Goal: Information Seeking & Learning: Learn about a topic

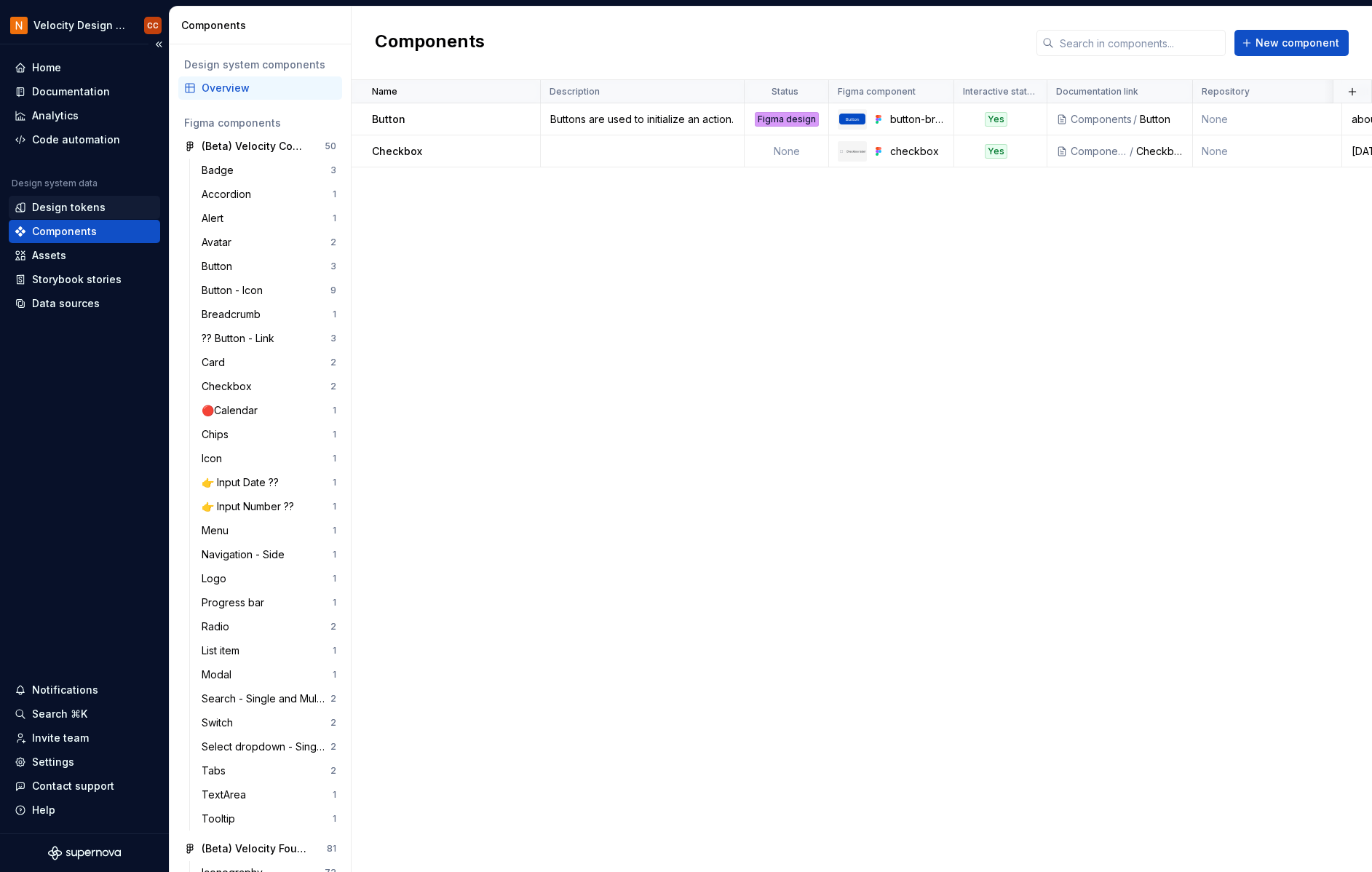
click at [61, 205] on div "Design tokens" at bounding box center [69, 207] width 74 height 15
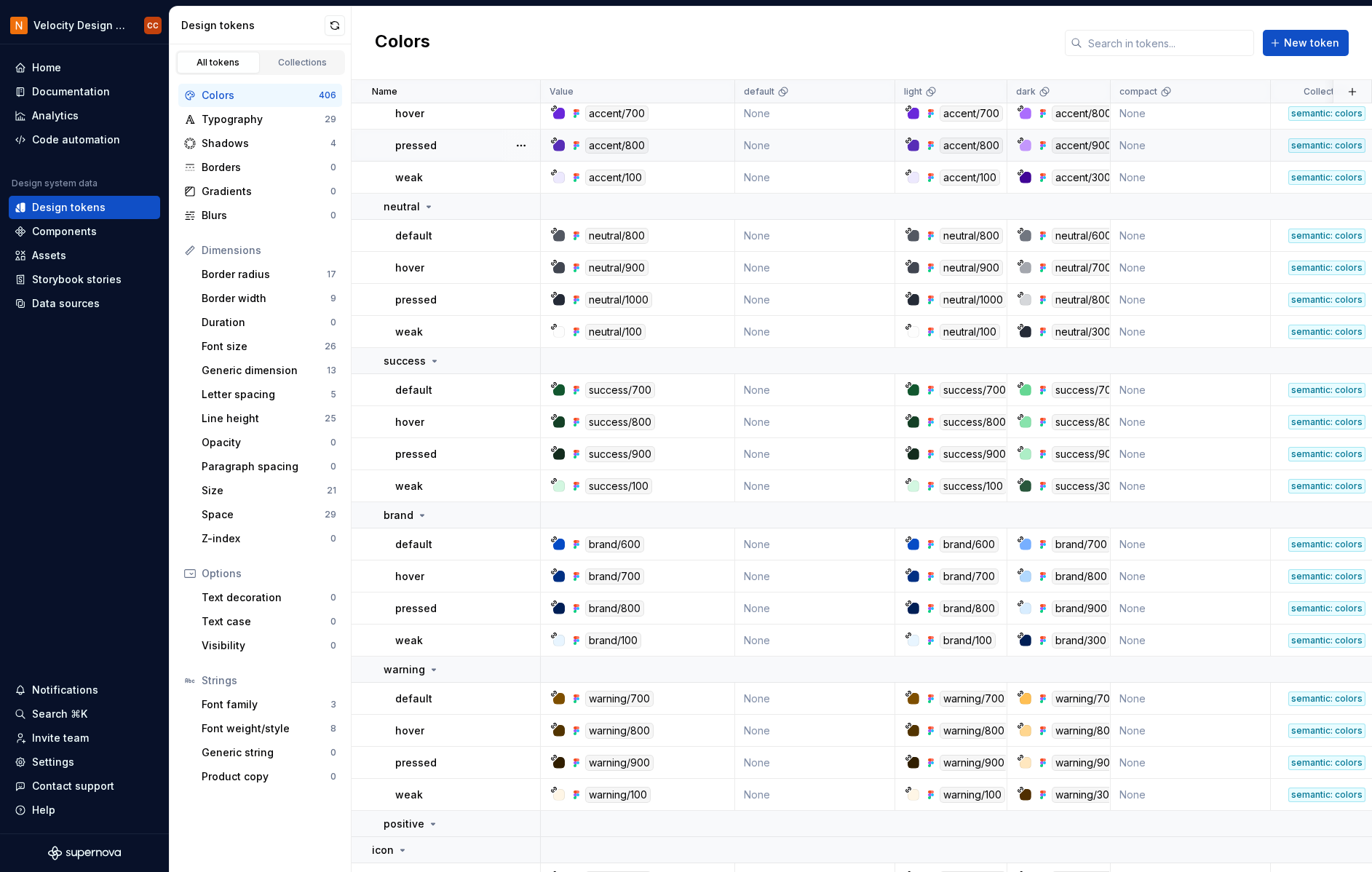
scroll to position [583, 0]
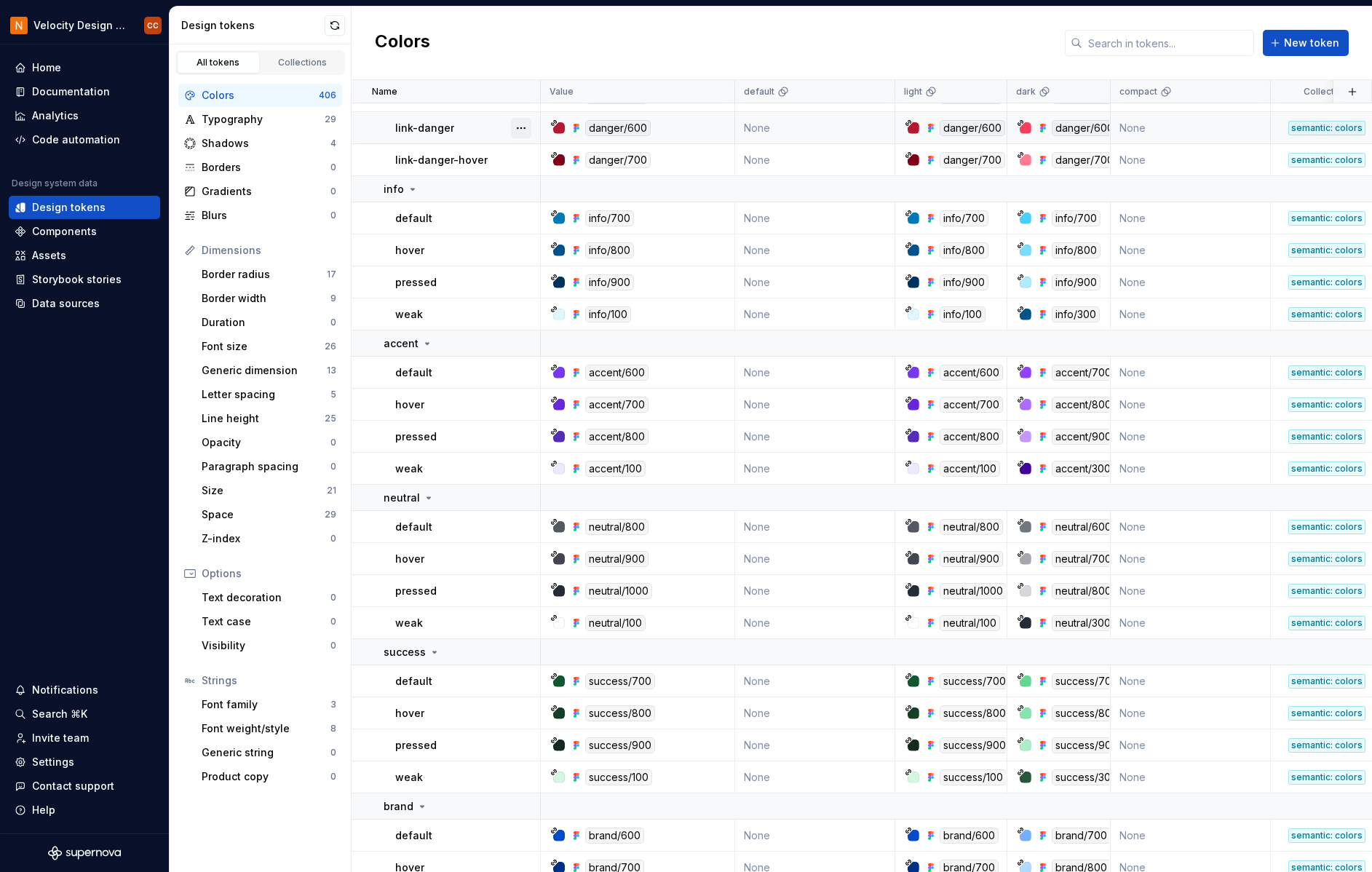
click at [521, 127] on button "button" at bounding box center [521, 128] width 21 height 21
click at [786, 58] on html "Velocity Design System by NAVEX CC Home Documentation Analytics Code automation…" at bounding box center [686, 436] width 1372 height 872
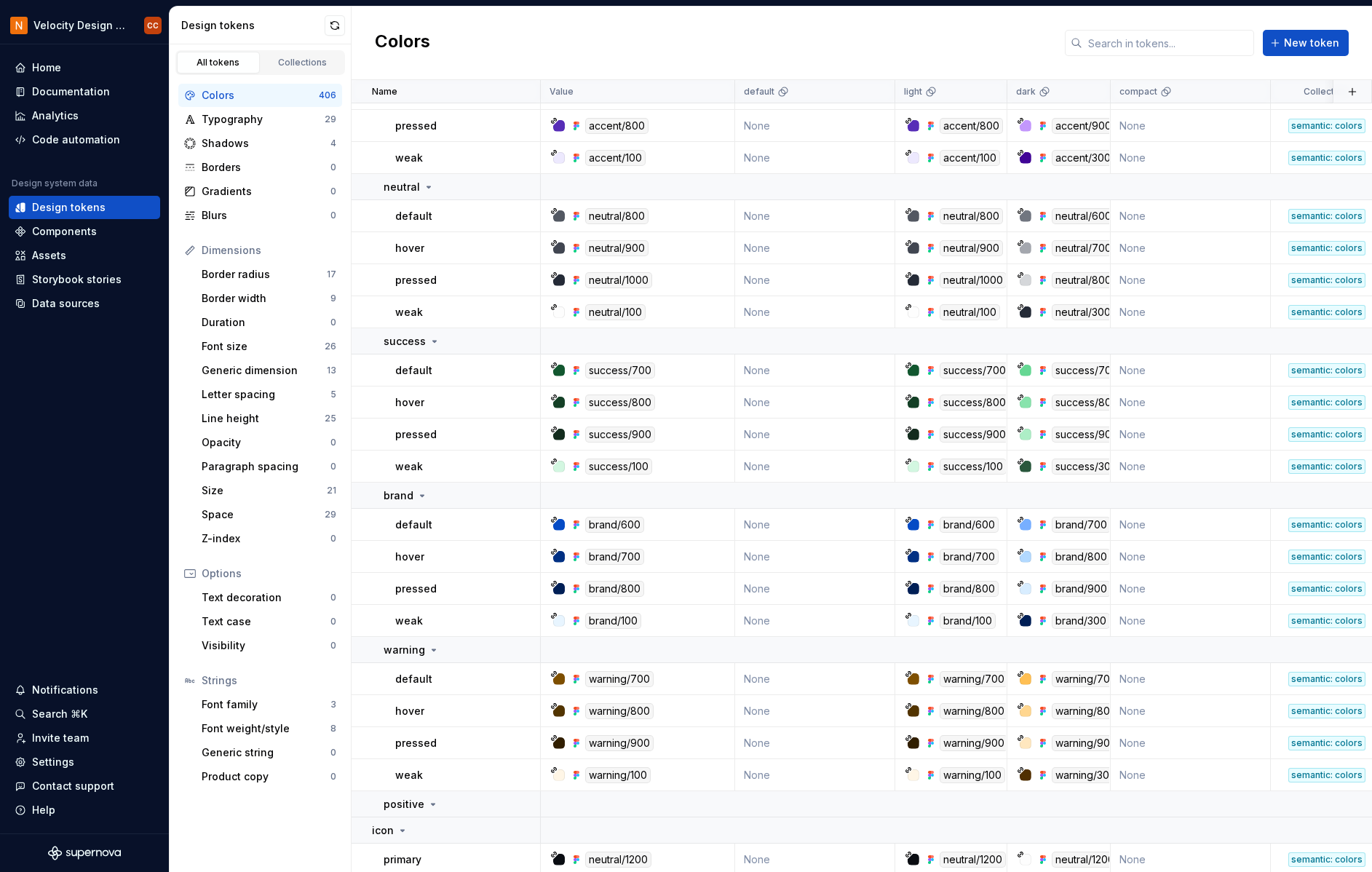
scroll to position [1068, 0]
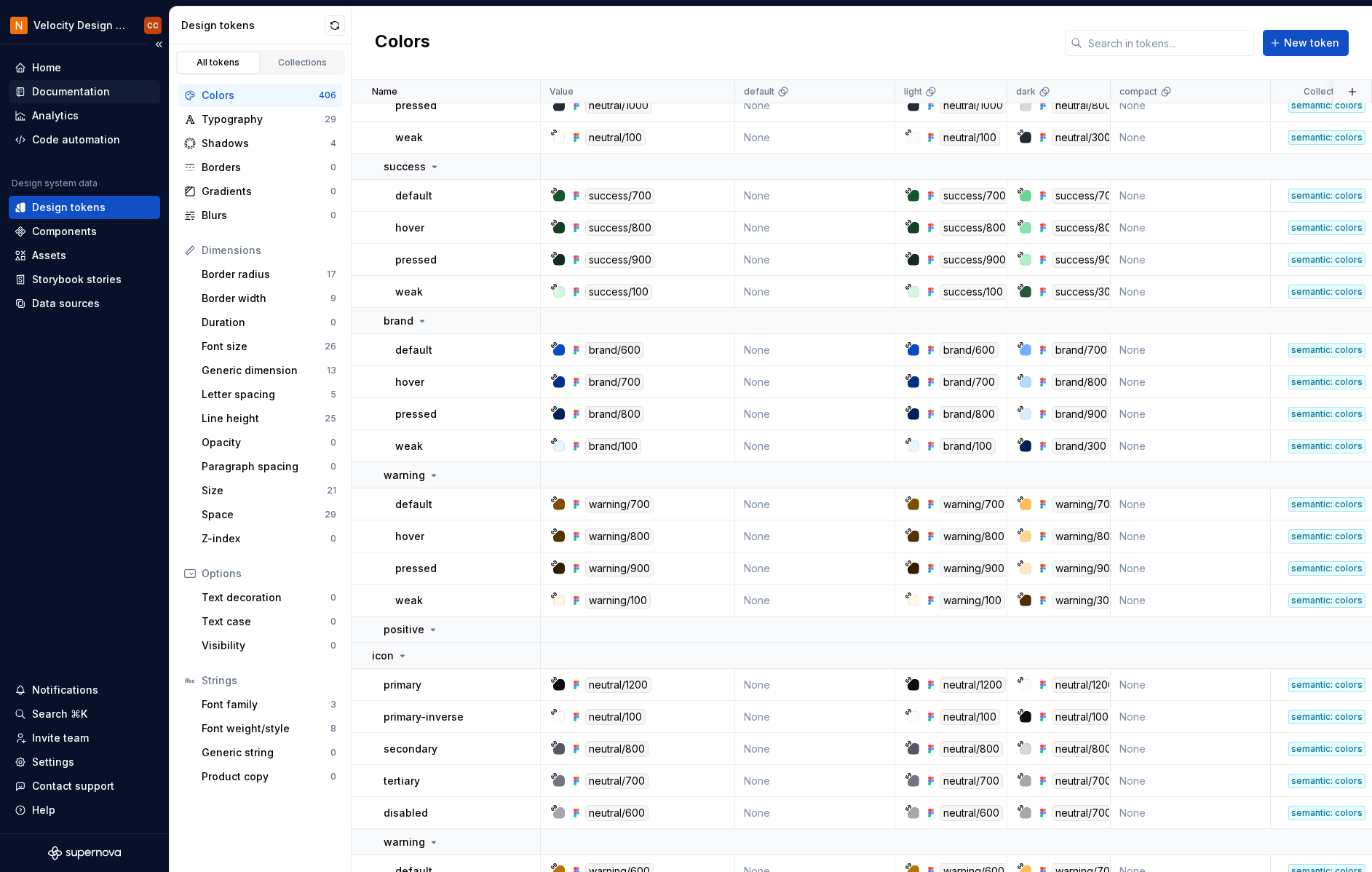
click at [73, 86] on div "Documentation" at bounding box center [70, 92] width 78 height 15
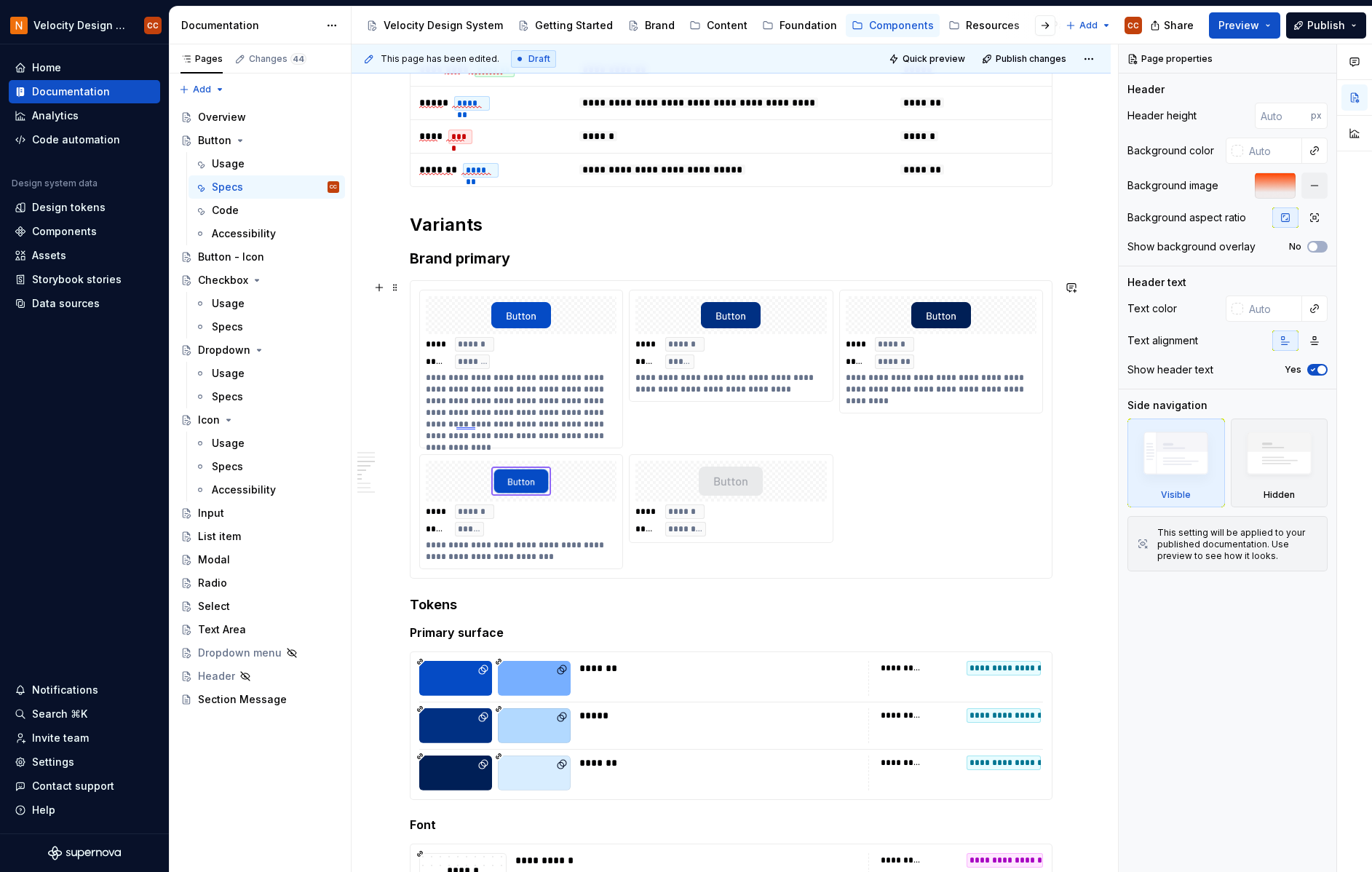
scroll to position [777, 0]
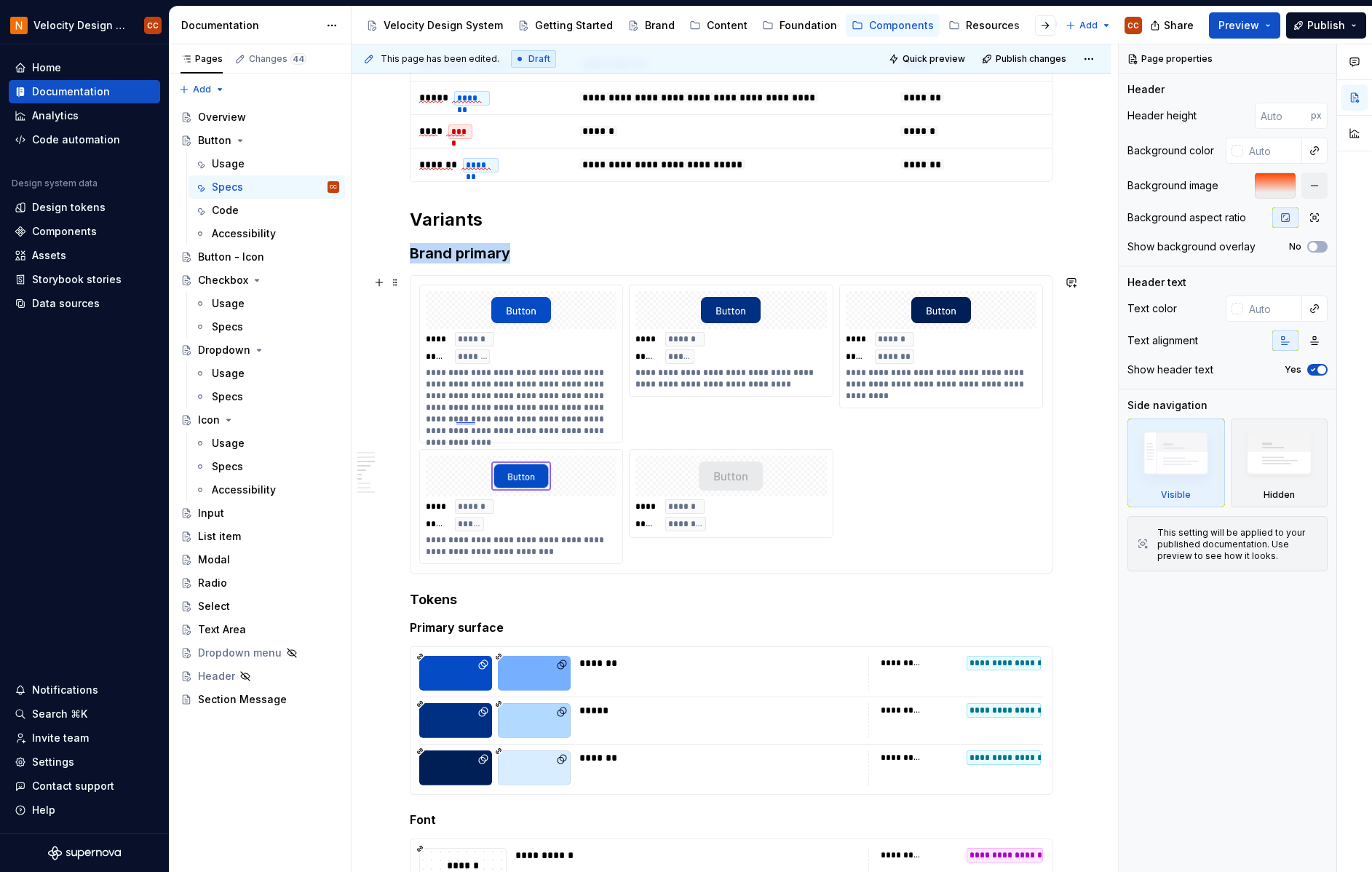
click at [589, 344] on div "**** ****** ***** *******" at bounding box center [521, 347] width 191 height 32
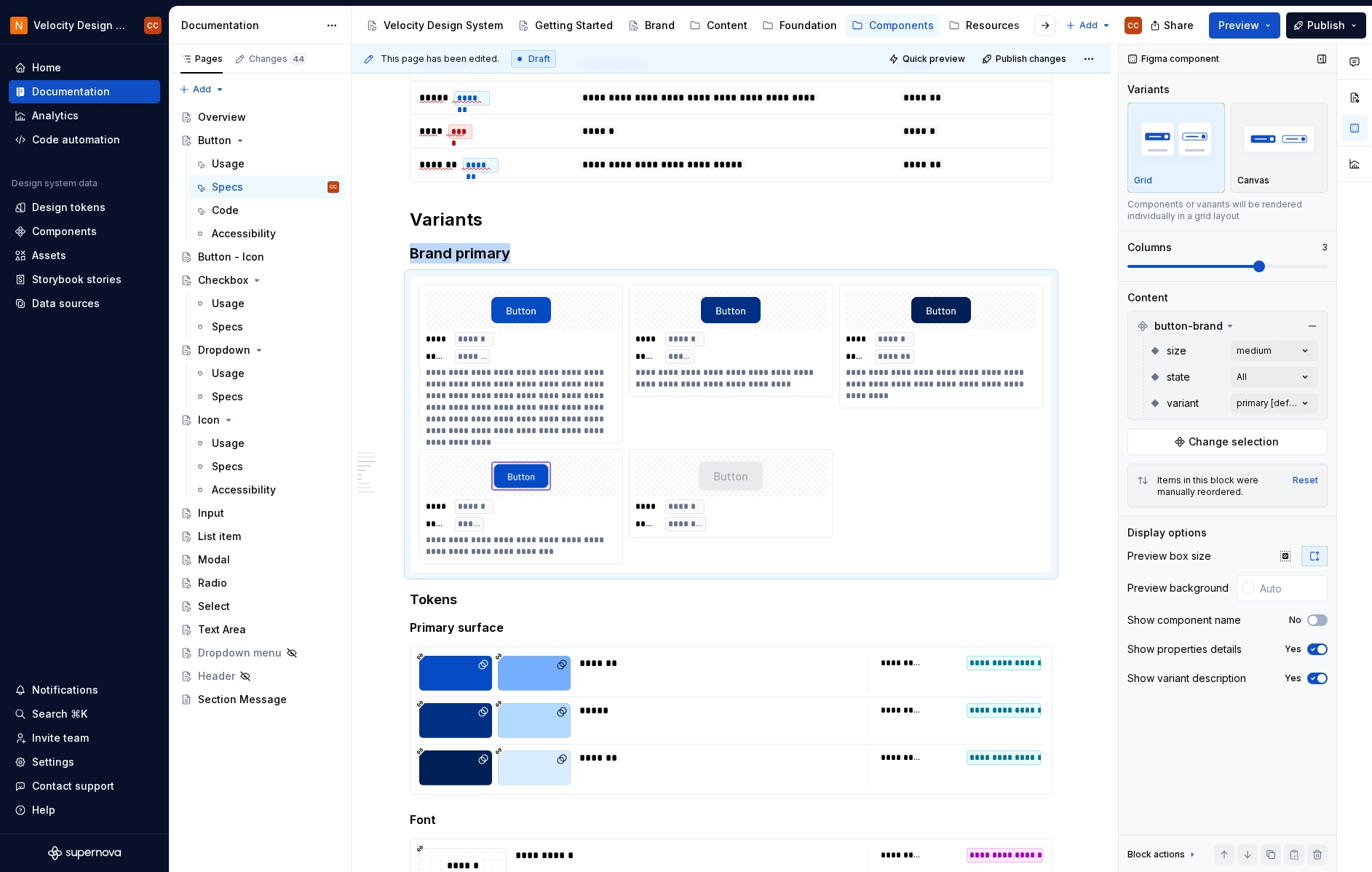
click at [1318, 677] on span "button" at bounding box center [1322, 679] width 9 height 9
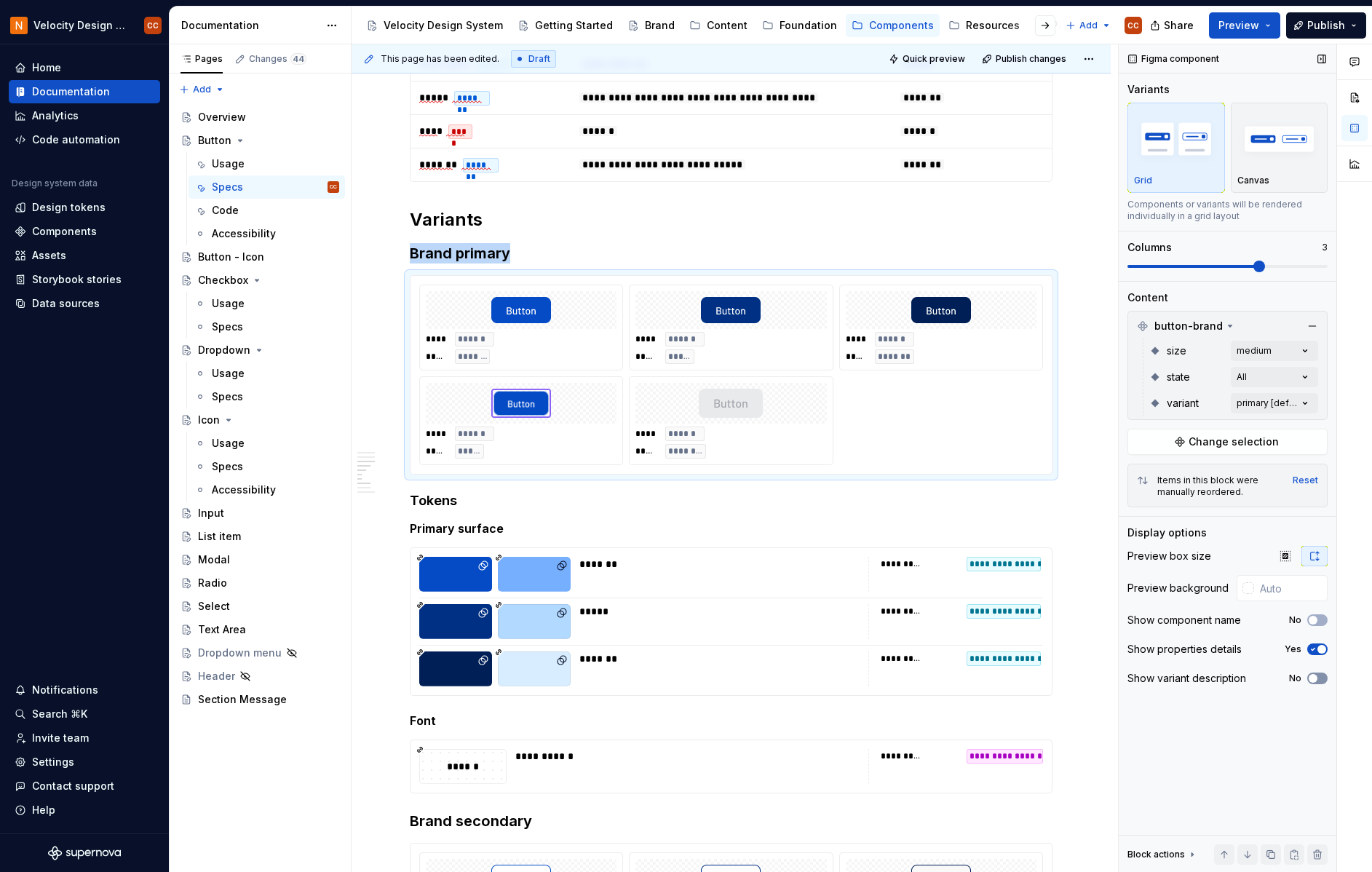
click at [1318, 677] on icon "button" at bounding box center [1313, 679] width 12 height 9
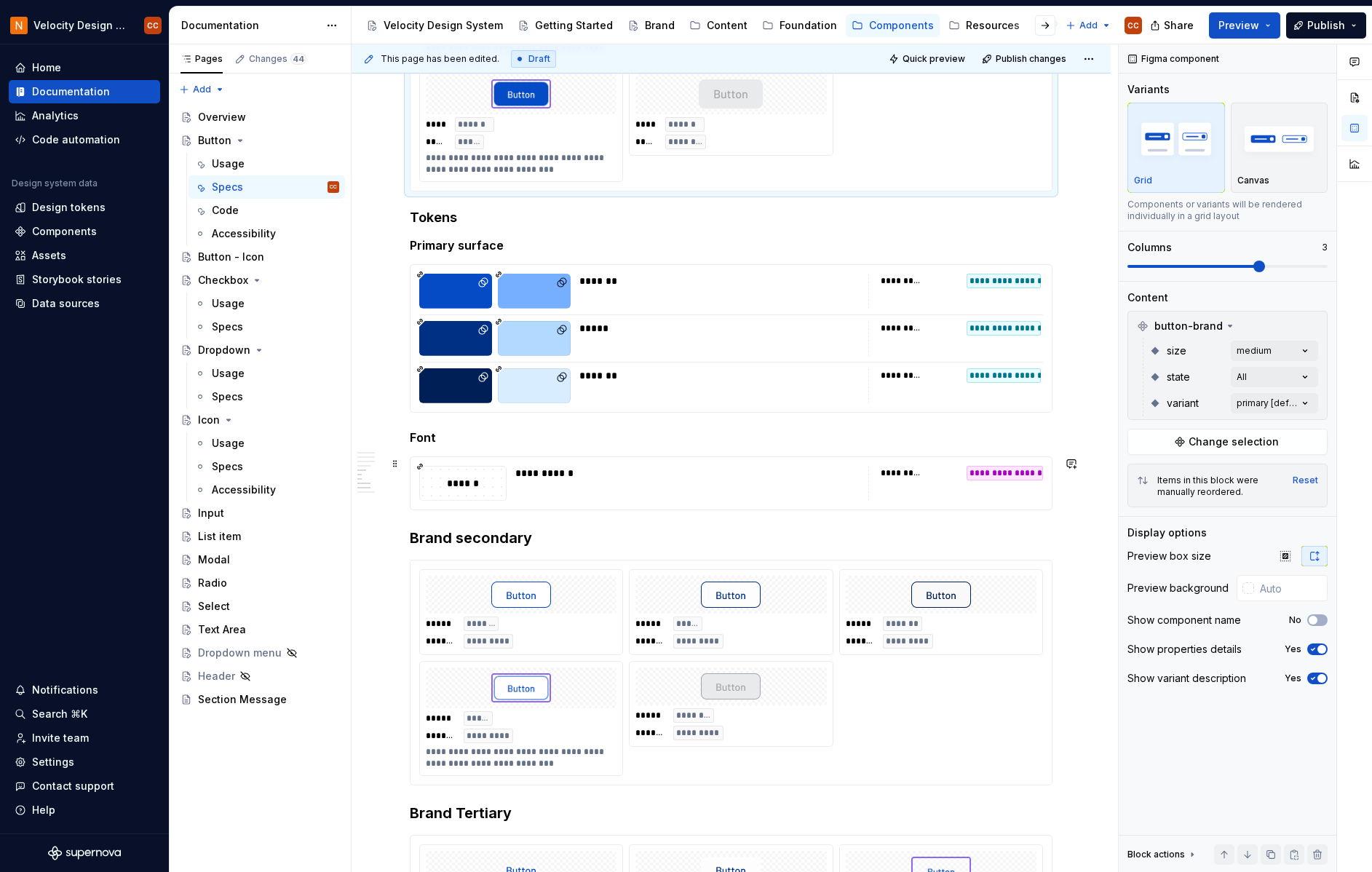
scroll to position [1164, 0]
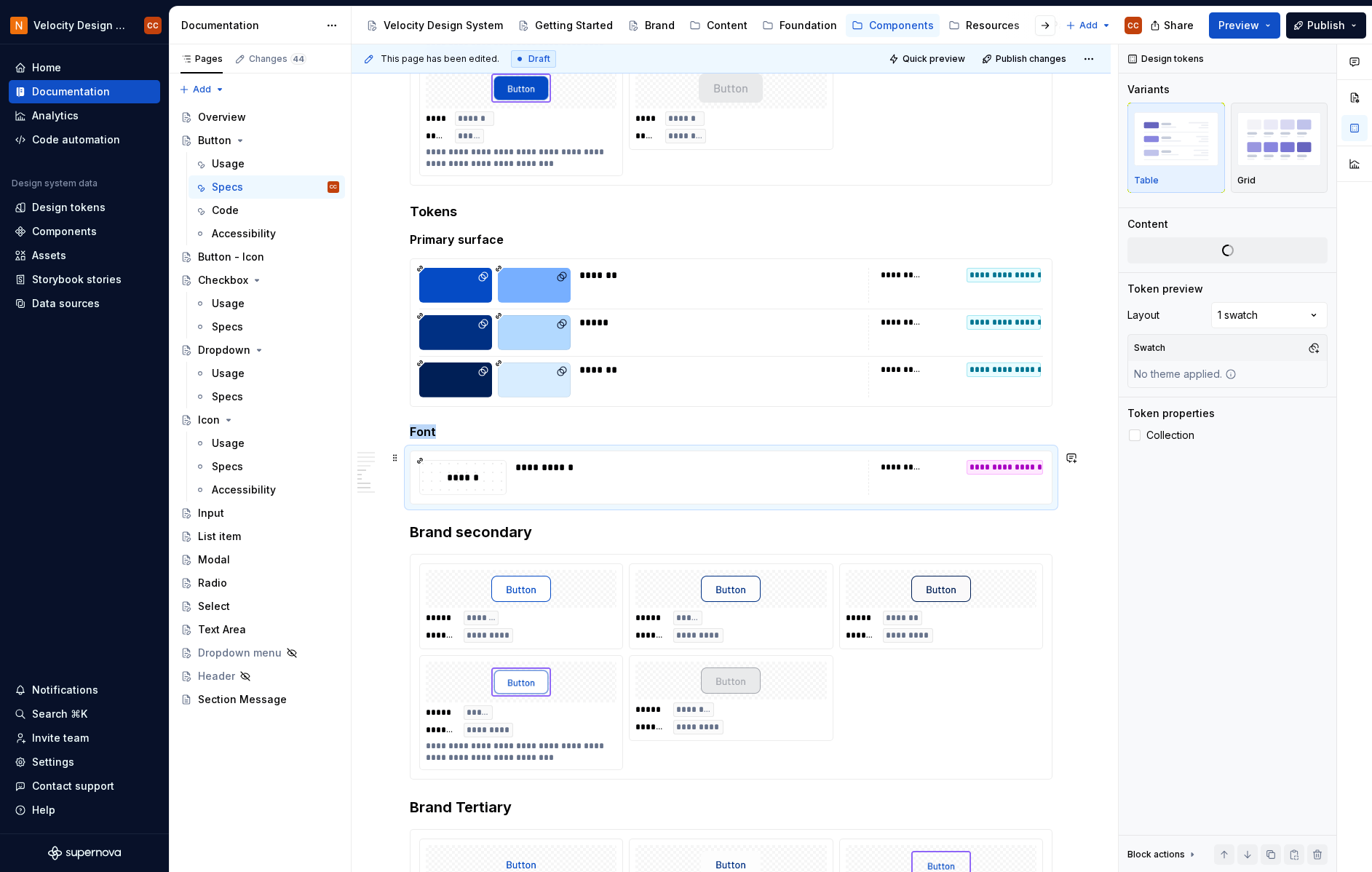
click at [646, 467] on div "**********" at bounding box center [687, 467] width 344 height 15
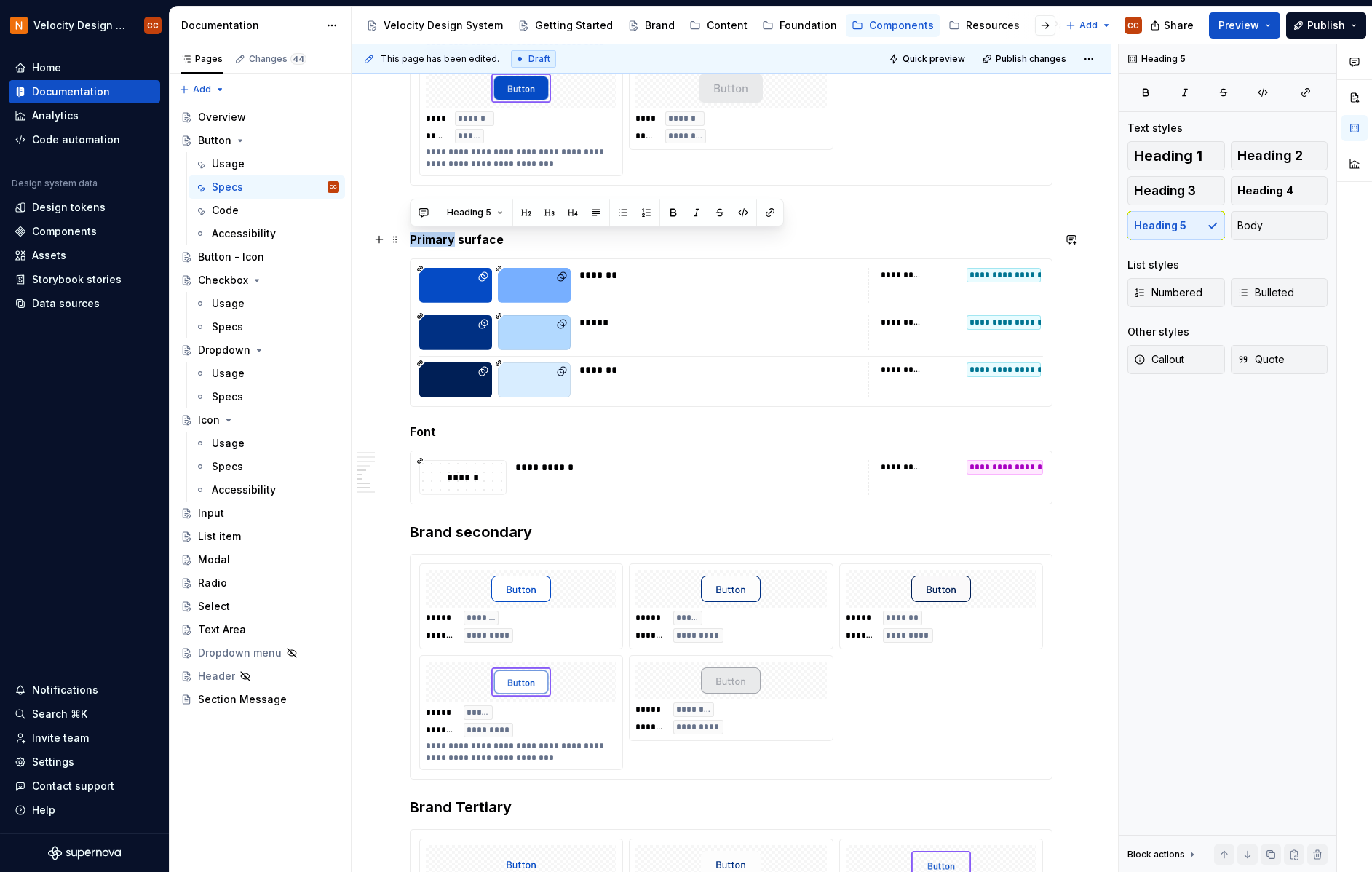
drag, startPoint x: 453, startPoint y: 238, endPoint x: 405, endPoint y: 234, distance: 48.2
click at [405, 234] on div "**********" at bounding box center [731, 237] width 759 height 2298
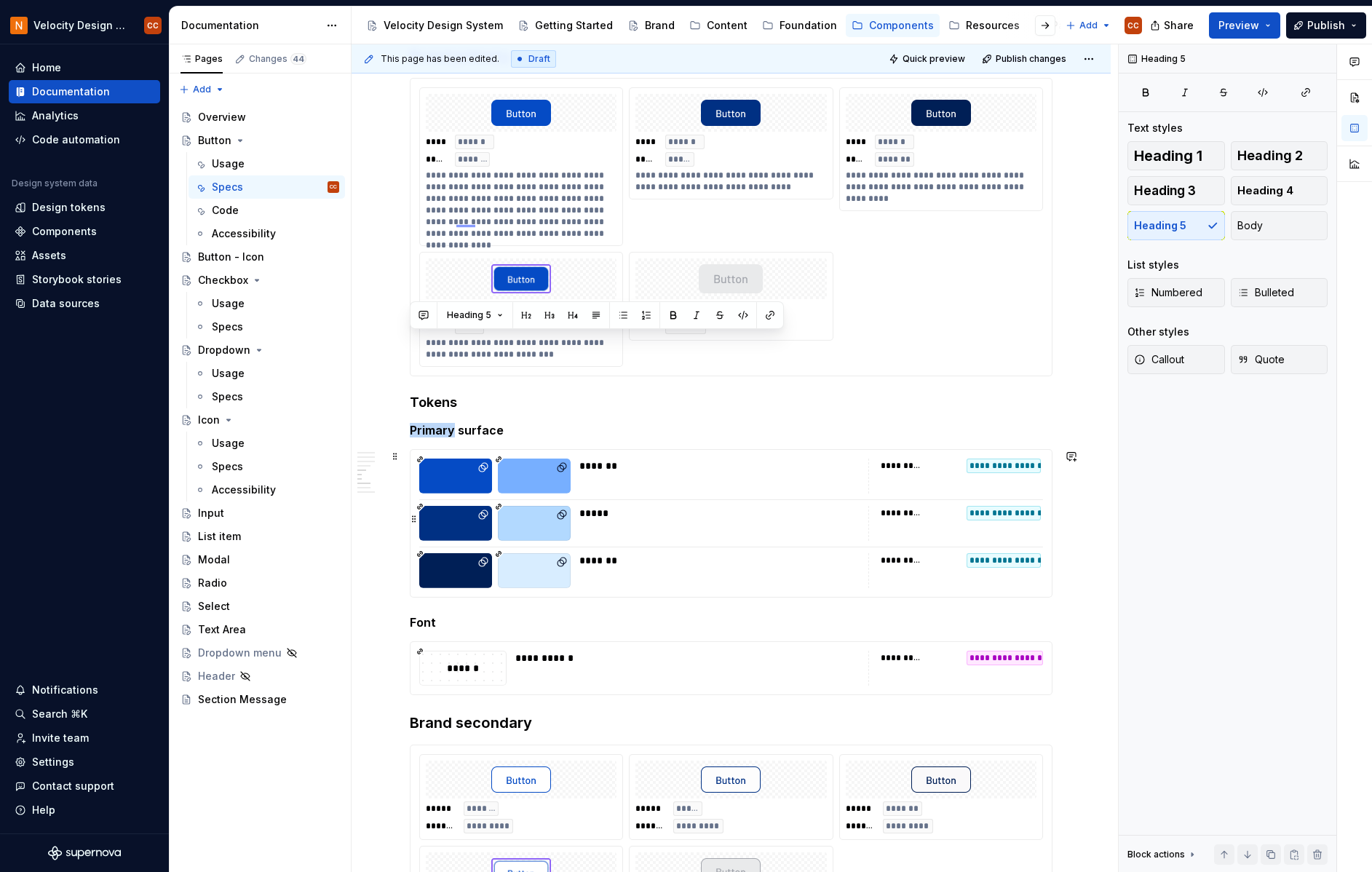
scroll to position [970, 0]
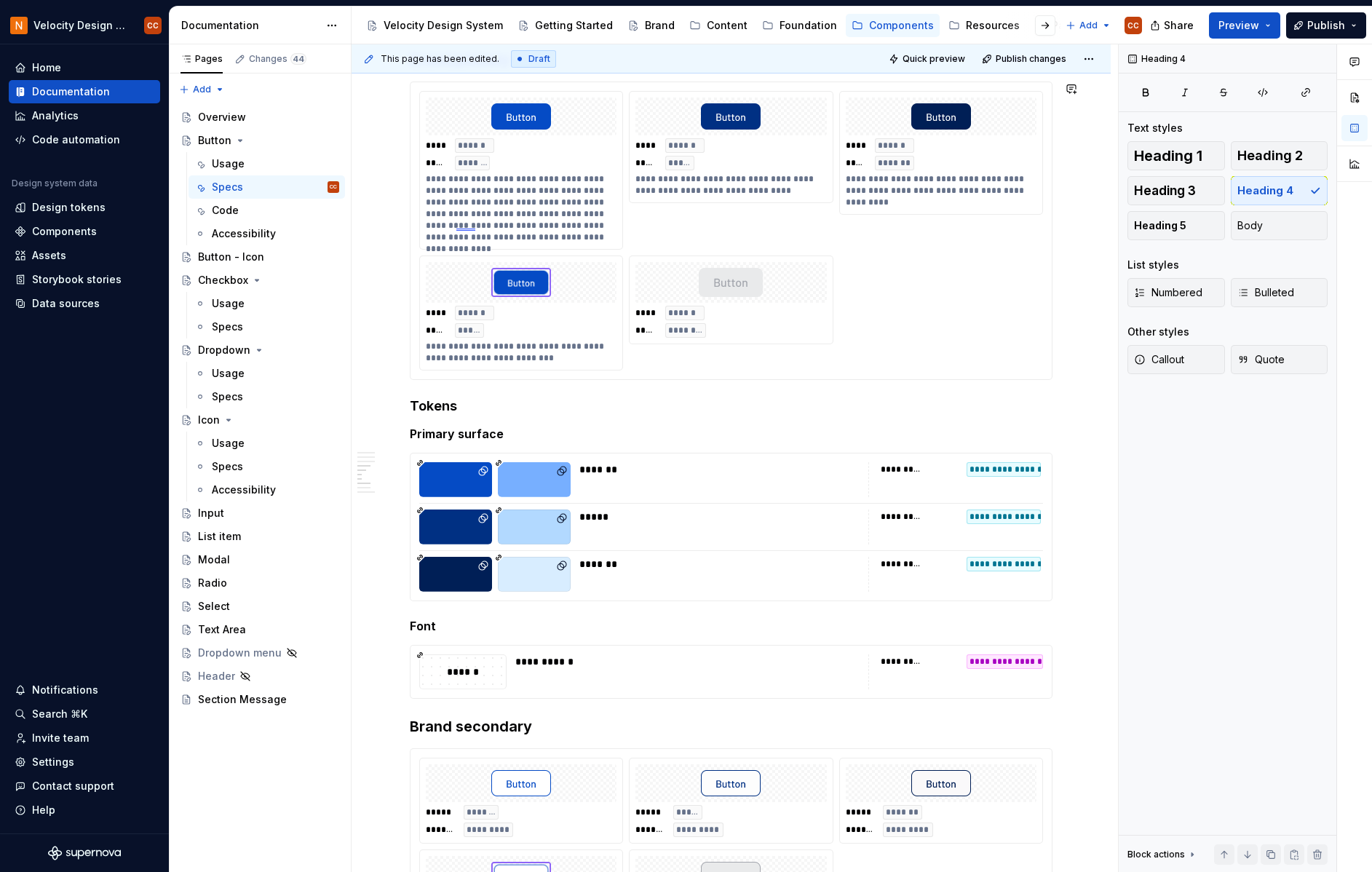
click at [916, 394] on div "**********" at bounding box center [731, 309] width 642 height 1984
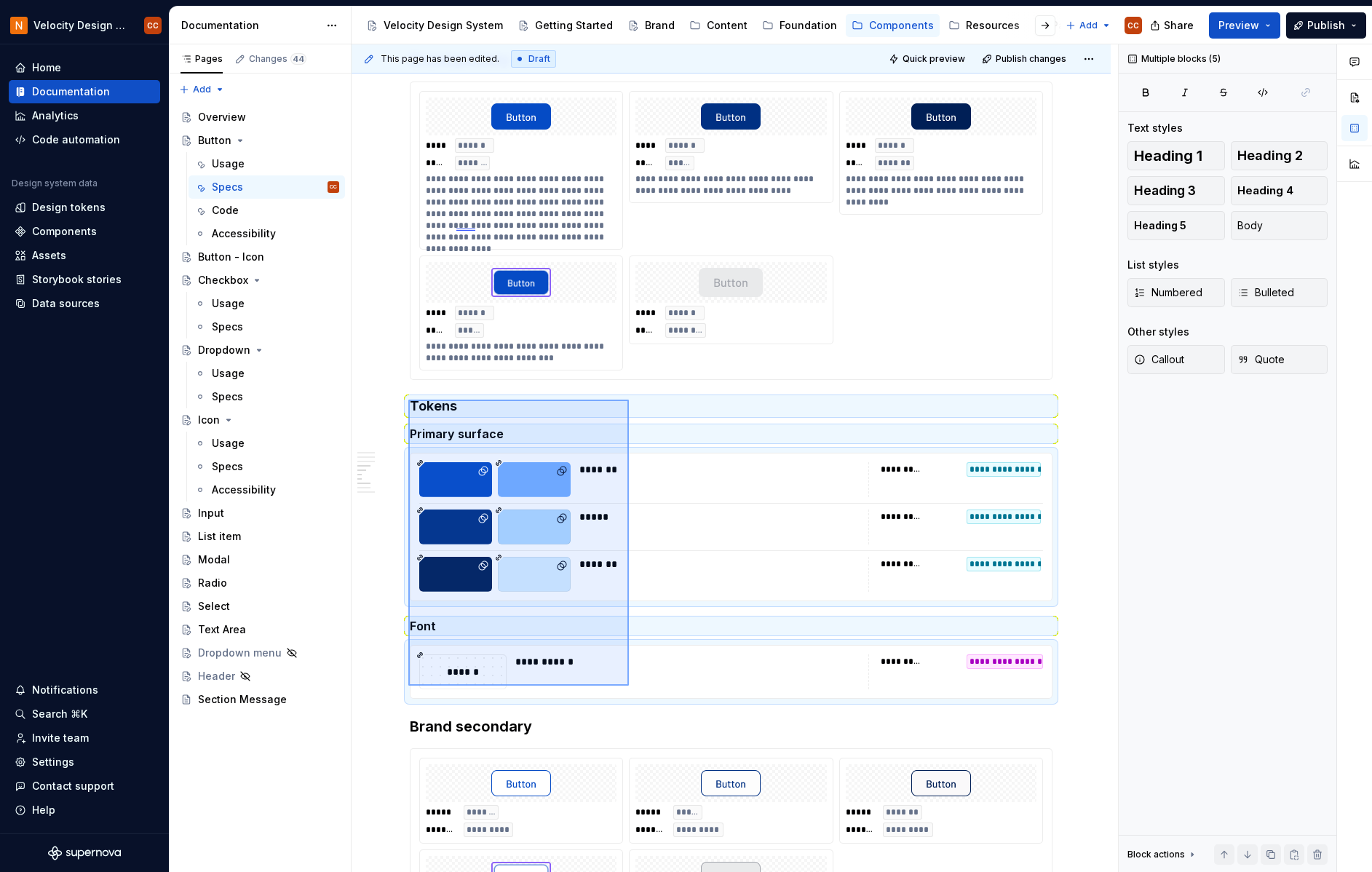
drag, startPoint x: 408, startPoint y: 399, endPoint x: 629, endPoint y: 686, distance: 362.2
click at [629, 686] on div "**********" at bounding box center [735, 459] width 766 height 828
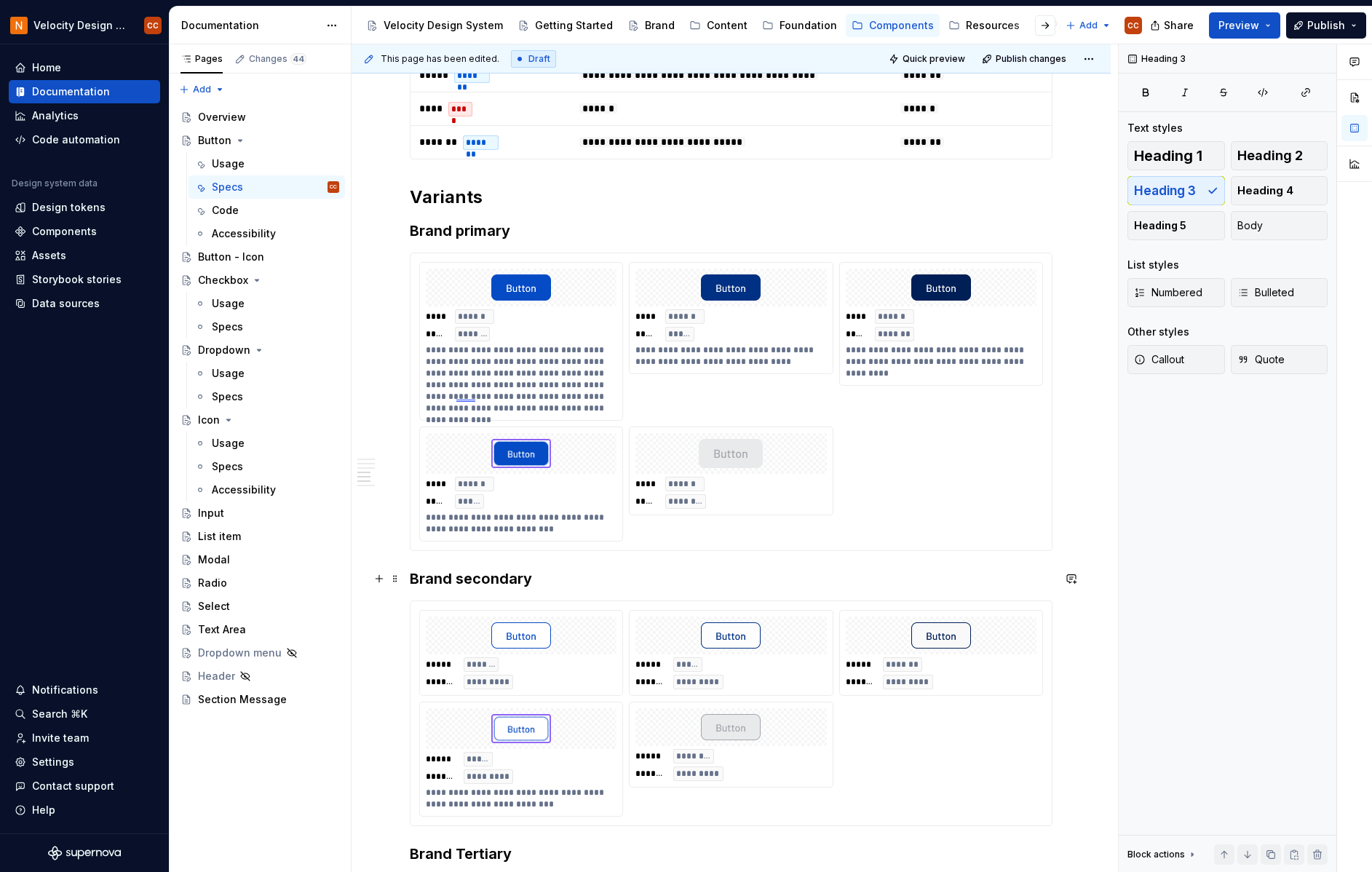
scroll to position [777, 0]
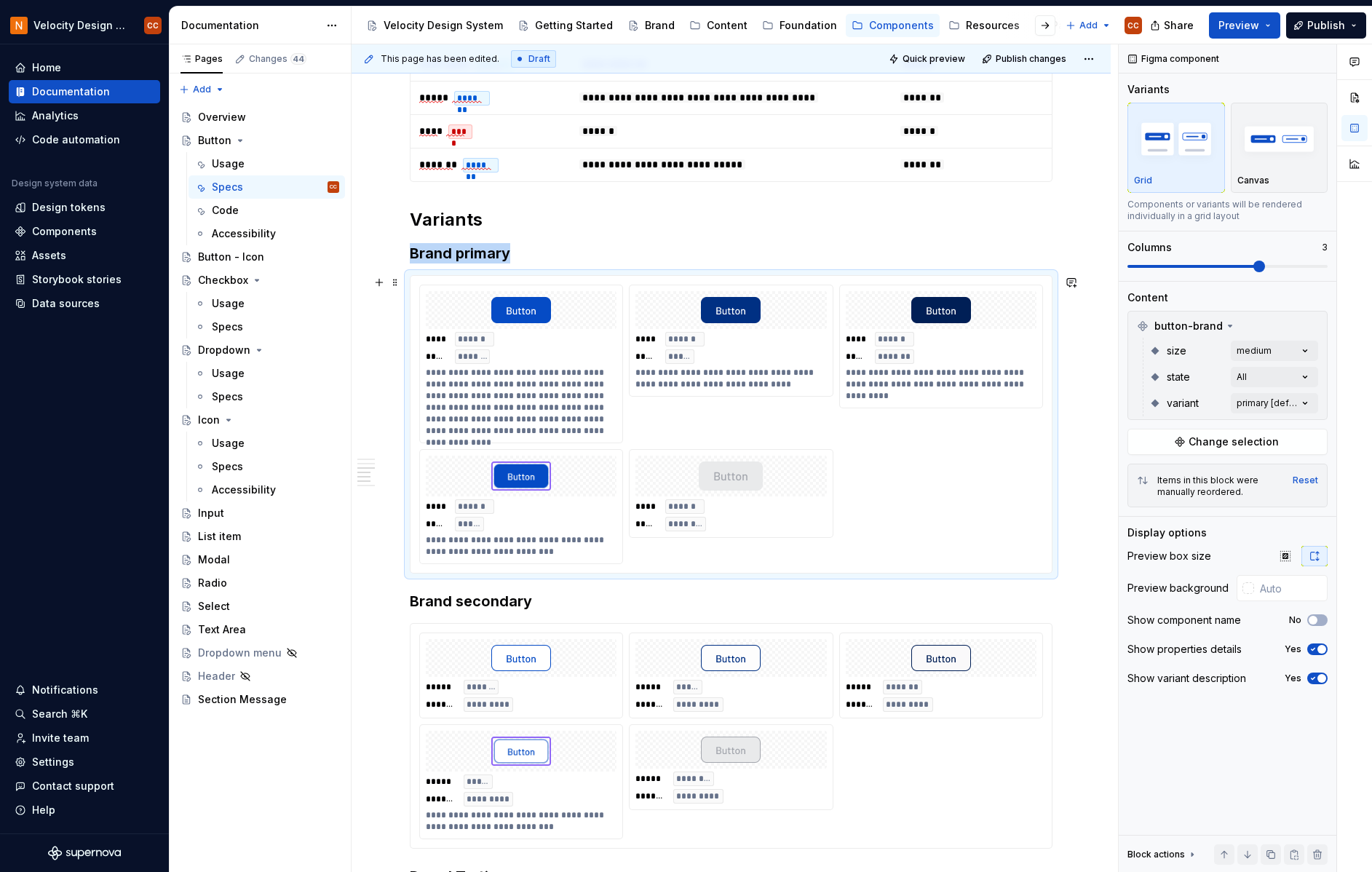
click at [606, 280] on div "**********" at bounding box center [731, 425] width 641 height 297
click at [600, 299] on div at bounding box center [521, 309] width 191 height 38
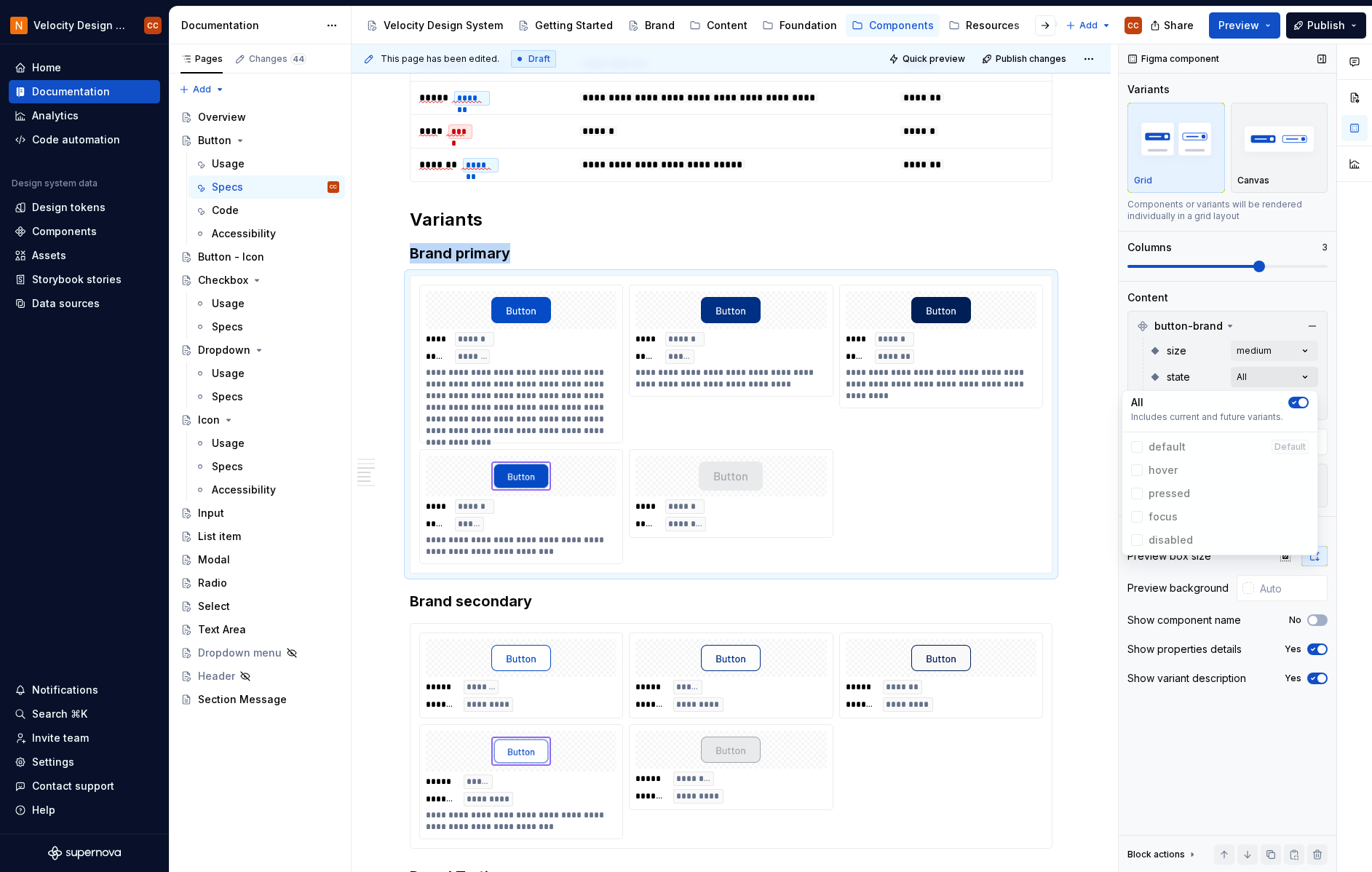
click at [1308, 377] on div "Comments Open comments No comments yet Select ‘Comment’ from the block context …" at bounding box center [1245, 459] width 253 height 828
click at [1300, 403] on span "button" at bounding box center [1303, 402] width 9 height 9
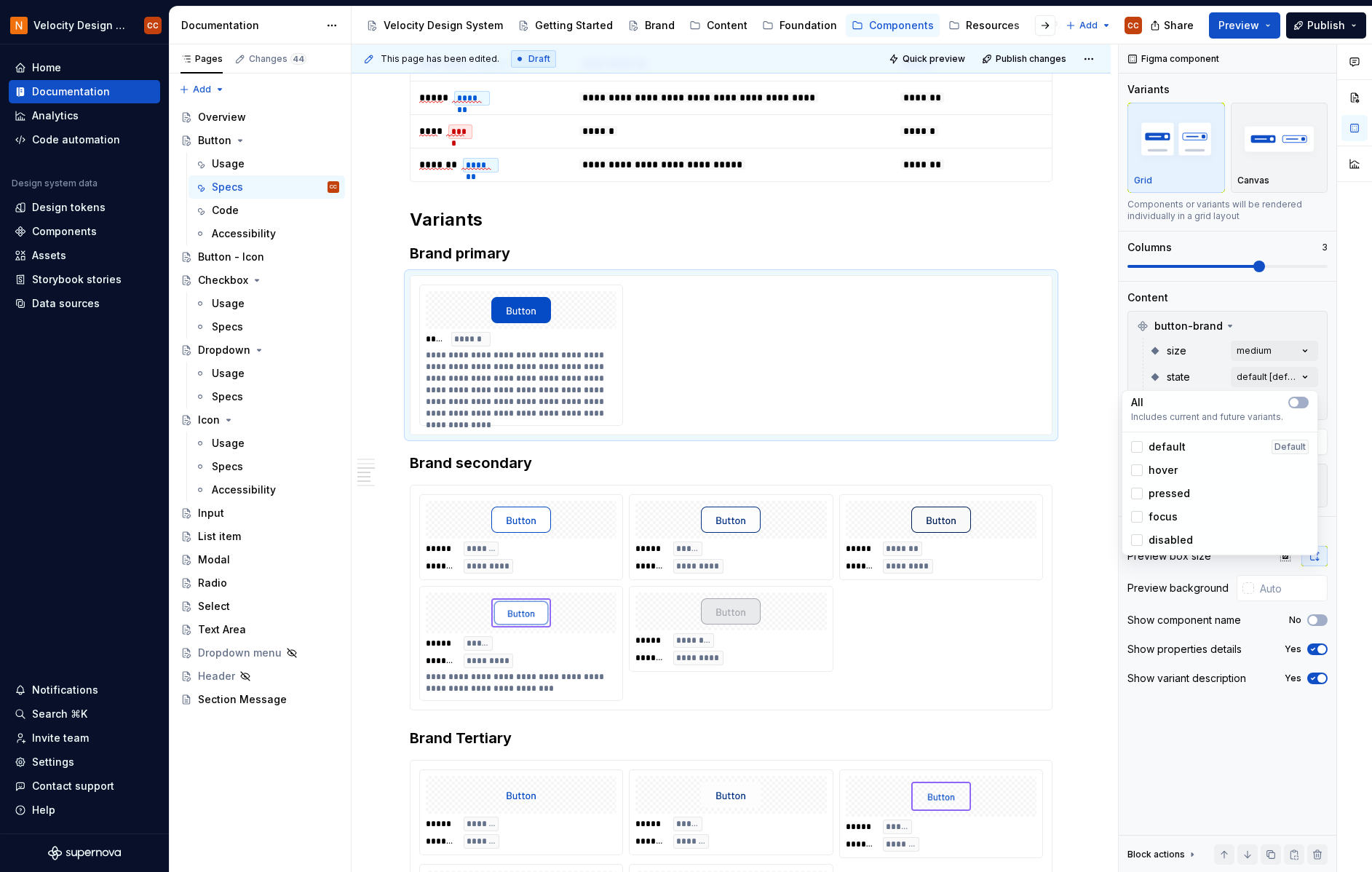
click at [1327, 357] on div "Comments Open comments No comments yet Select ‘Comment’ from the block context …" at bounding box center [1245, 459] width 253 height 828
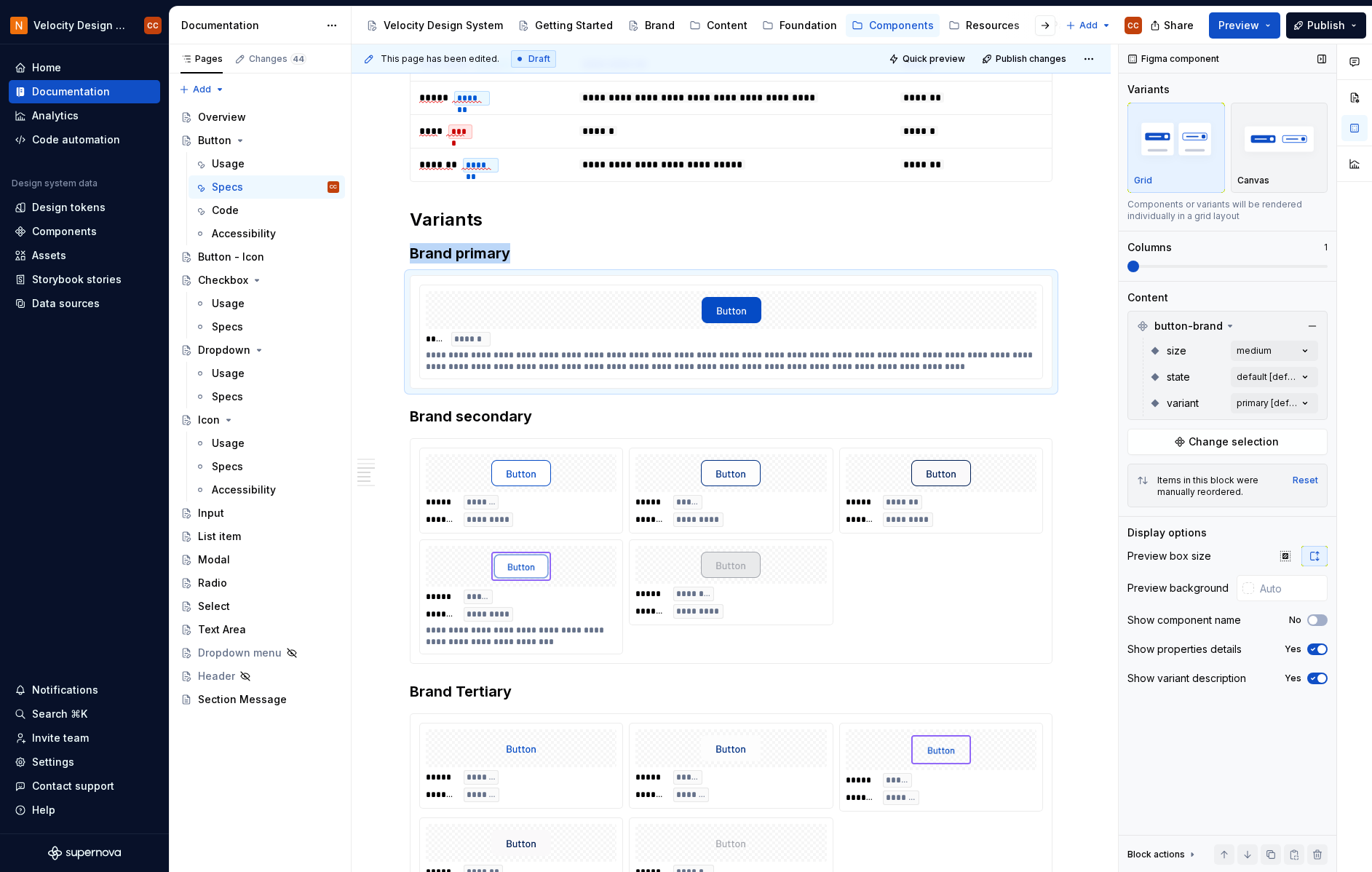
click at [1129, 269] on span at bounding box center [1133, 267] width 12 height 12
click at [1089, 250] on div "**********" at bounding box center [731, 373] width 759 height 1794
click at [370, 406] on div at bounding box center [385, 416] width 32 height 21
click at [607, 448] on div "***** ******* ******* *********" at bounding box center [521, 490] width 202 height 84
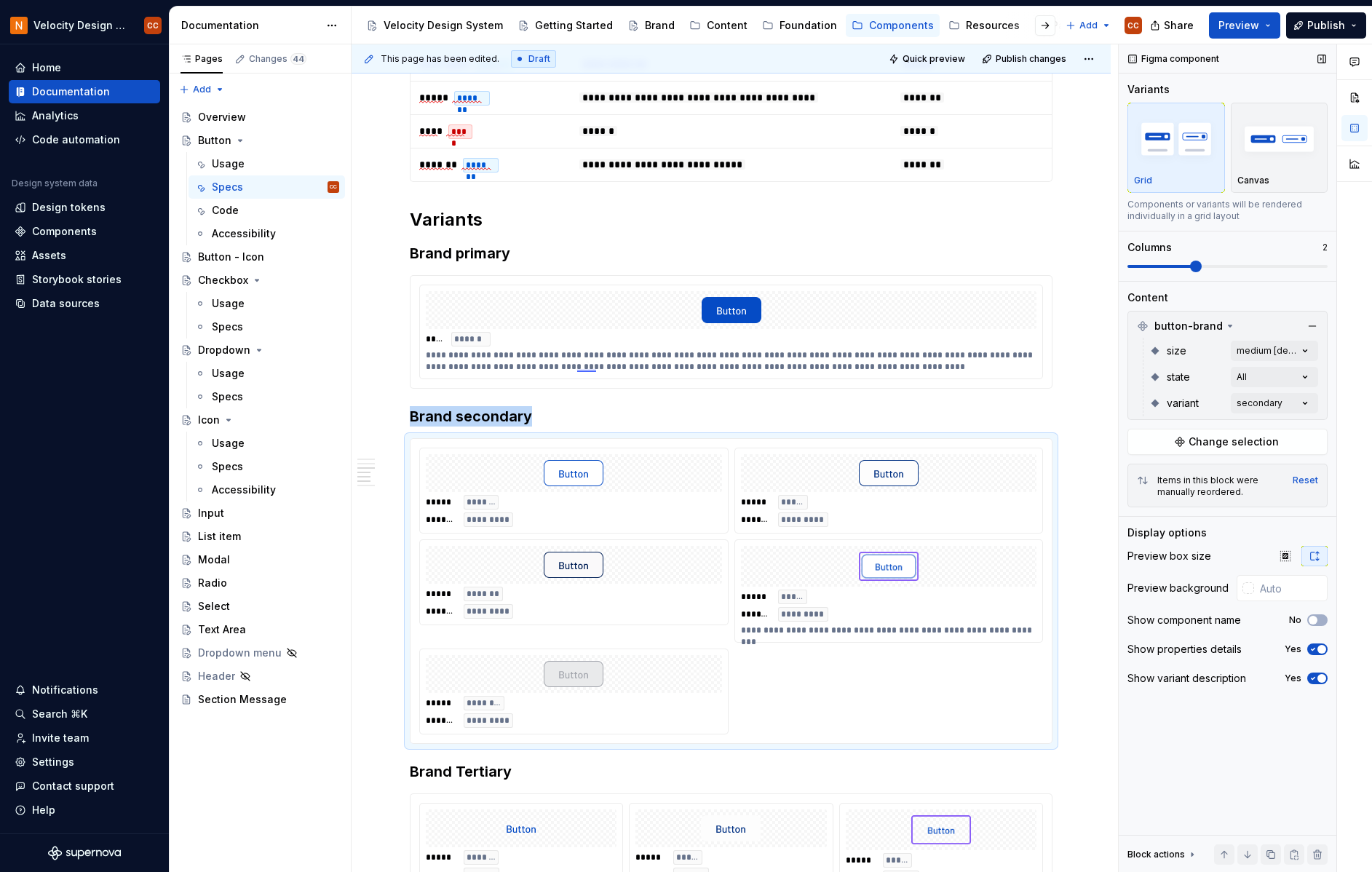
scroll to position [831, 0]
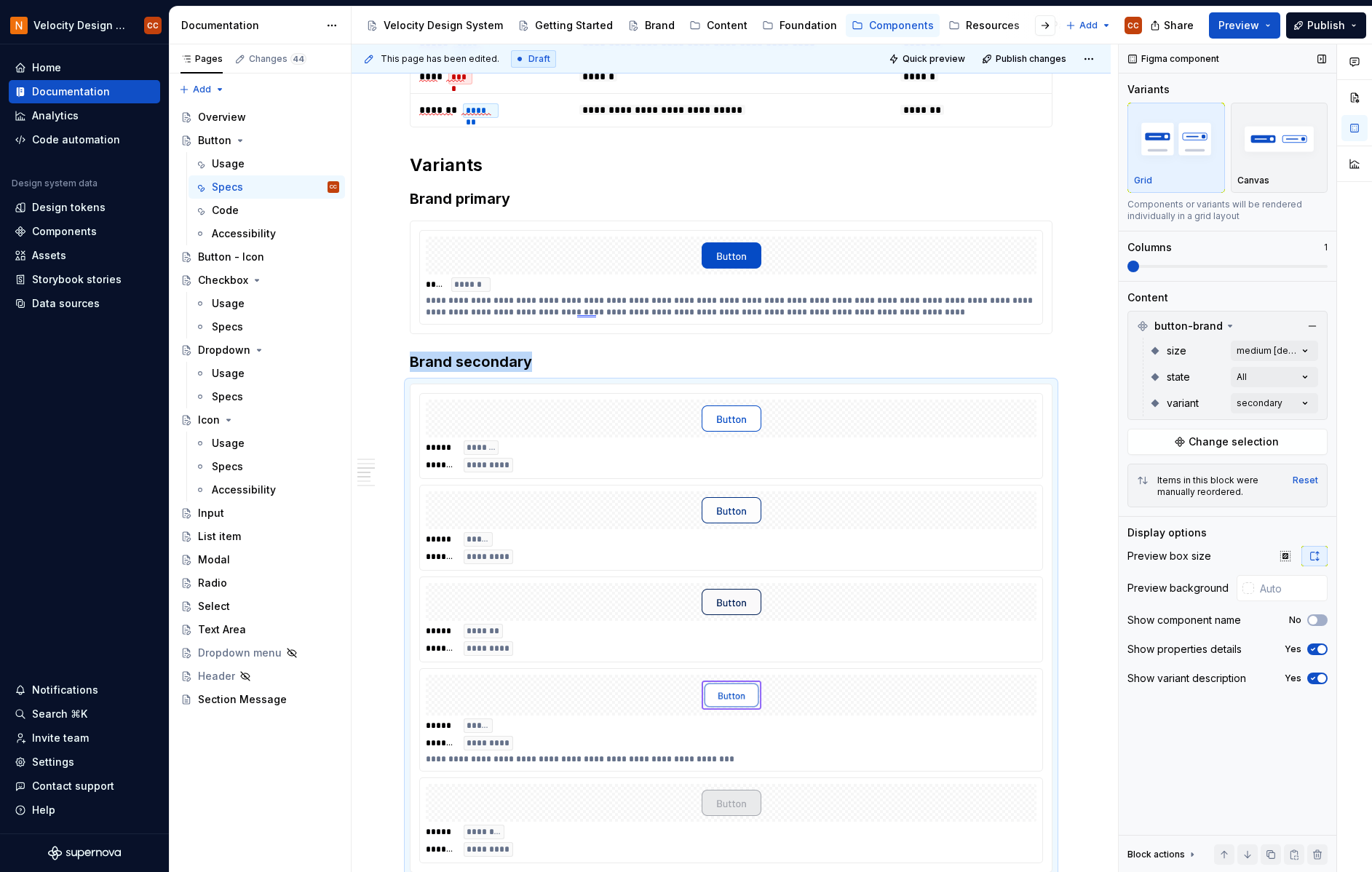
click at [1128, 267] on span at bounding box center [1133, 267] width 12 height 12
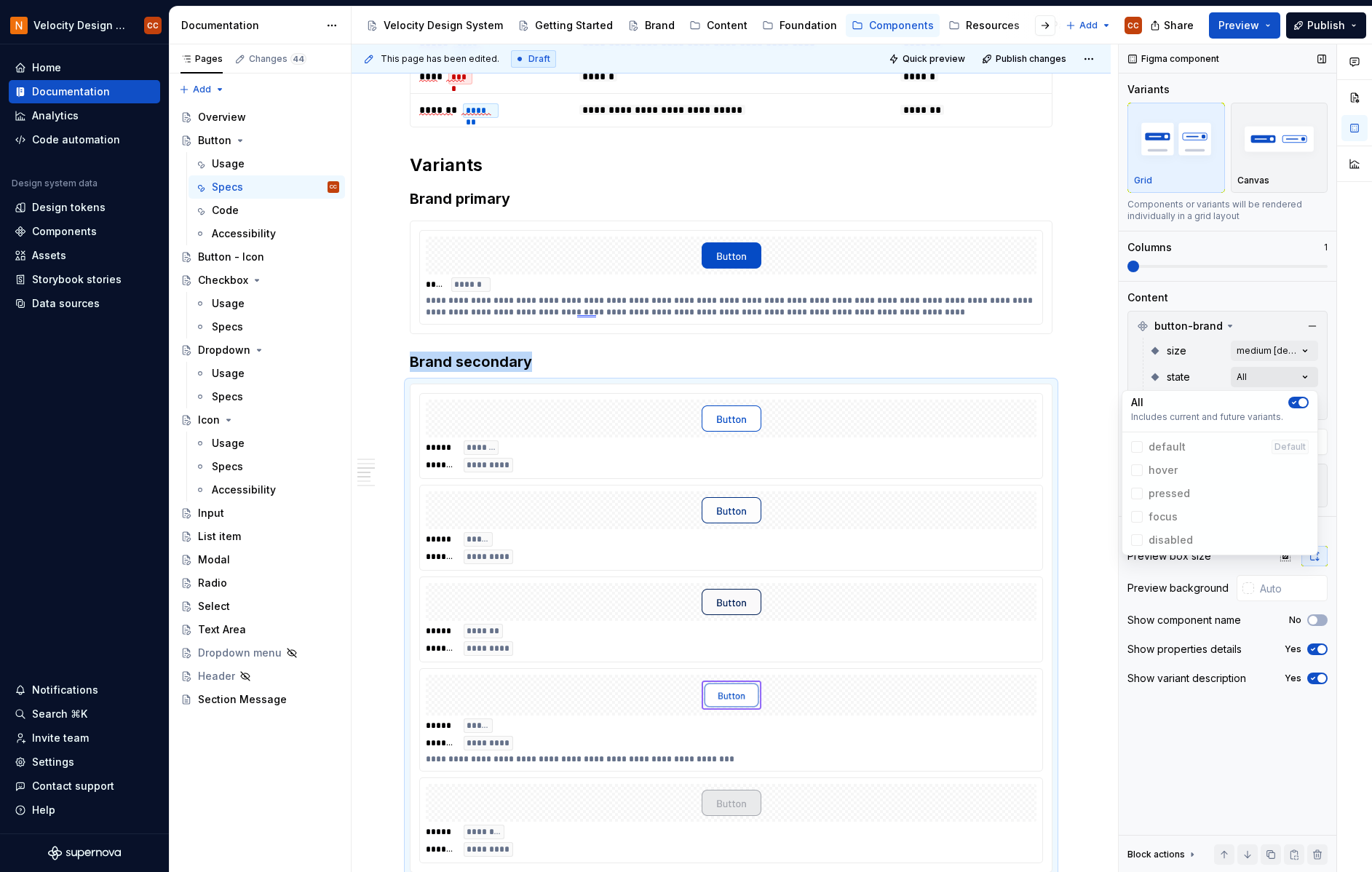
click at [1301, 376] on div "Comments Open comments No comments yet Select ‘Comment’ from the block context …" at bounding box center [1245, 459] width 253 height 828
click at [1296, 400] on icon "button" at bounding box center [1294, 402] width 12 height 9
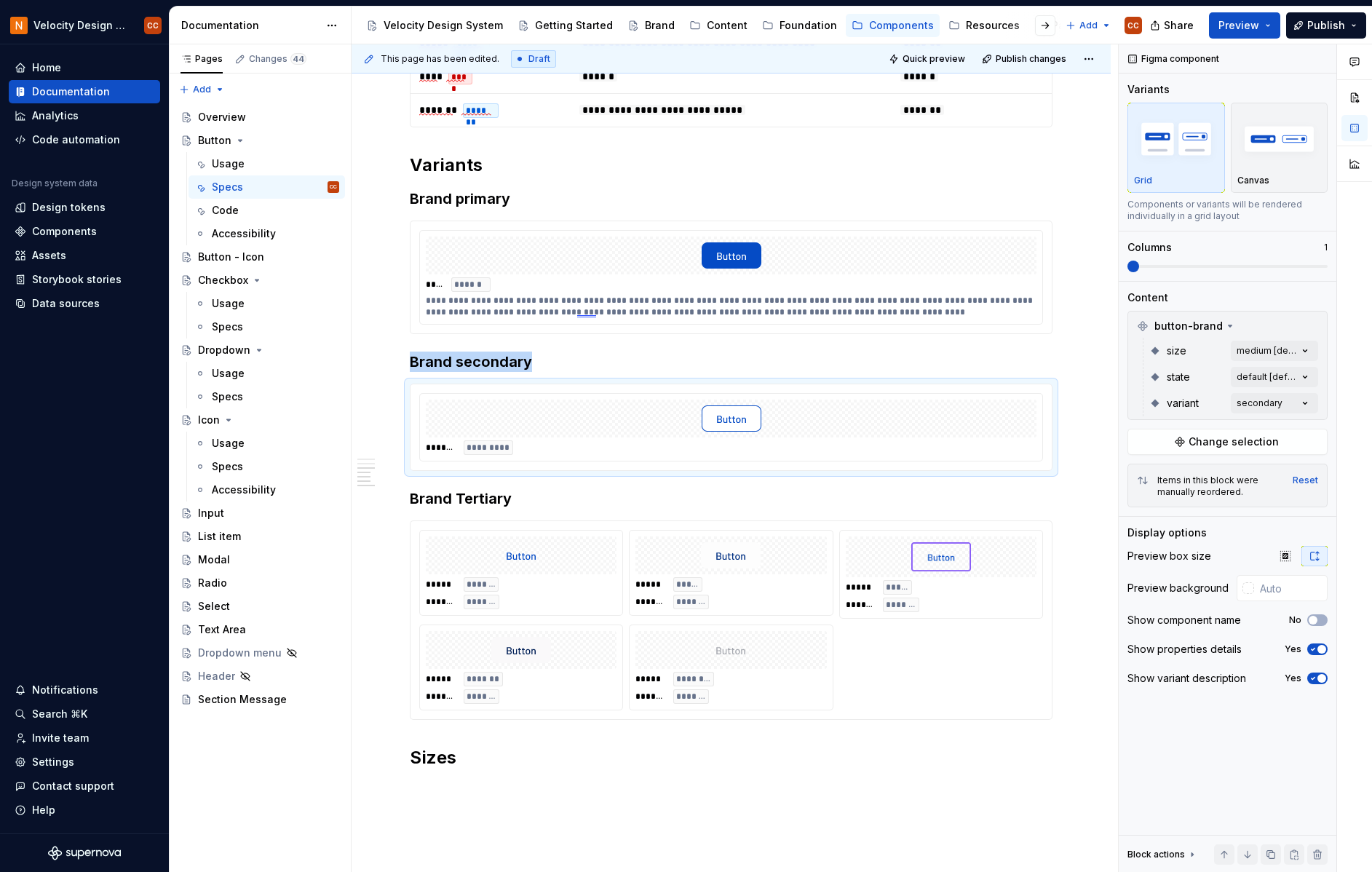
click at [1084, 339] on html "Velocity Design System by NAVEX CC Home Documentation Analytics Code automation…" at bounding box center [686, 436] width 1372 height 872
click at [474, 502] on h3 "Brand Tertiary" at bounding box center [731, 498] width 642 height 21
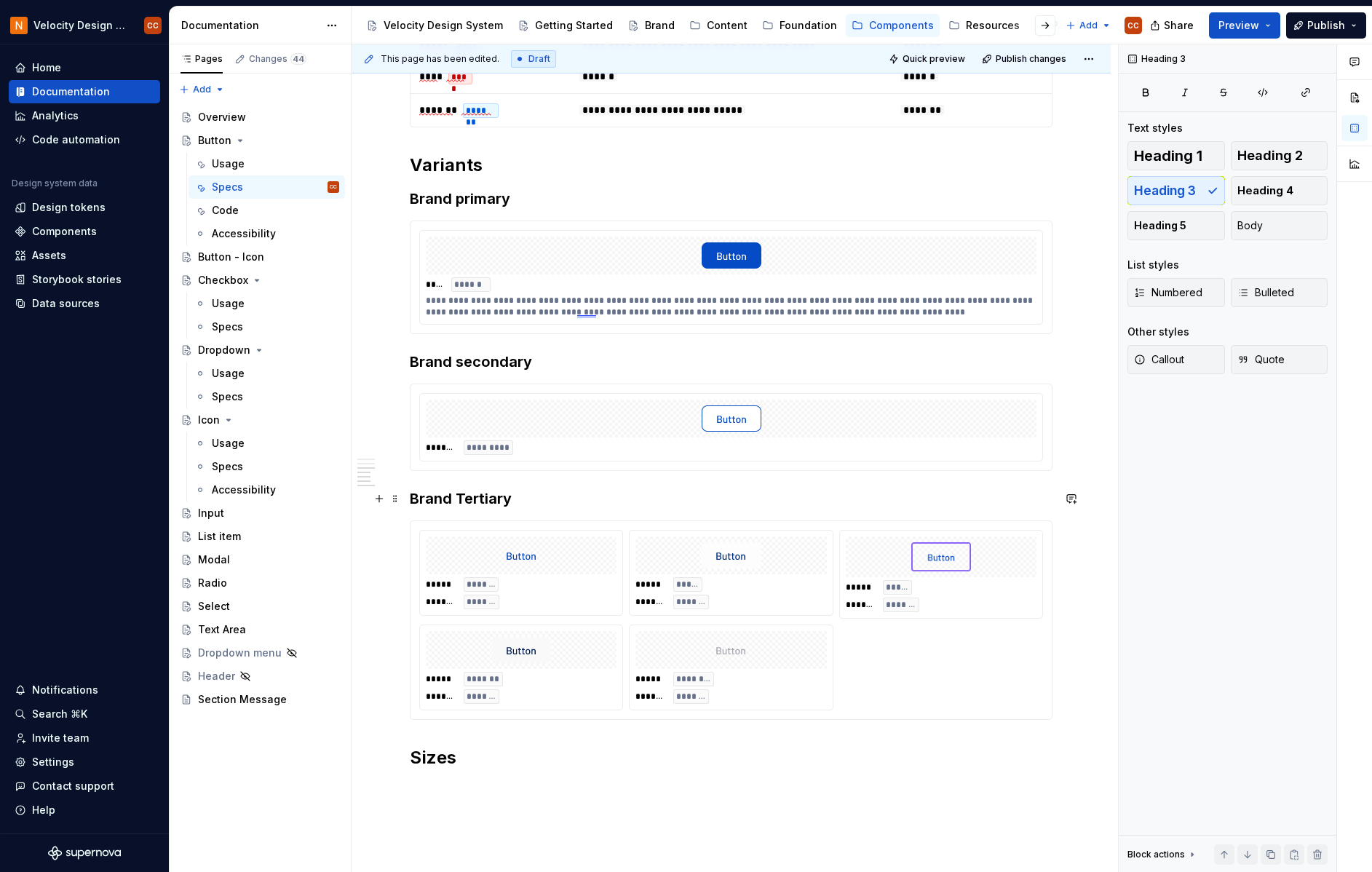
click at [560, 498] on h3 "Brand Tertiary" at bounding box center [731, 498] width 642 height 21
click at [861, 530] on div "***** ***** ******* ********" at bounding box center [941, 574] width 204 height 89
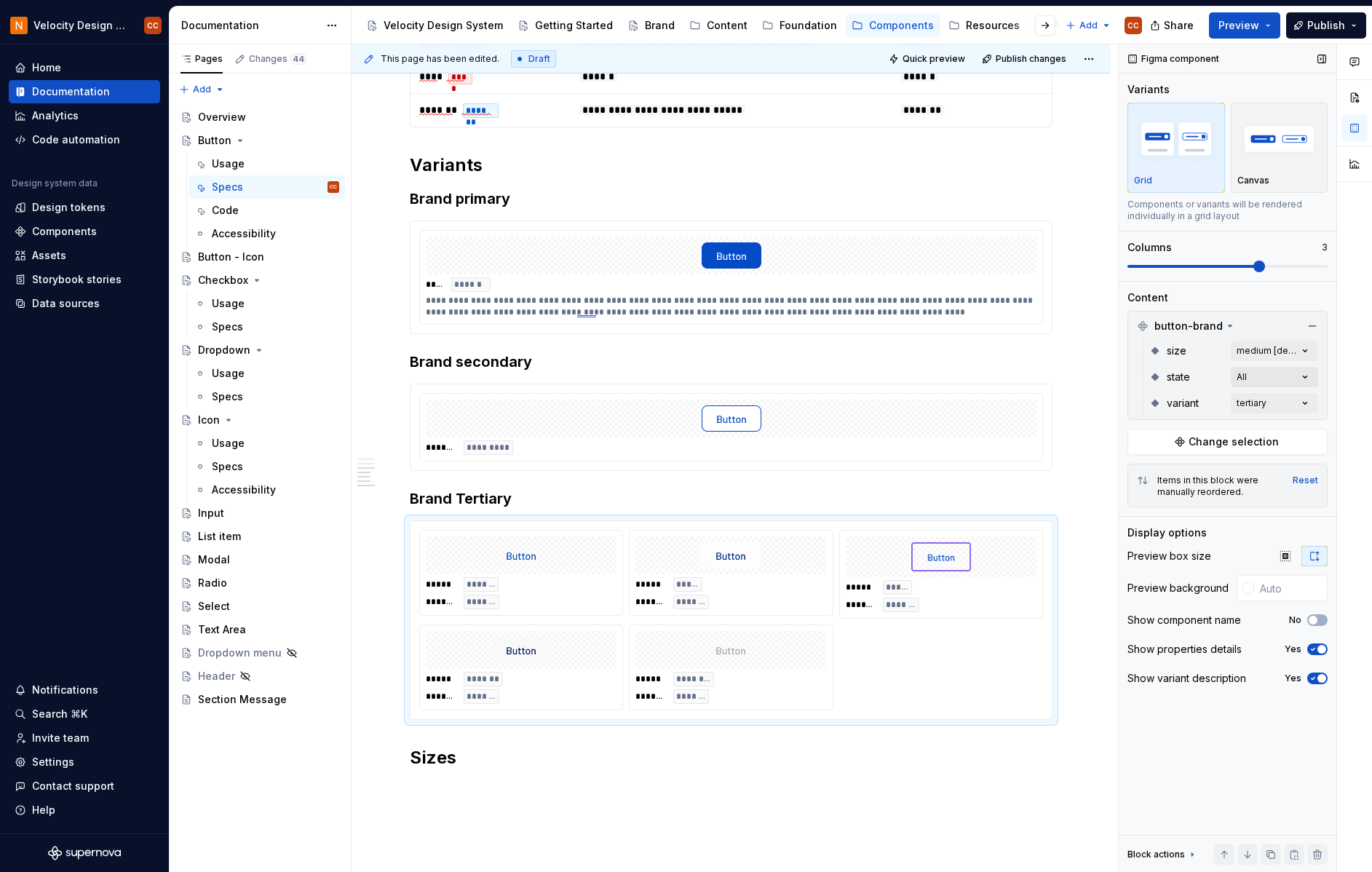
click at [1306, 373] on div "Comments Open comments No comments yet Select ‘Comment’ from the block context …" at bounding box center [1245, 459] width 253 height 828
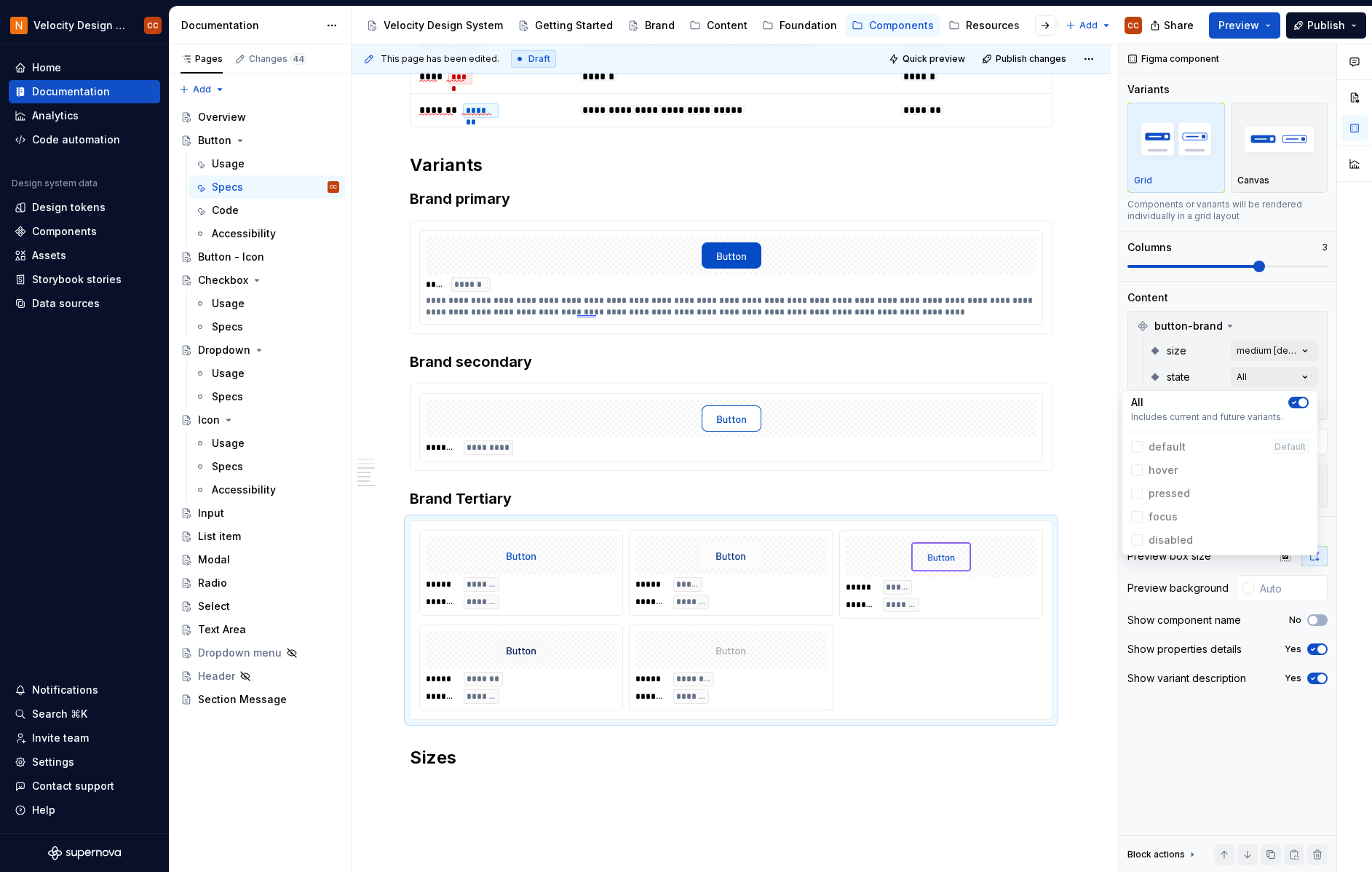
click at [1294, 399] on icon "button" at bounding box center [1294, 402] width 12 height 9
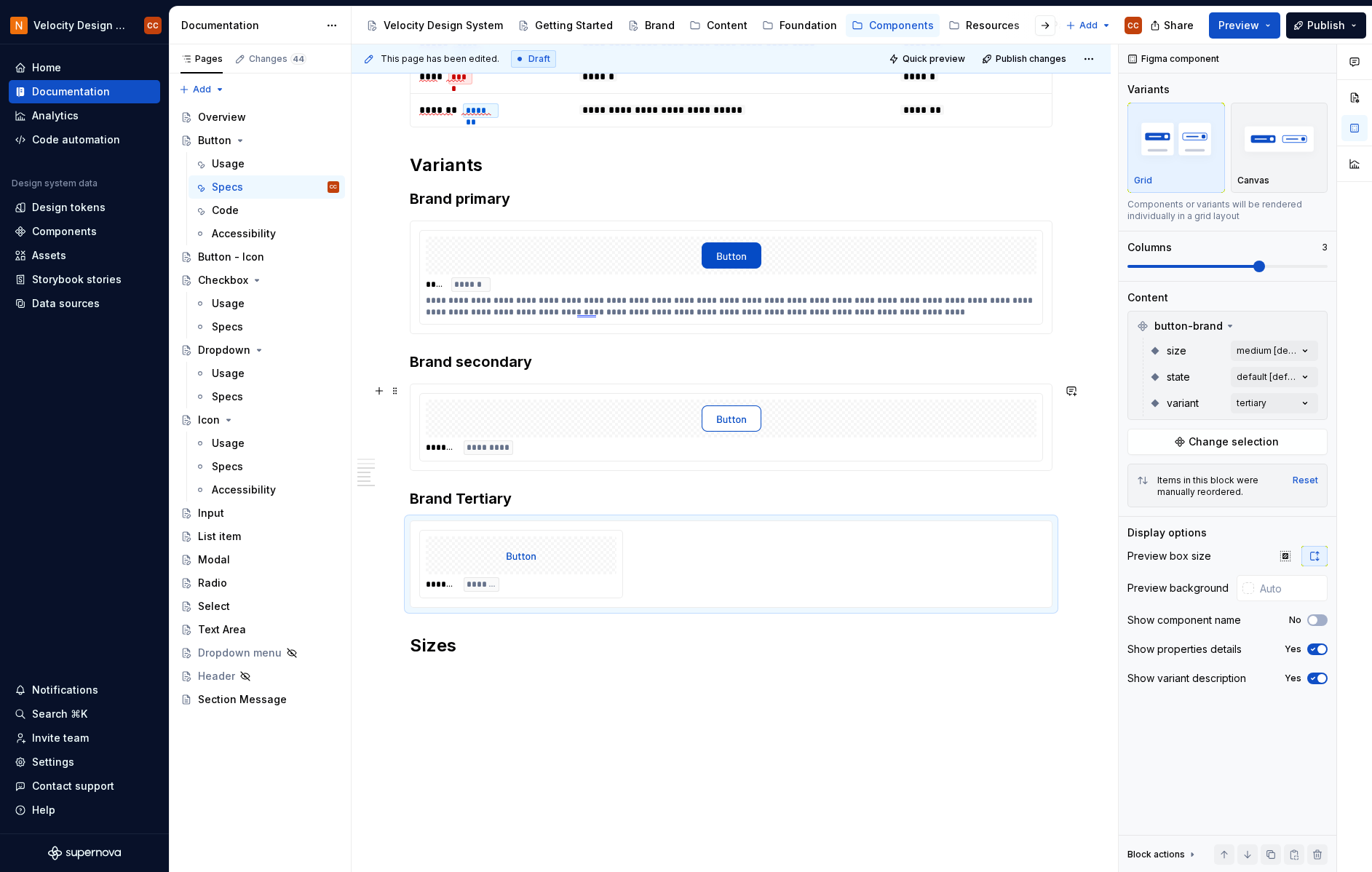
click at [1085, 430] on html "Velocity Design System by NAVEX CC Home Documentation Analytics Code automation…" at bounding box center [686, 436] width 1372 height 872
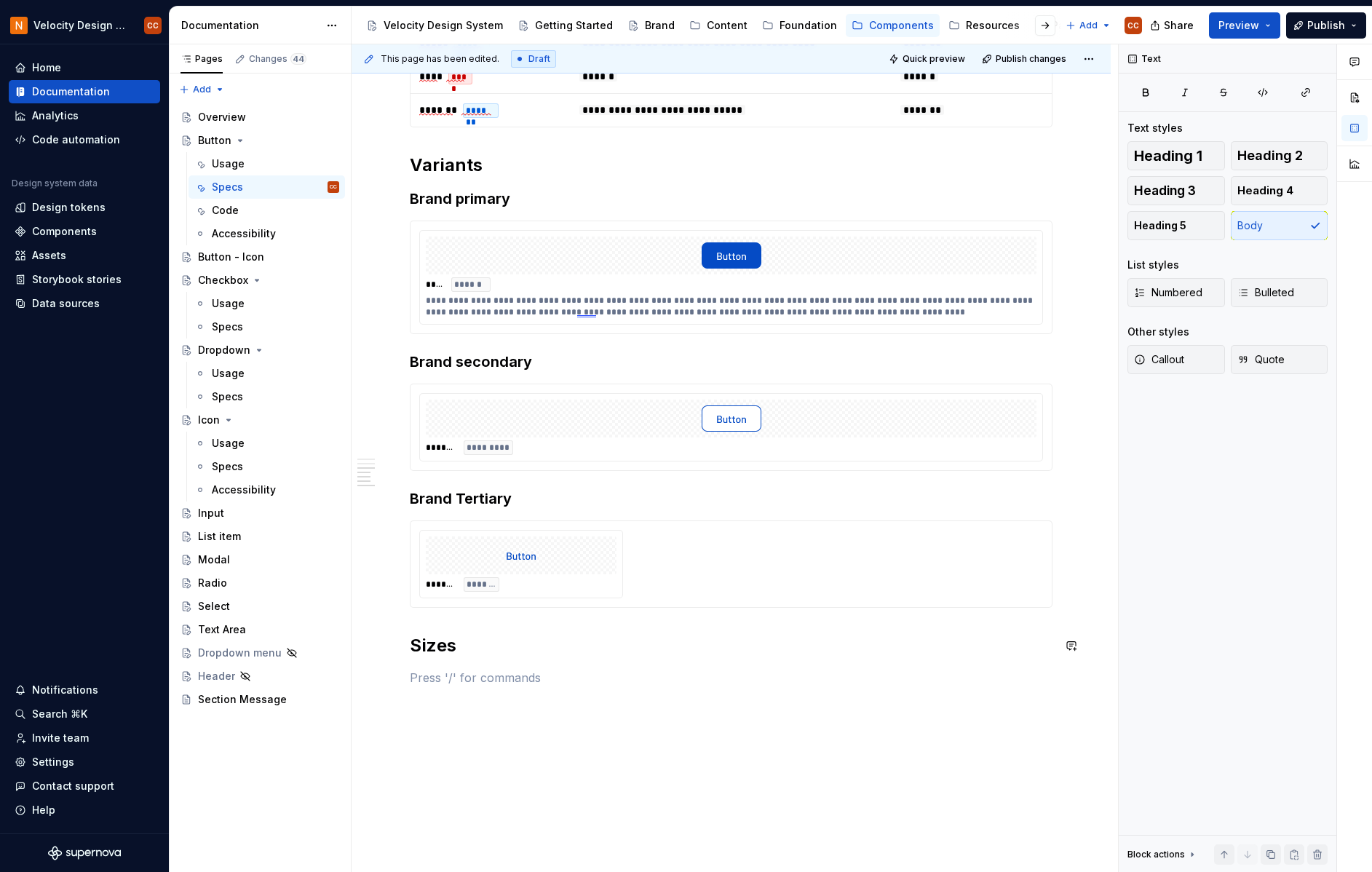
click at [479, 667] on div "**********" at bounding box center [731, 72] width 642 height 1230
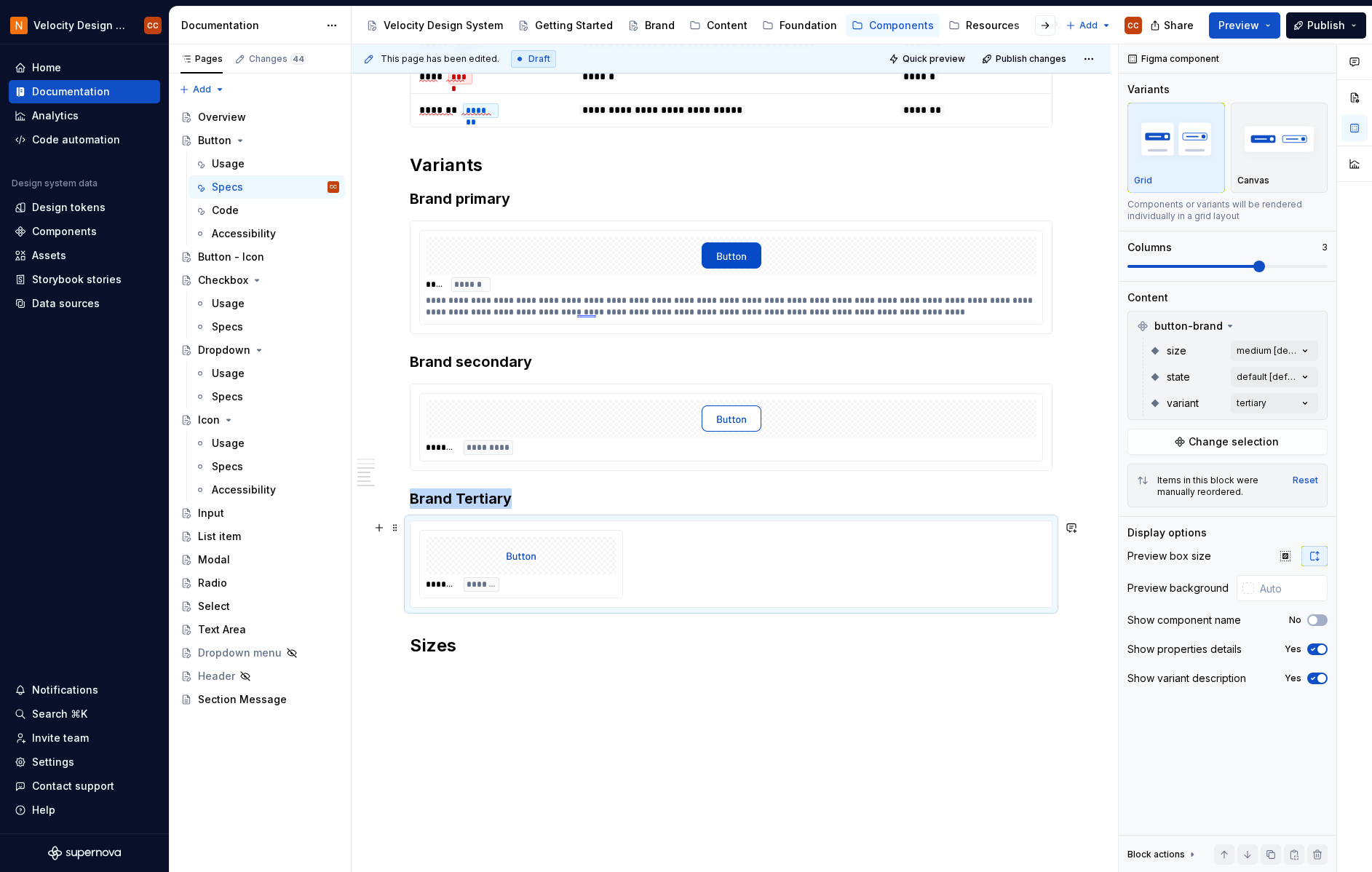
click at [606, 525] on div "******* ********" at bounding box center [731, 564] width 641 height 86
type textarea "*"
click at [1128, 272] on span at bounding box center [1133, 267] width 12 height 12
click at [515, 680] on p at bounding box center [731, 678] width 642 height 18
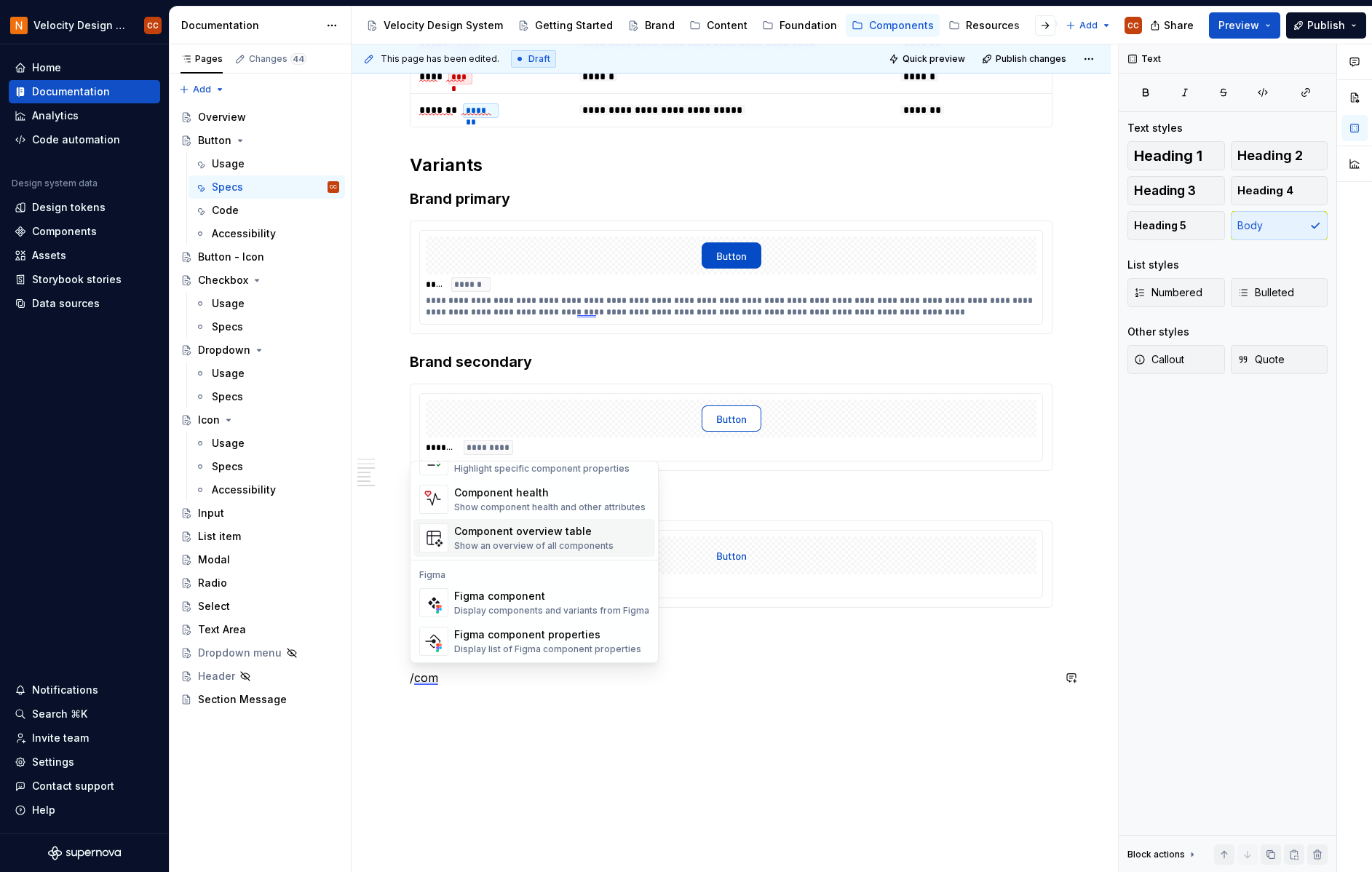
scroll to position [44, 0]
click at [560, 606] on div "Display components and variants from Figma" at bounding box center [552, 610] width 195 height 12
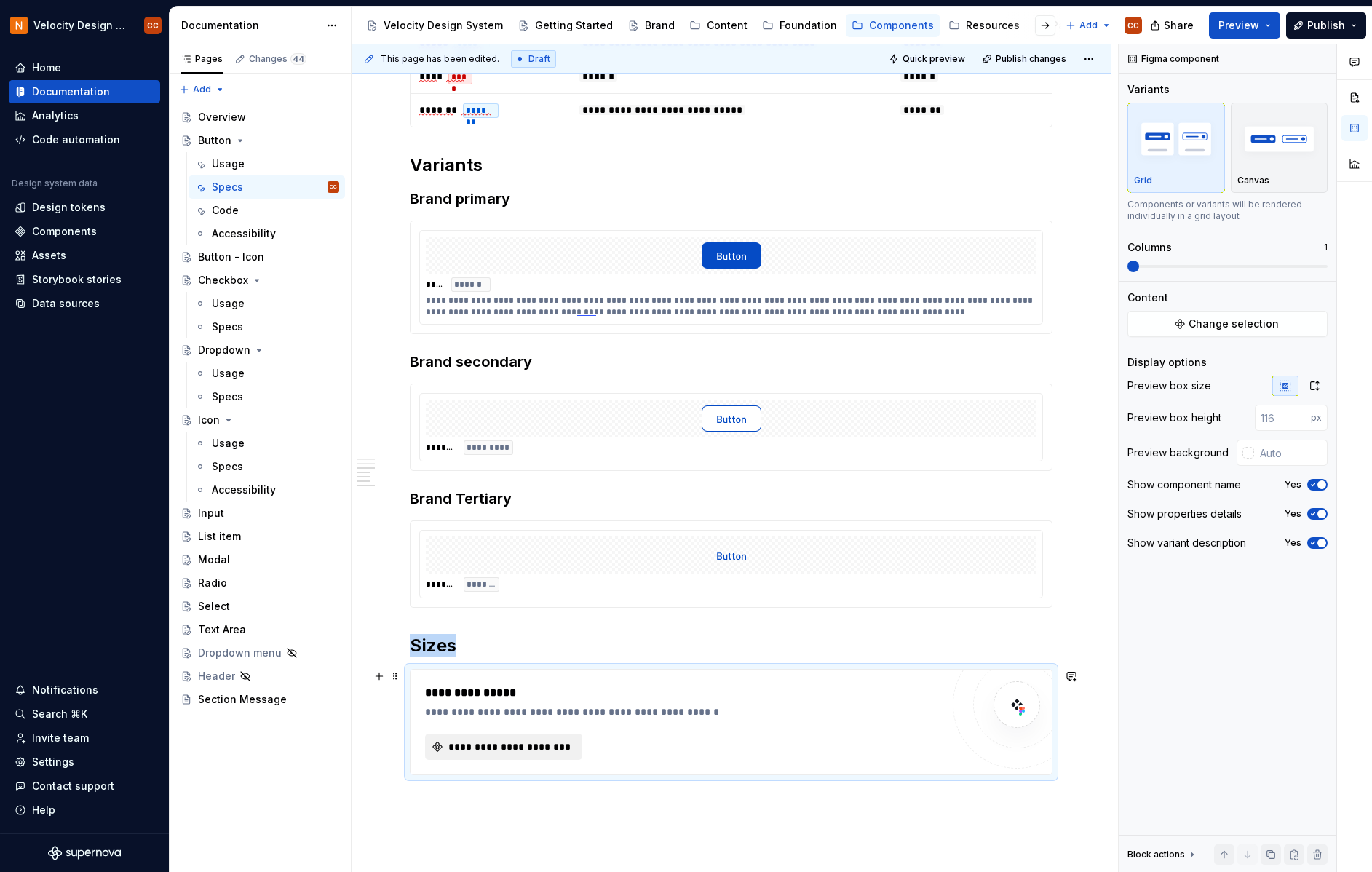
click at [546, 749] on span "**********" at bounding box center [510, 746] width 127 height 15
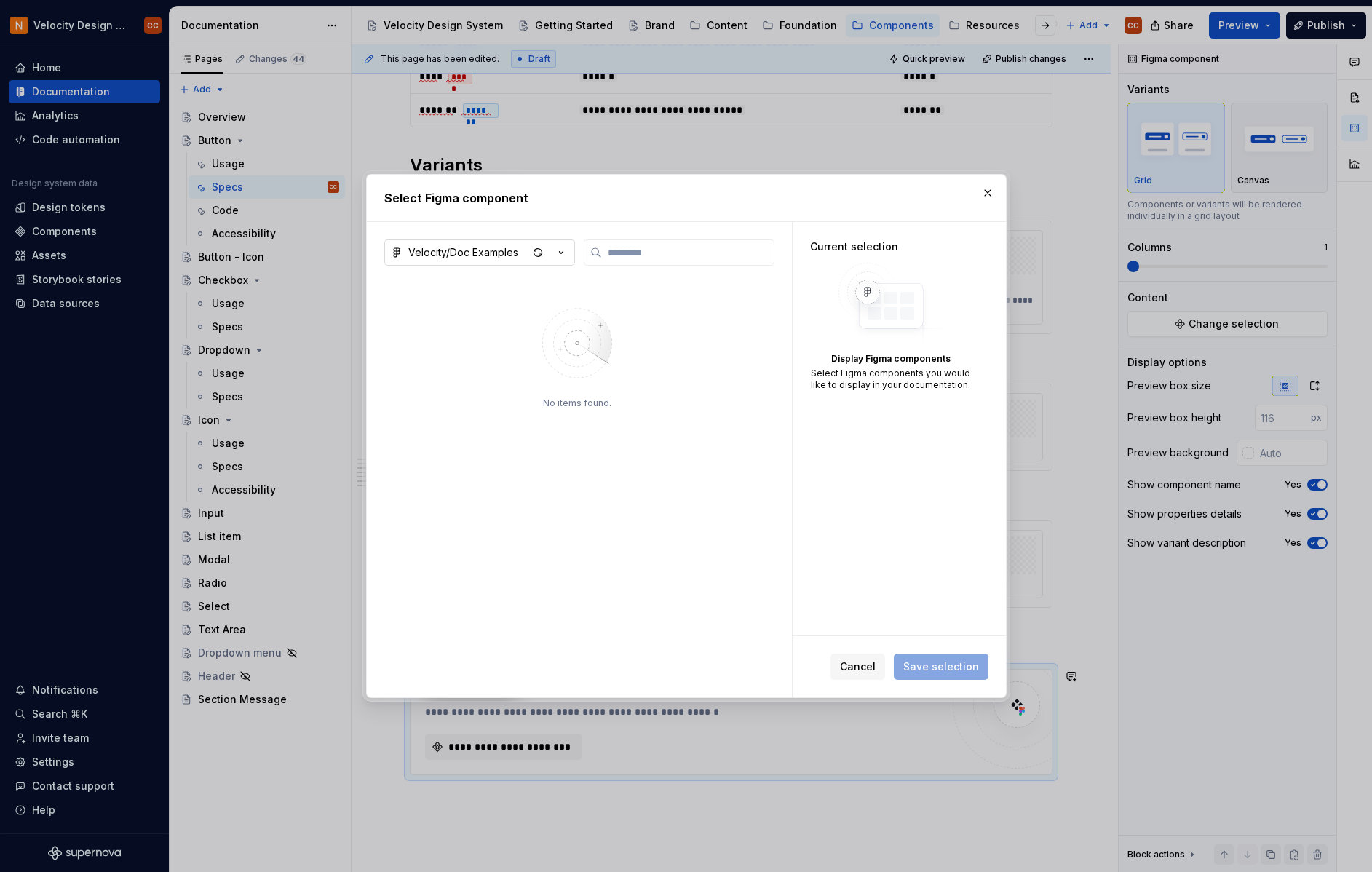
click at [562, 250] on icon "button" at bounding box center [561, 253] width 15 height 15
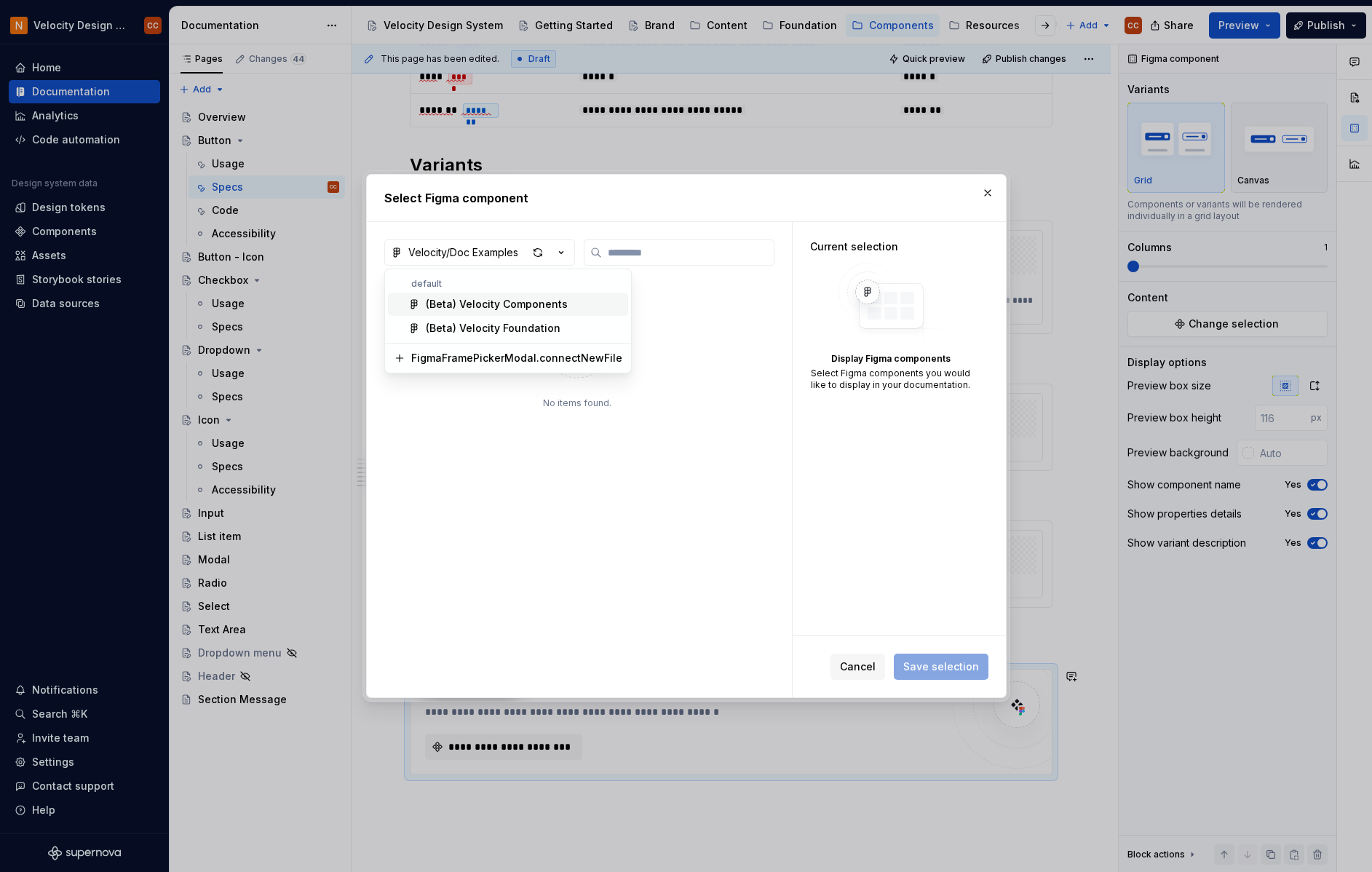
click at [533, 304] on div "(Beta) Velocity Components" at bounding box center [497, 304] width 142 height 15
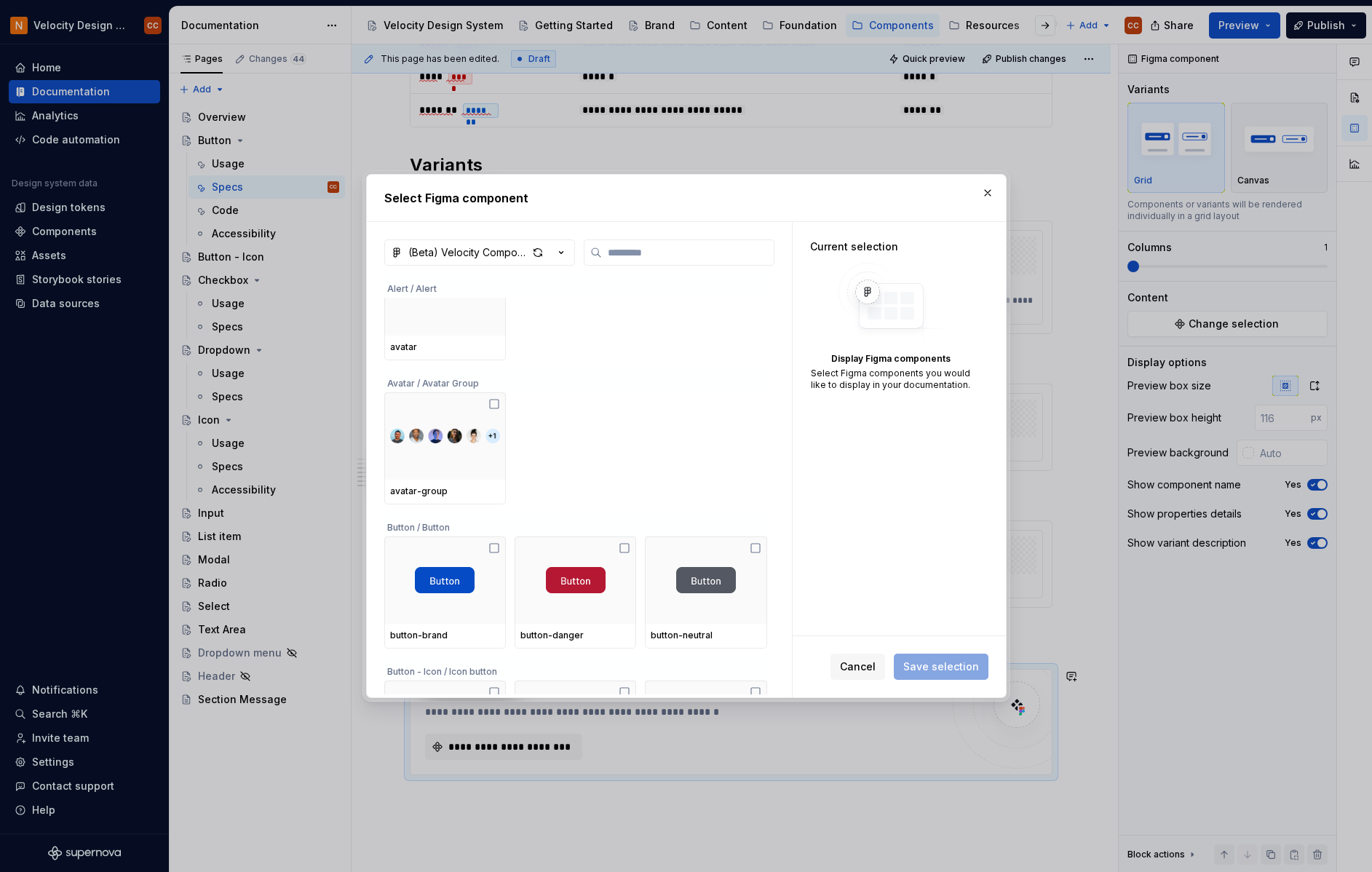
scroll to position [777, 0]
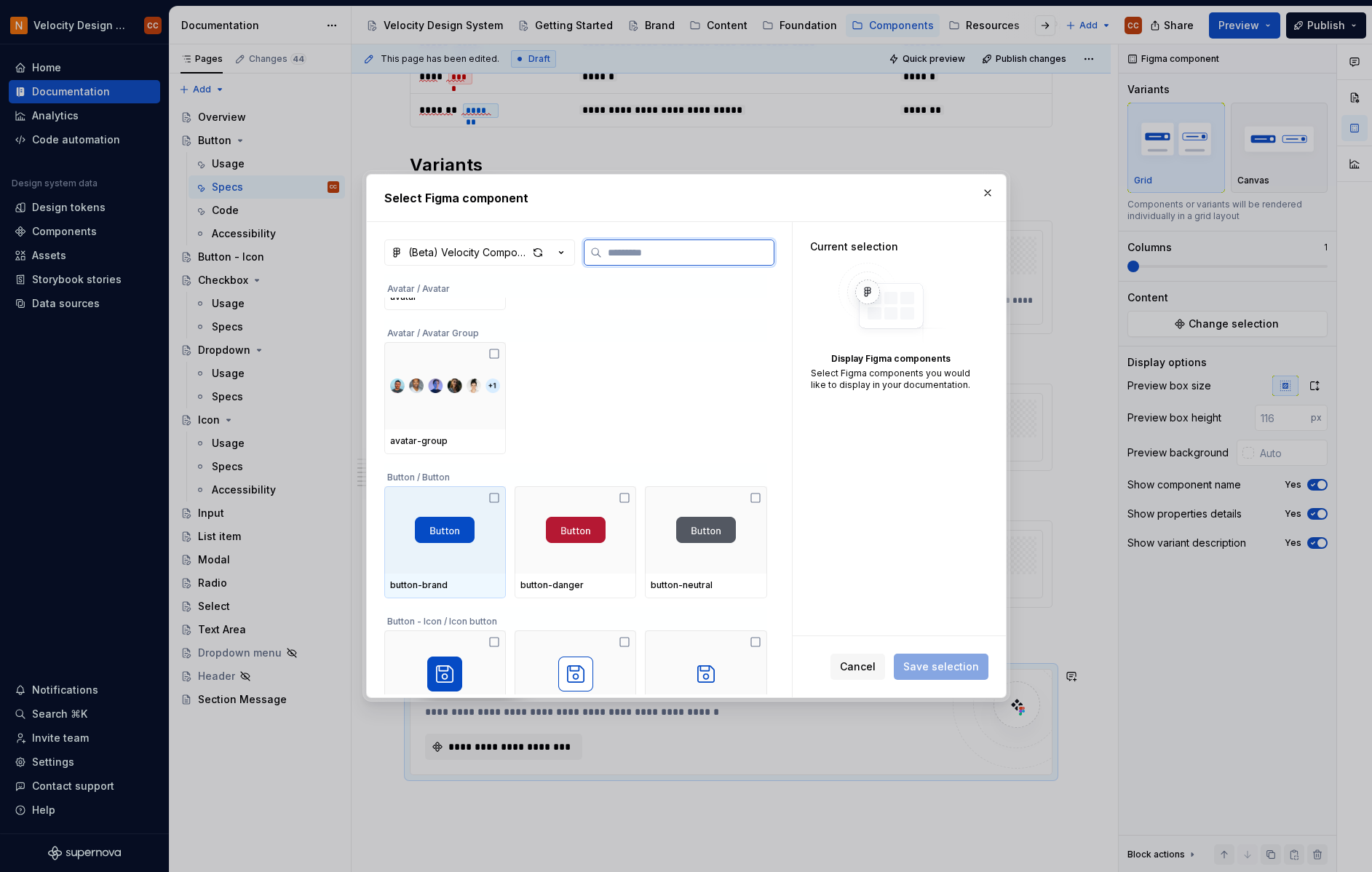
click at [462, 566] on div at bounding box center [445, 529] width 122 height 87
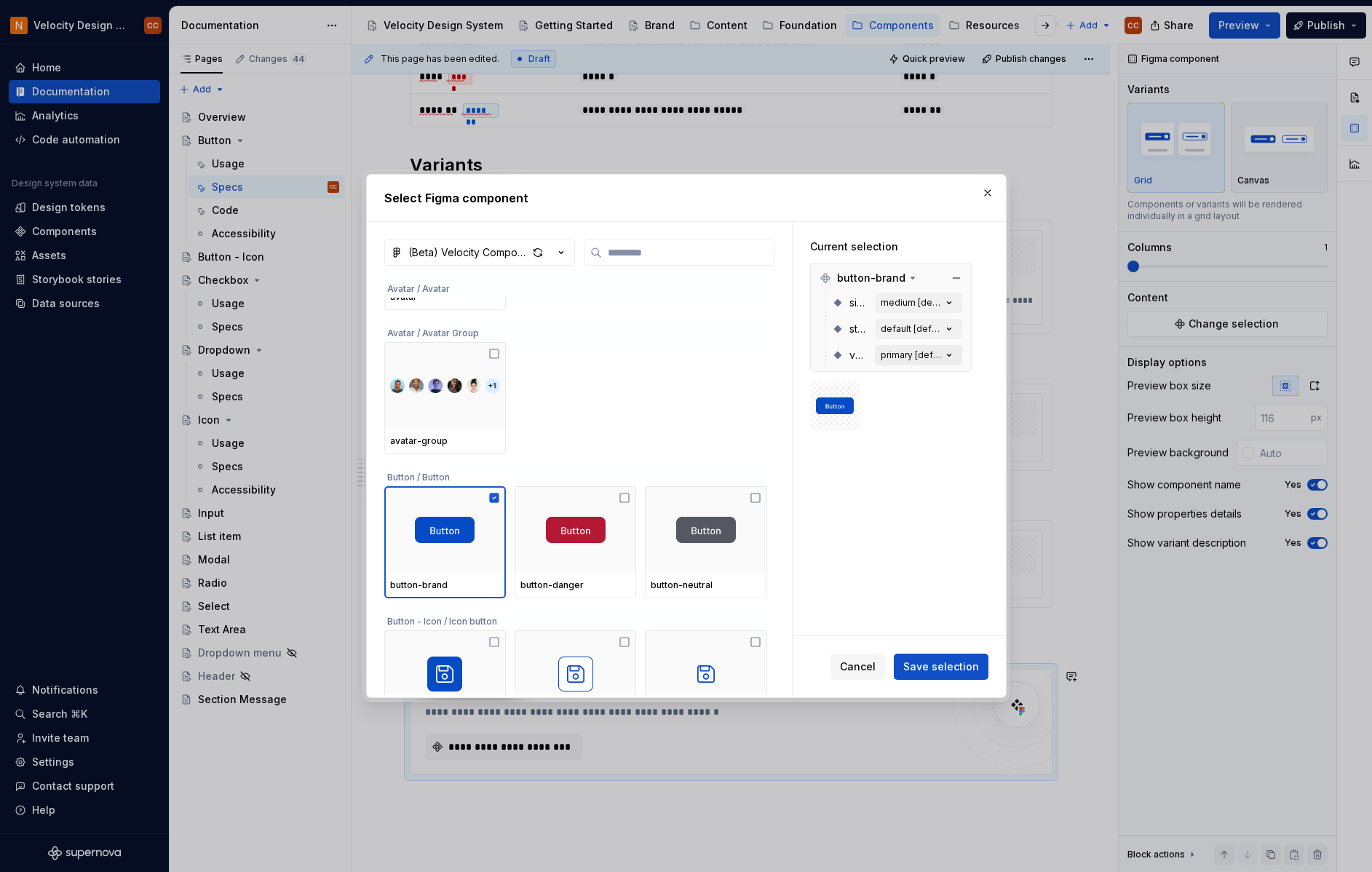
click at [950, 351] on icon "button" at bounding box center [950, 355] width 15 height 15
click at [942, 659] on button "Save selection" at bounding box center [941, 666] width 95 height 26
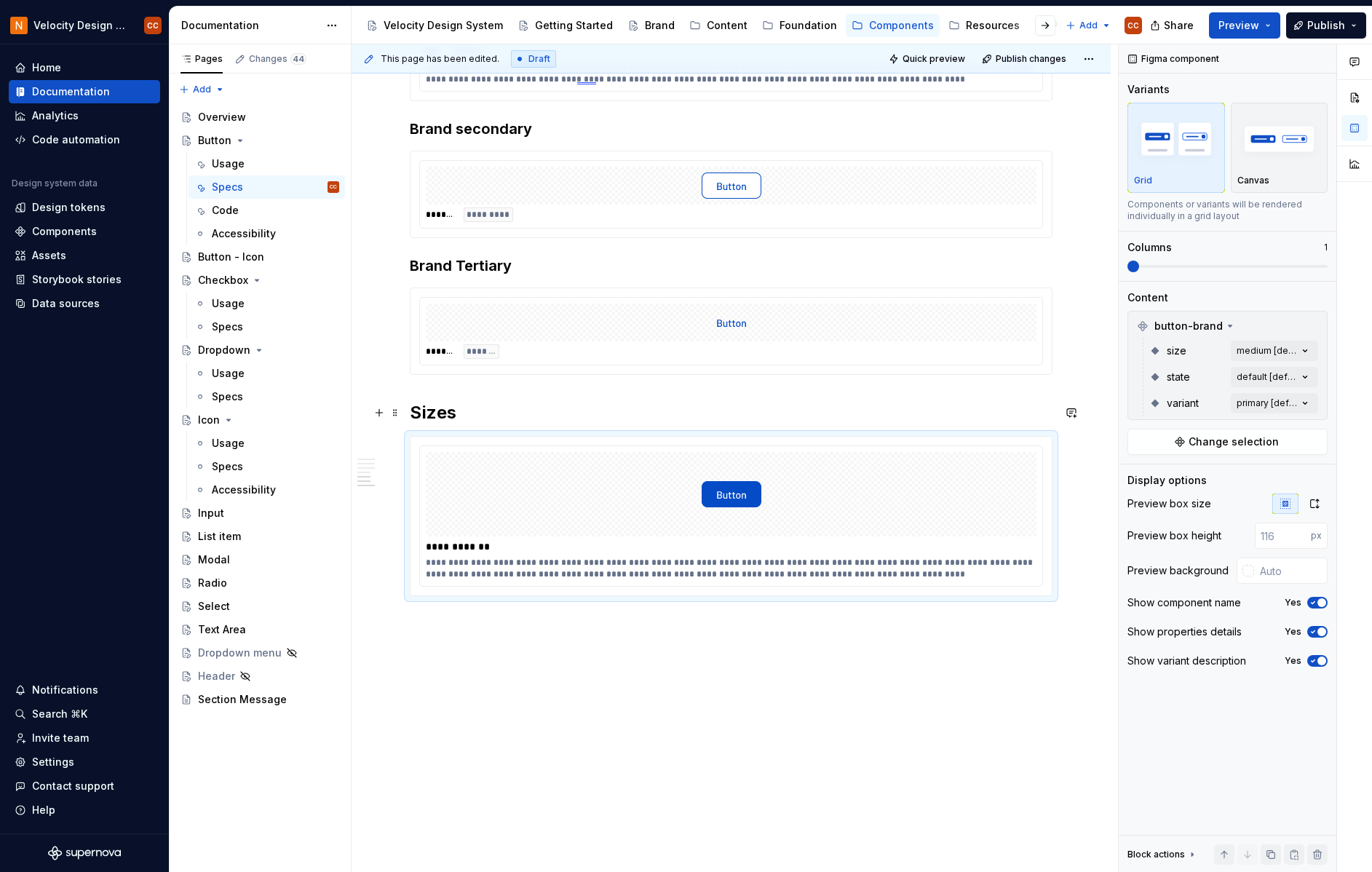
scroll to position [1066, 0]
click at [1009, 458] on div at bounding box center [731, 492] width 611 height 84
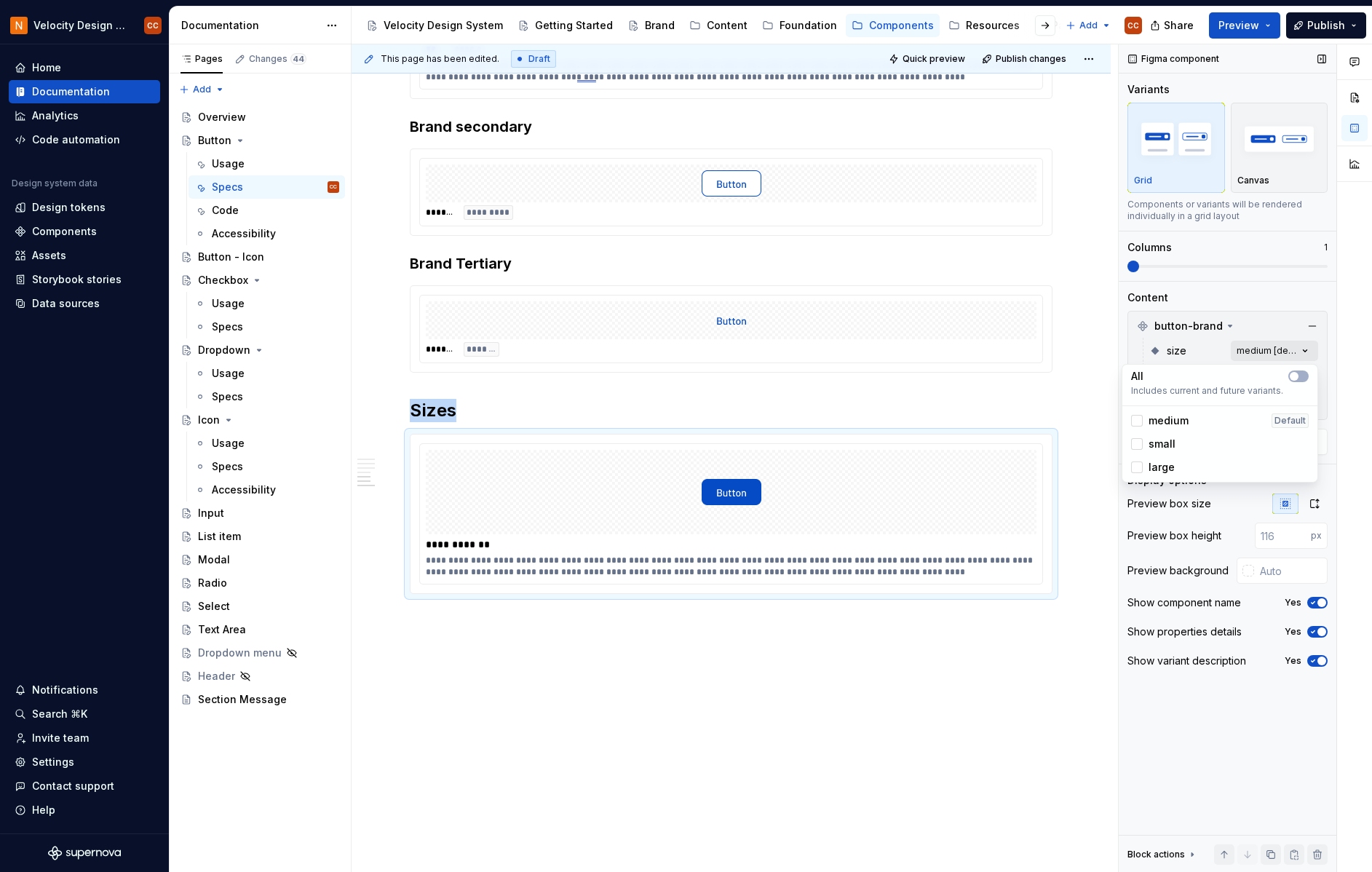
click at [1306, 350] on div "Comments Open comments No comments yet Select ‘Comment’ from the block context …" at bounding box center [1245, 459] width 253 height 828
click at [1133, 419] on div at bounding box center [1137, 421] width 12 height 12
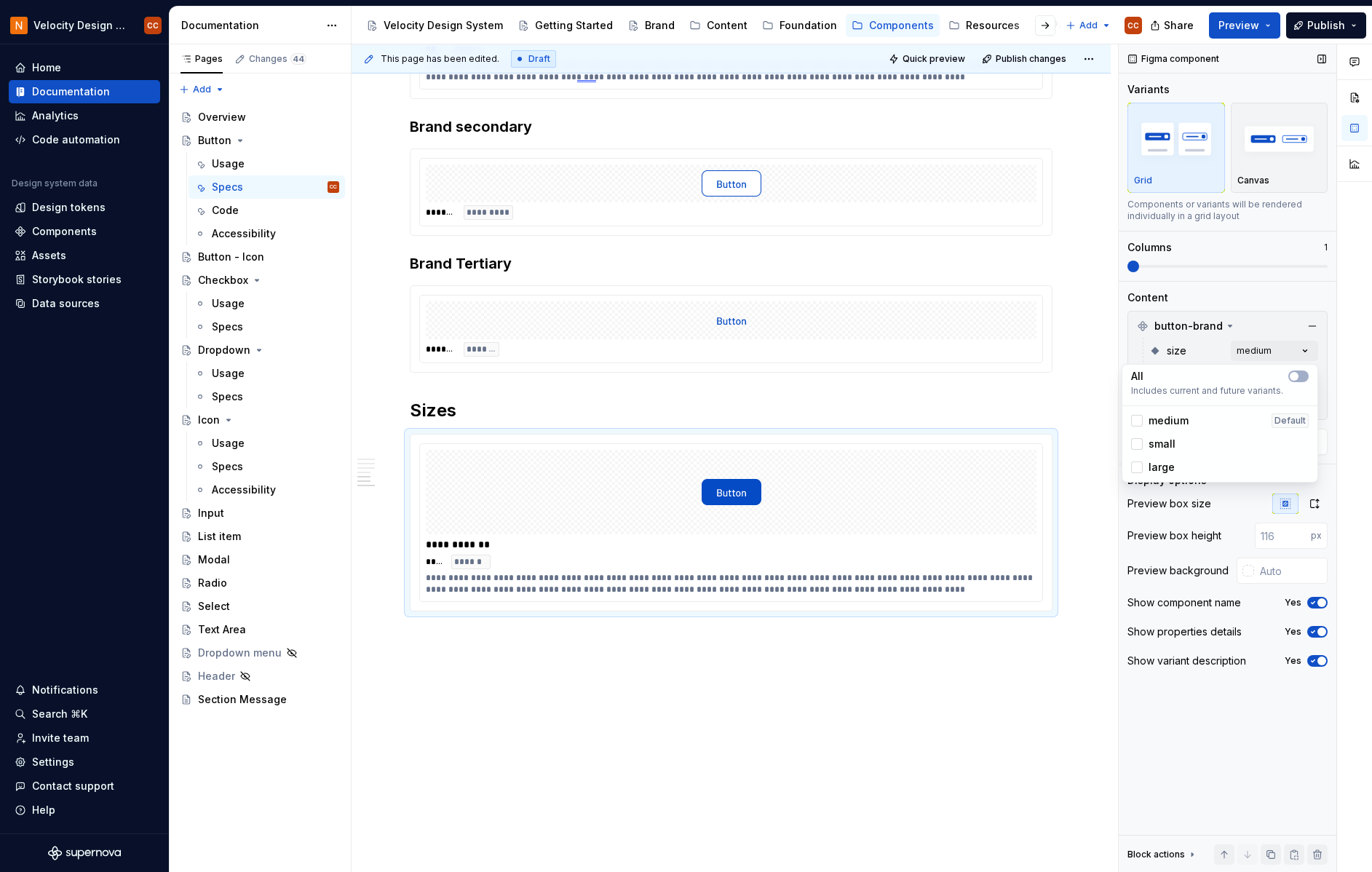
click at [1325, 350] on div "Comments Open comments No comments yet Select ‘Comment’ from the block context …" at bounding box center [1245, 459] width 253 height 828
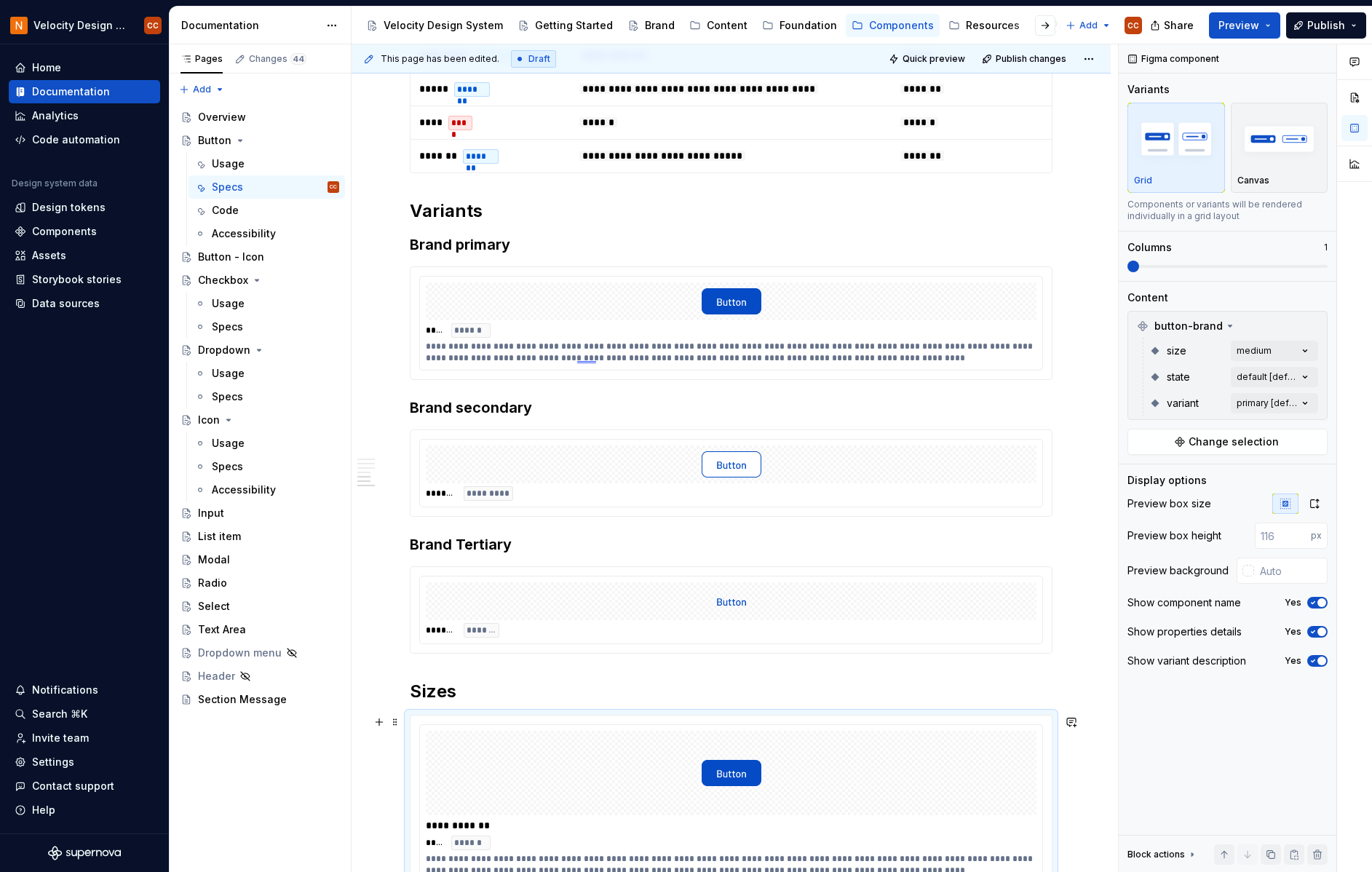
scroll to position [775, 0]
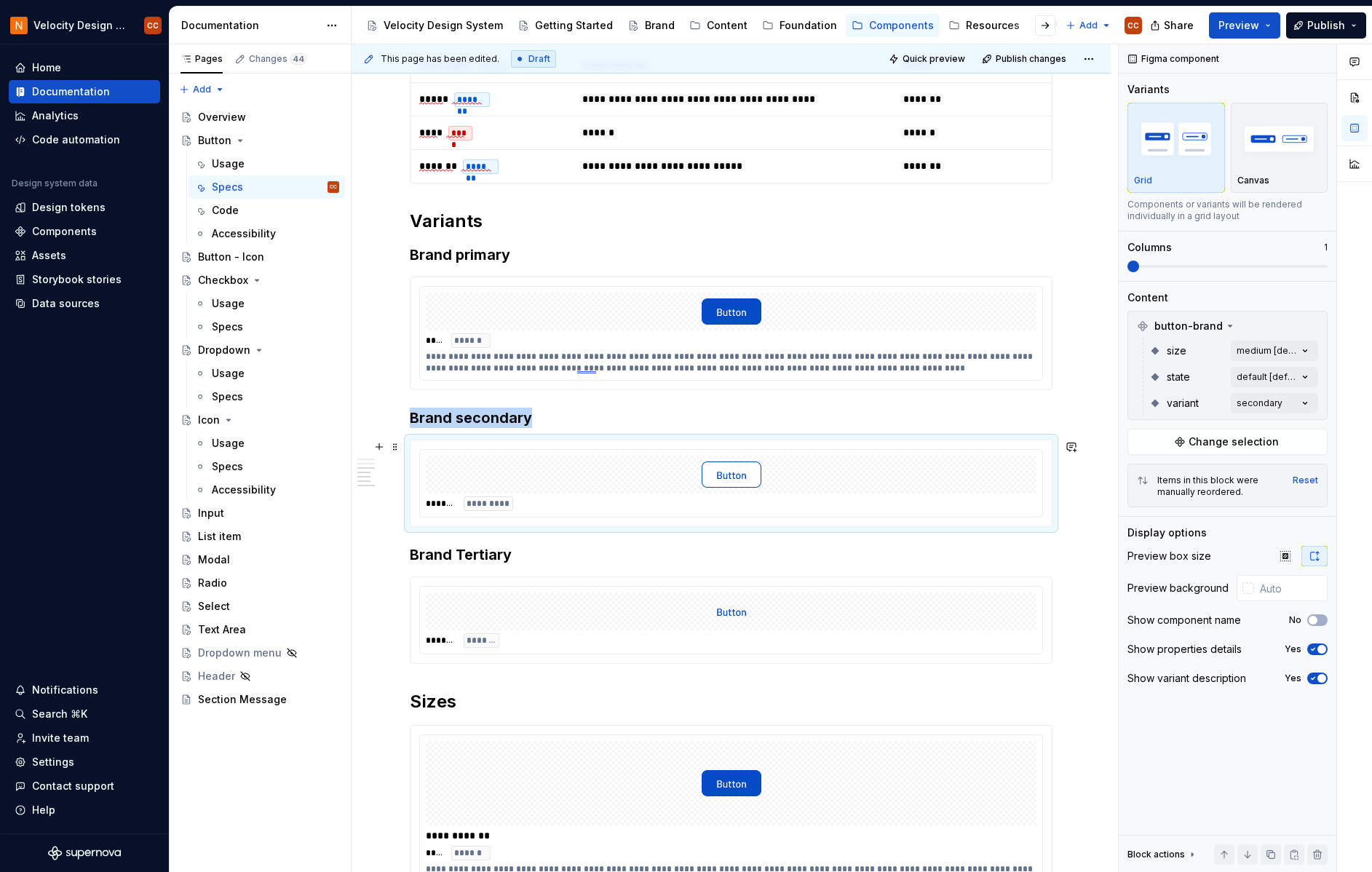
click at [873, 491] on div at bounding box center [731, 474] width 611 height 38
click at [1303, 350] on div "Comments Open comments No comments yet Select ‘Comment’ from the block context …" at bounding box center [1245, 459] width 253 height 828
click at [1335, 352] on div "Comments Open comments No comments yet Select ‘Comment’ from the block context …" at bounding box center [1245, 459] width 253 height 828
click at [1306, 403] on div "Comments Open comments No comments yet Select ‘Comment’ from the block context …" at bounding box center [1245, 459] width 253 height 828
click at [1352, 430] on div at bounding box center [1354, 459] width 35 height 828
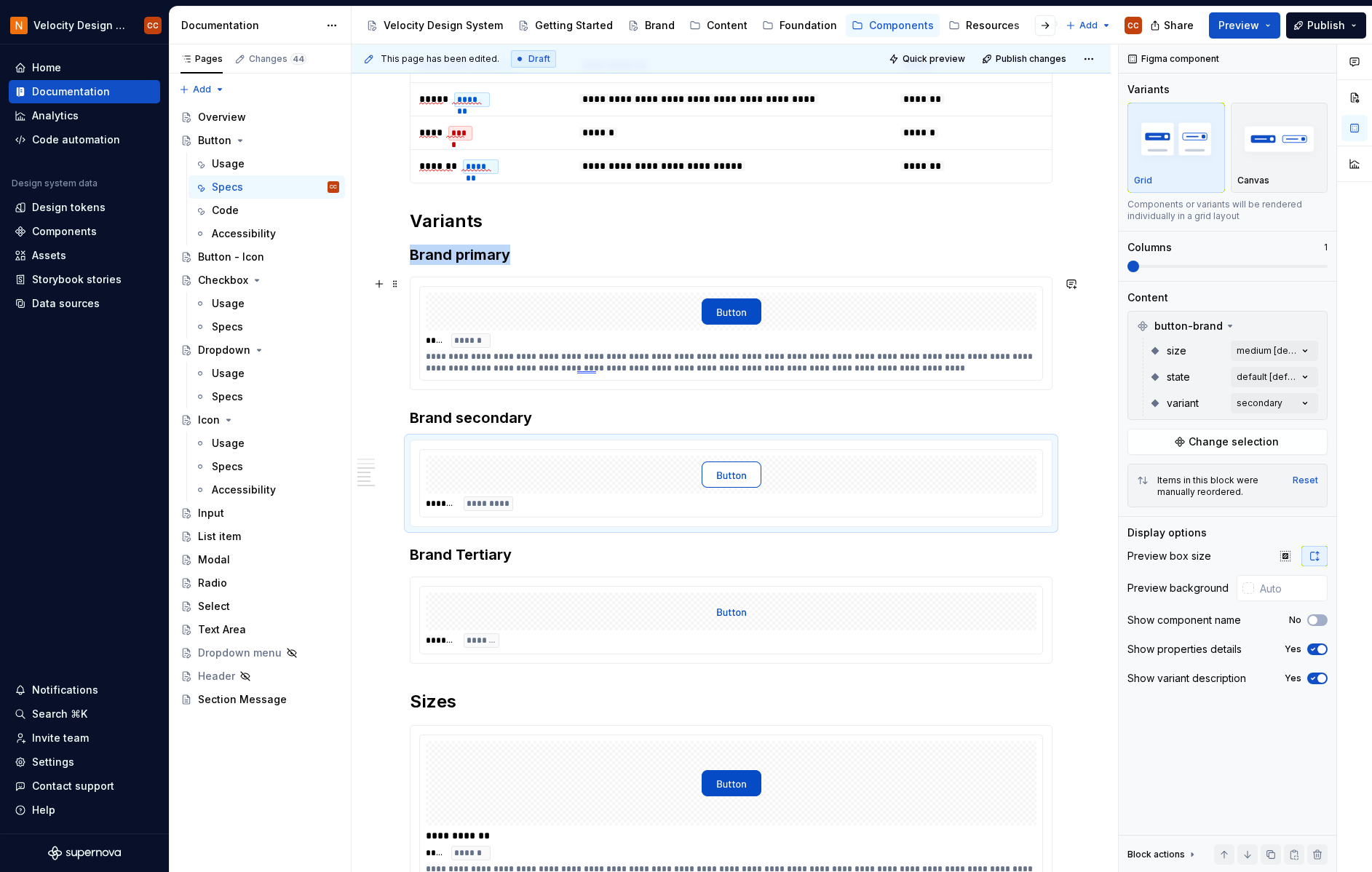
click at [1028, 315] on div at bounding box center [731, 311] width 611 height 38
click at [1306, 401] on div "Comments Open comments No comments yet Select ‘Comment’ from the block context …" at bounding box center [1245, 459] width 253 height 828
click at [1136, 495] on div at bounding box center [1137, 496] width 12 height 12
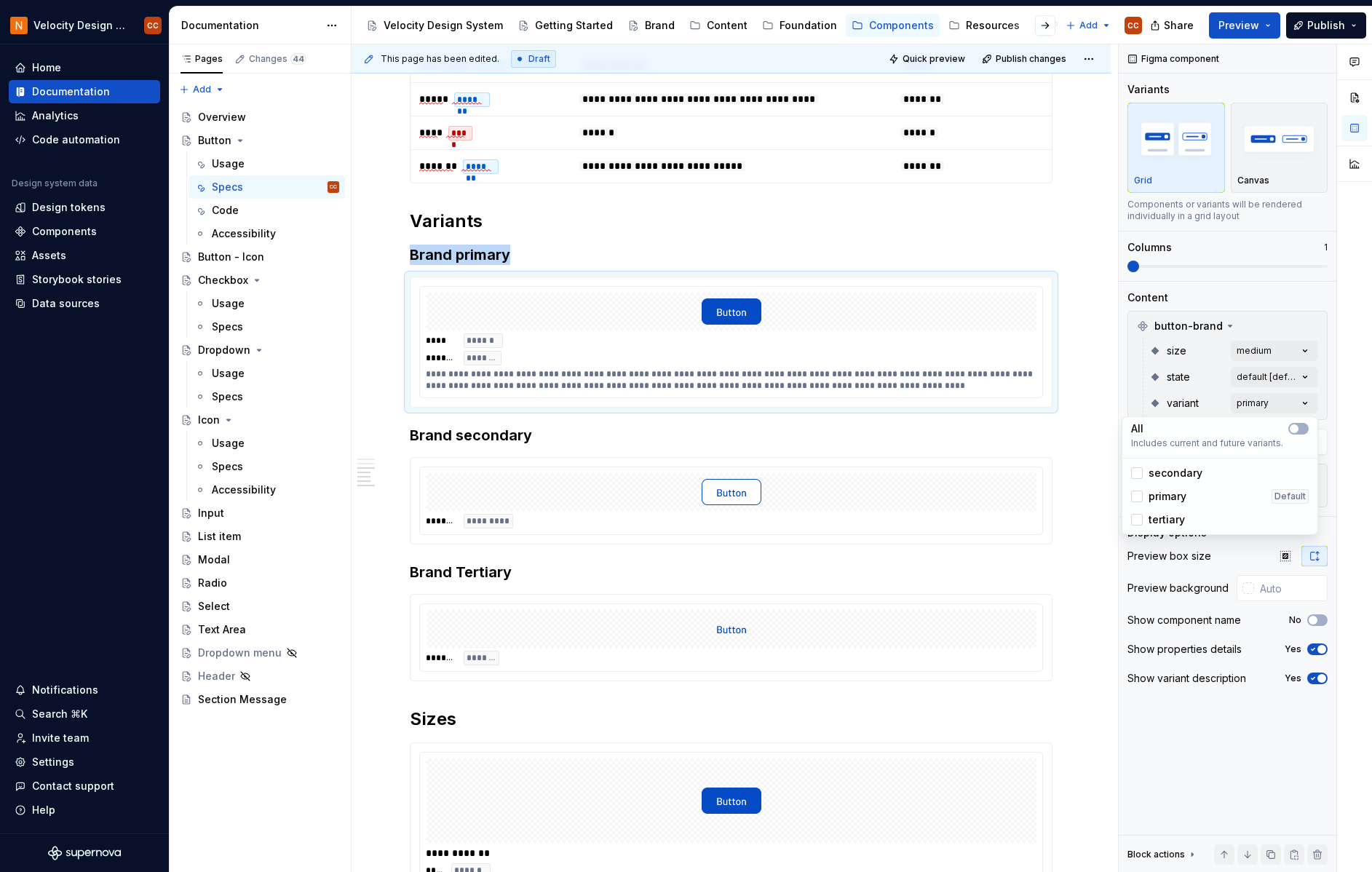
click at [1302, 346] on div "Comments Open comments No comments yet Select ‘Comment’ from the block context …" at bounding box center [1245, 459] width 253 height 828
click at [1303, 349] on div "Comments Open comments No comments yet Select ‘Comment’ from the block context …" at bounding box center [1245, 459] width 253 height 828
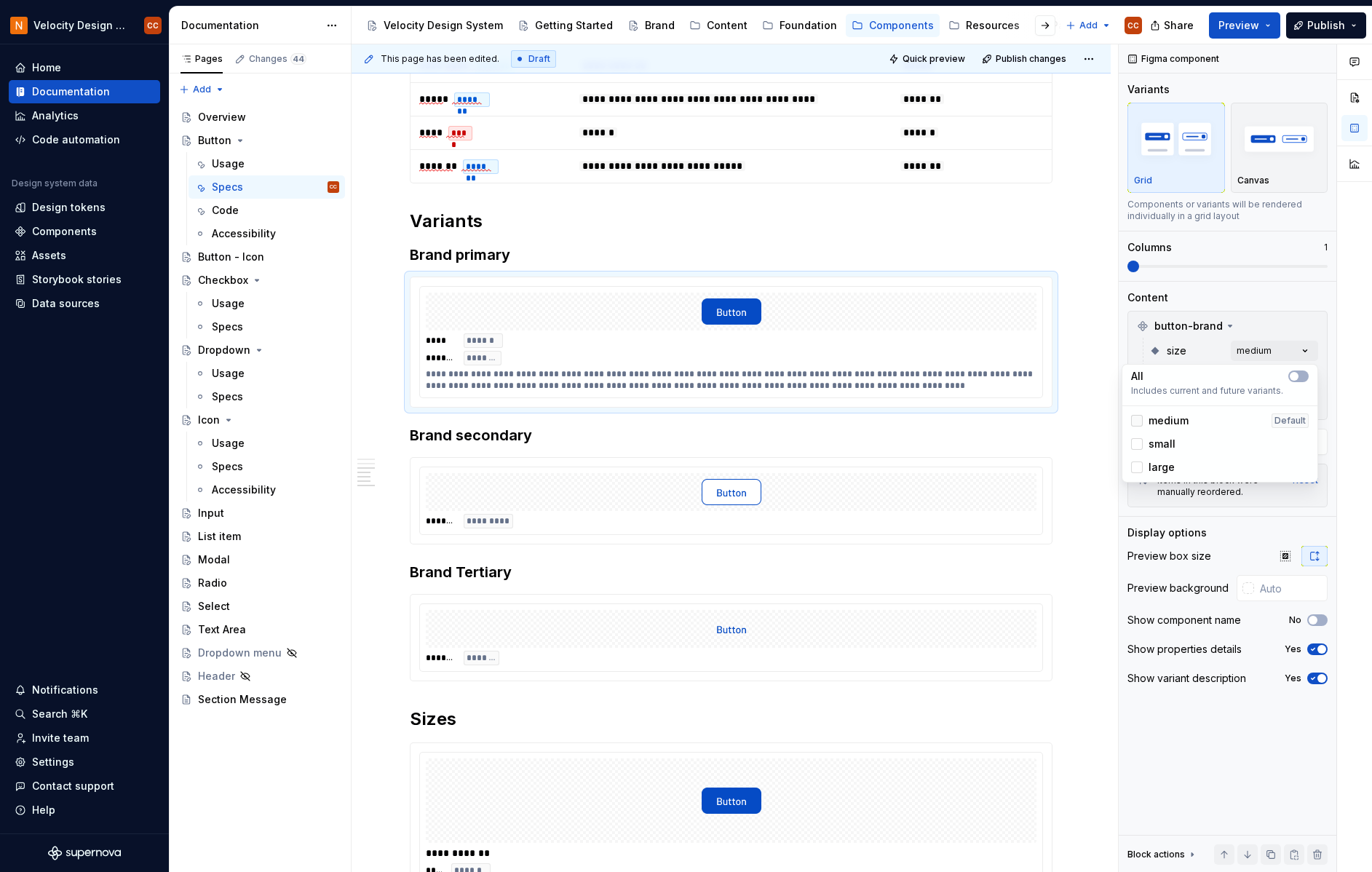
click at [1137, 421] on icon at bounding box center [1137, 421] width 0 height 0
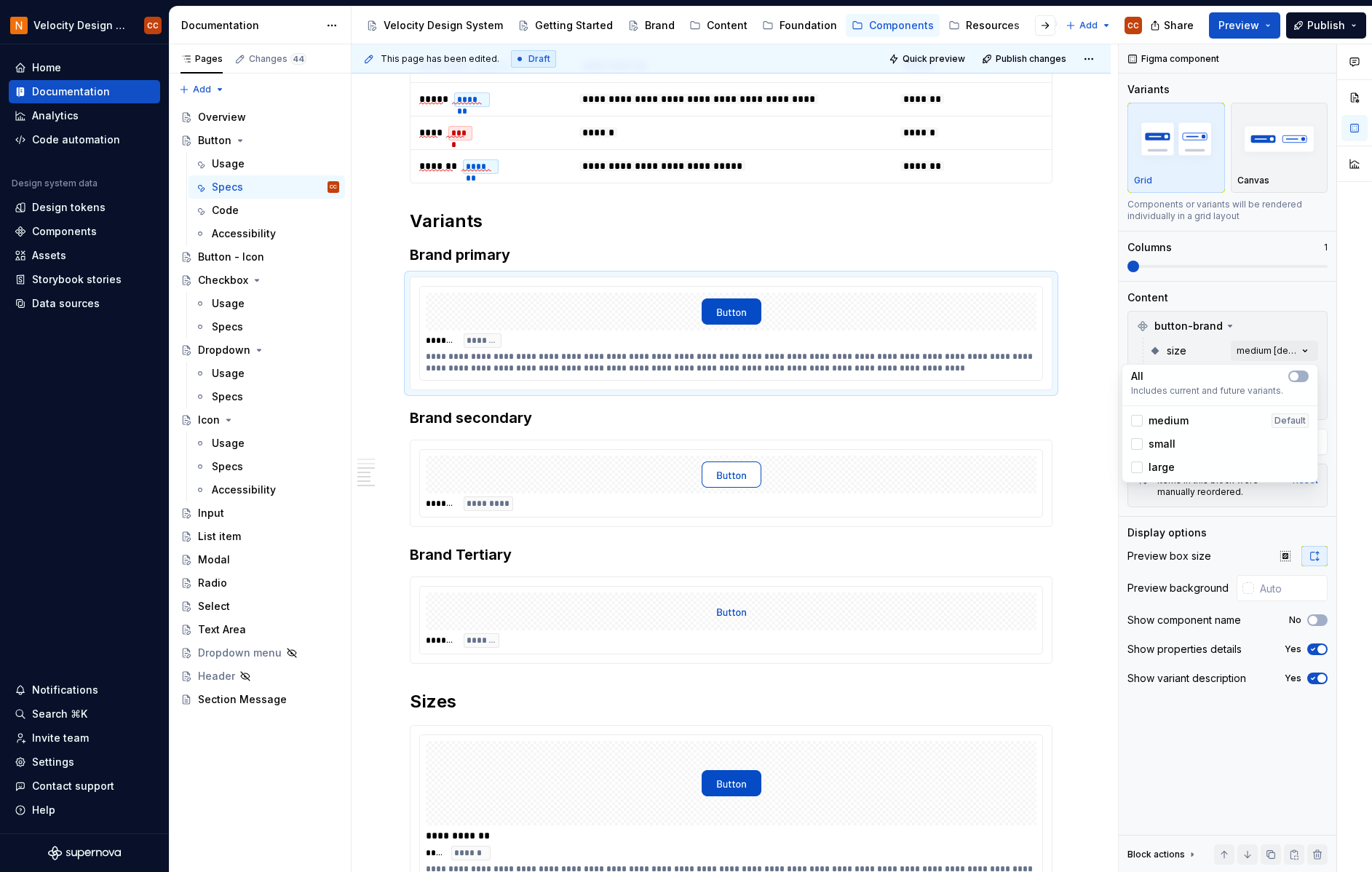
click at [1350, 382] on div at bounding box center [1354, 459] width 35 height 828
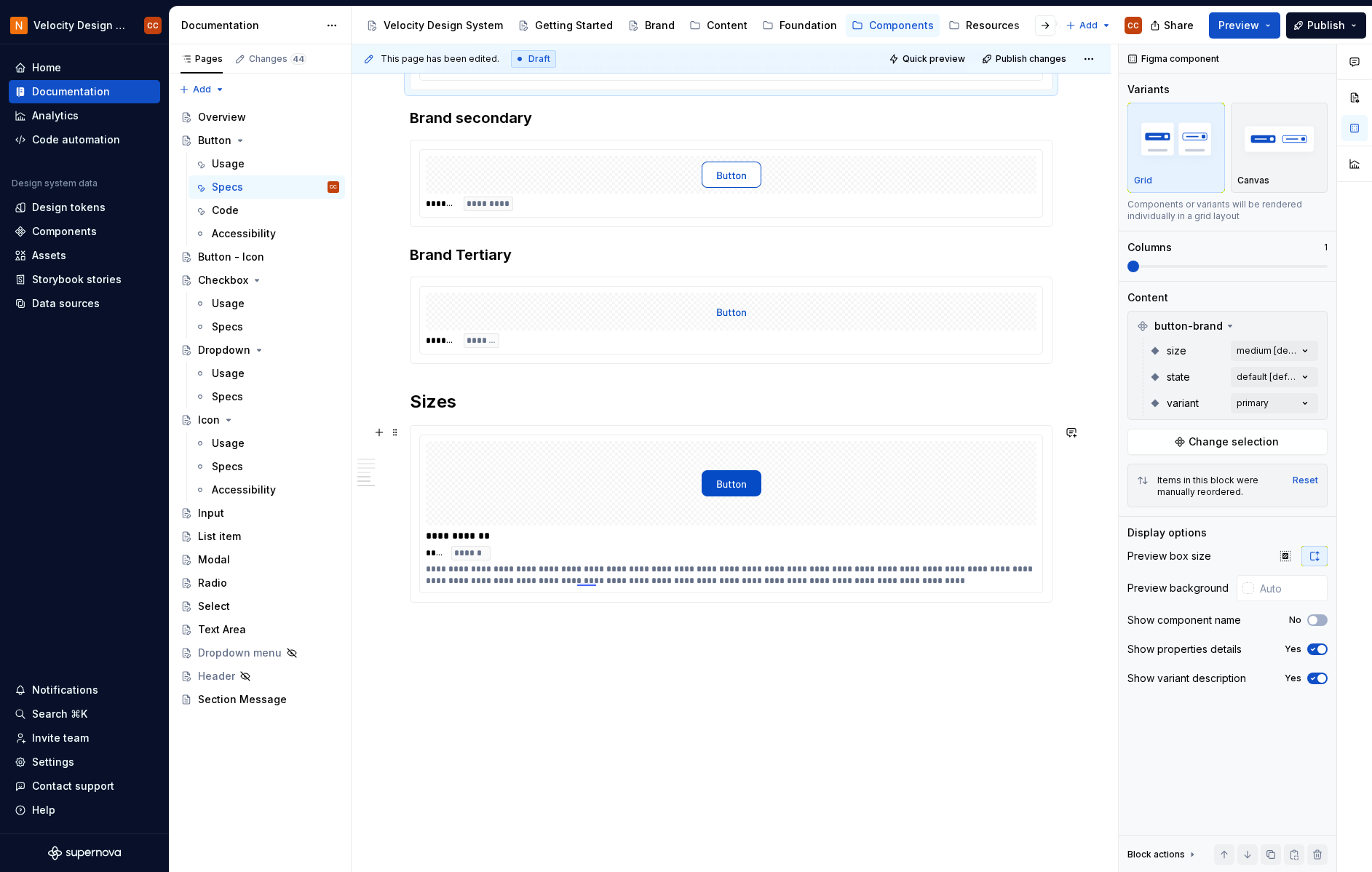
scroll to position [1084, 0]
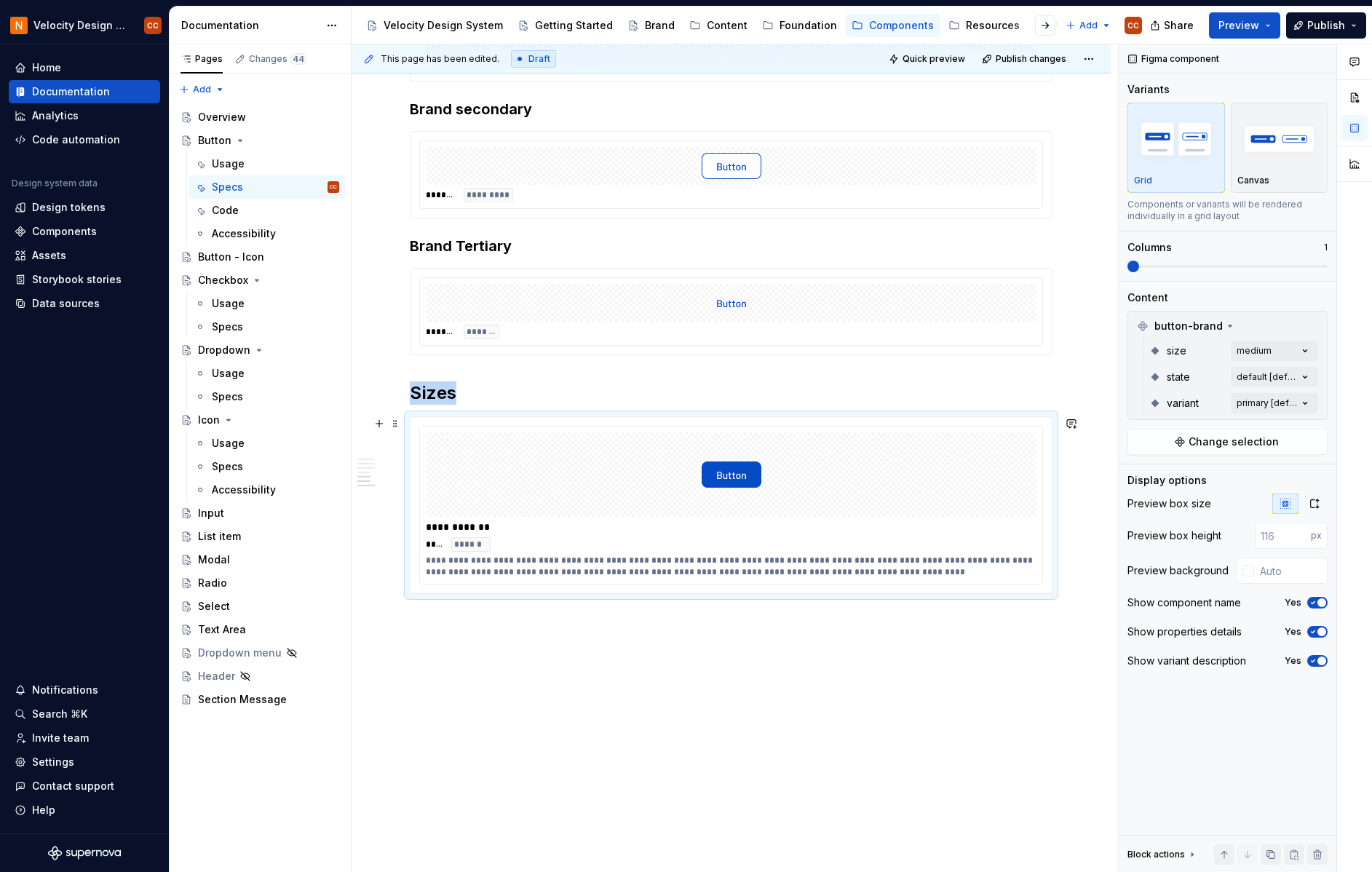
click at [519, 534] on div "**********" at bounding box center [731, 527] width 611 height 15
click at [472, 399] on h2 "Sizes" at bounding box center [731, 394] width 642 height 24
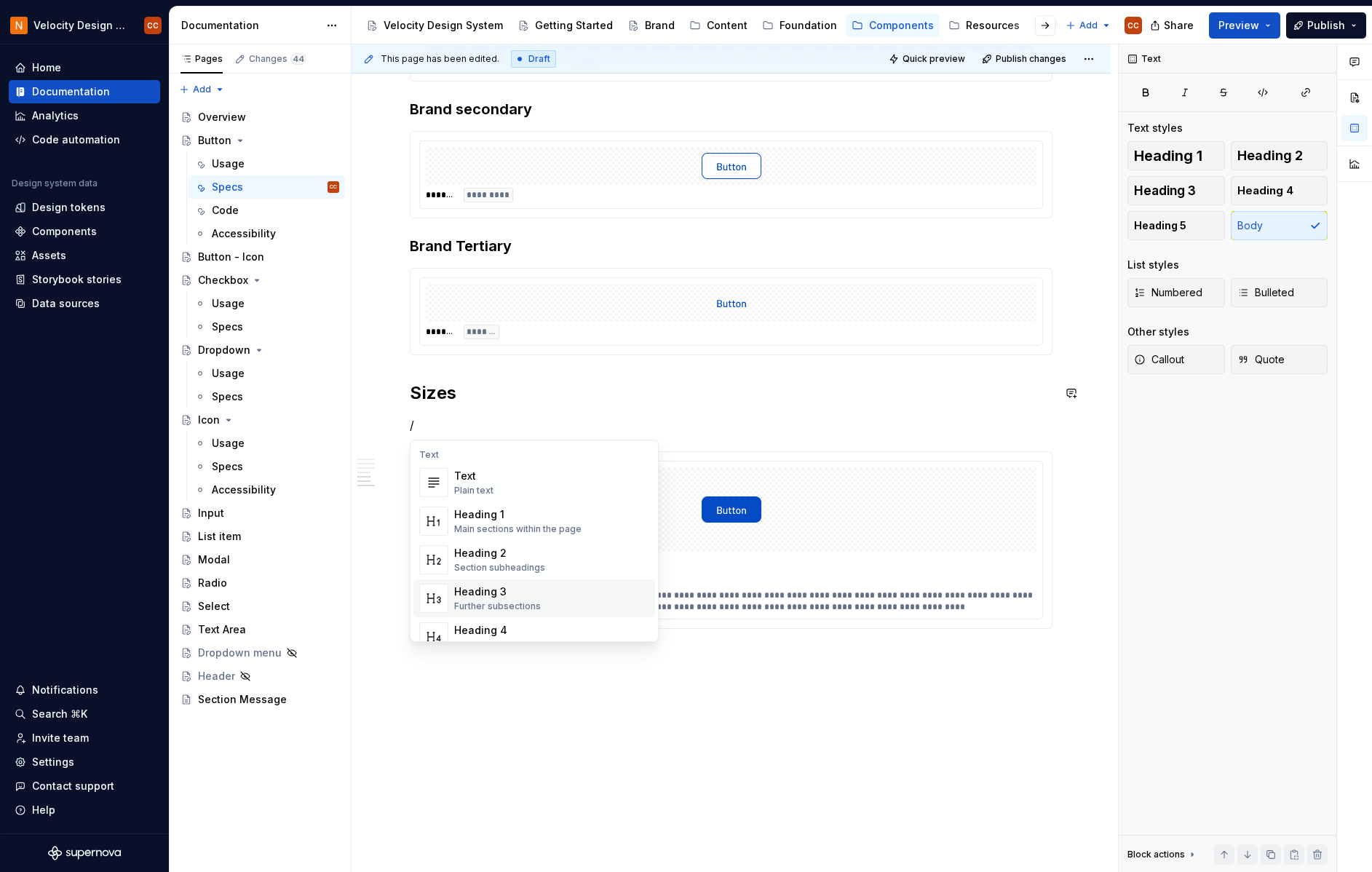
click at [515, 602] on div "Further subsections" at bounding box center [497, 606] width 86 height 12
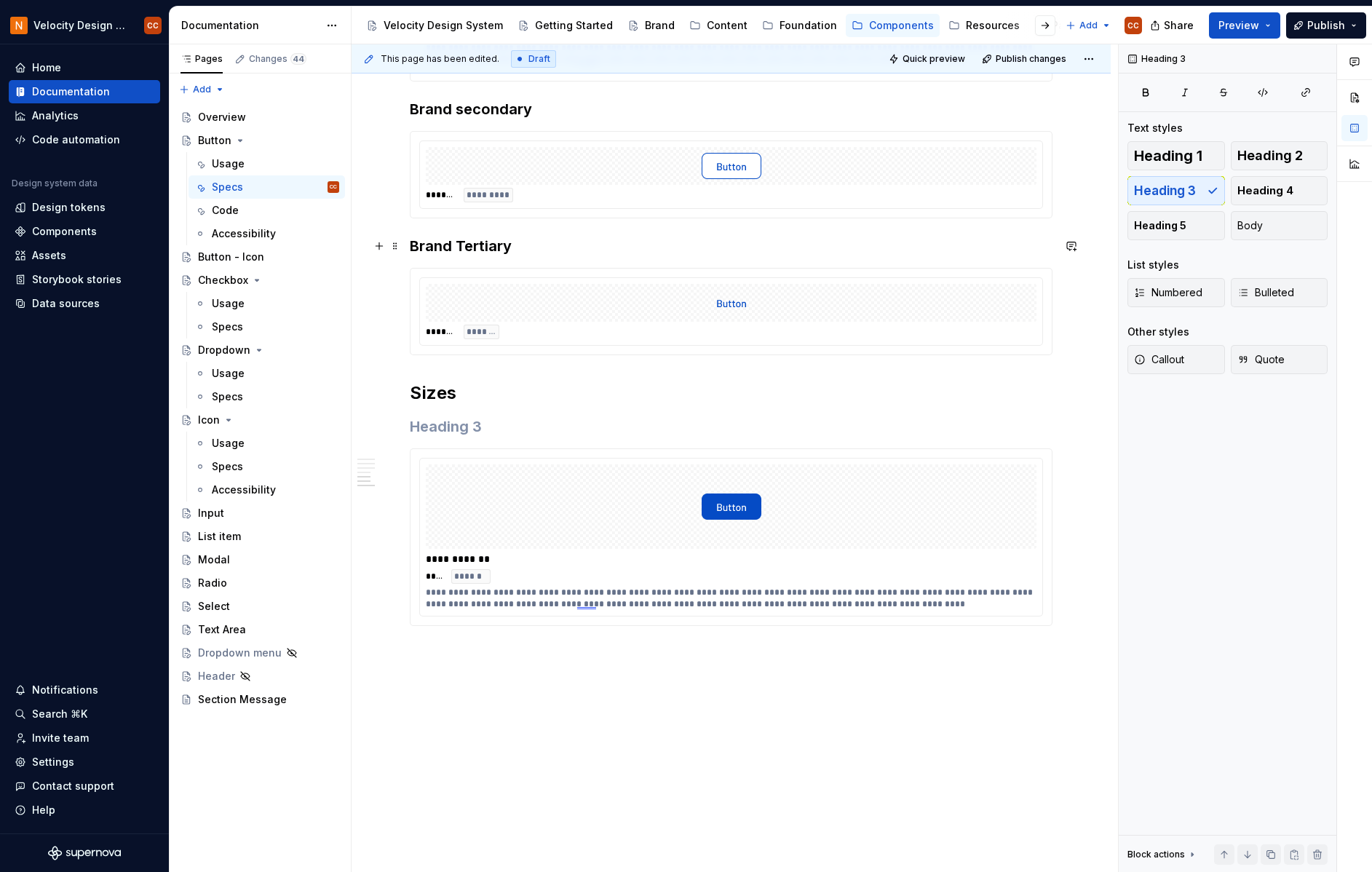
click at [470, 245] on h3 "Brand Tertiary" at bounding box center [731, 246] width 642 height 21
click at [441, 433] on h3 at bounding box center [731, 427] width 642 height 21
click at [663, 659] on div "**********" at bounding box center [731, 36] width 759 height 1736
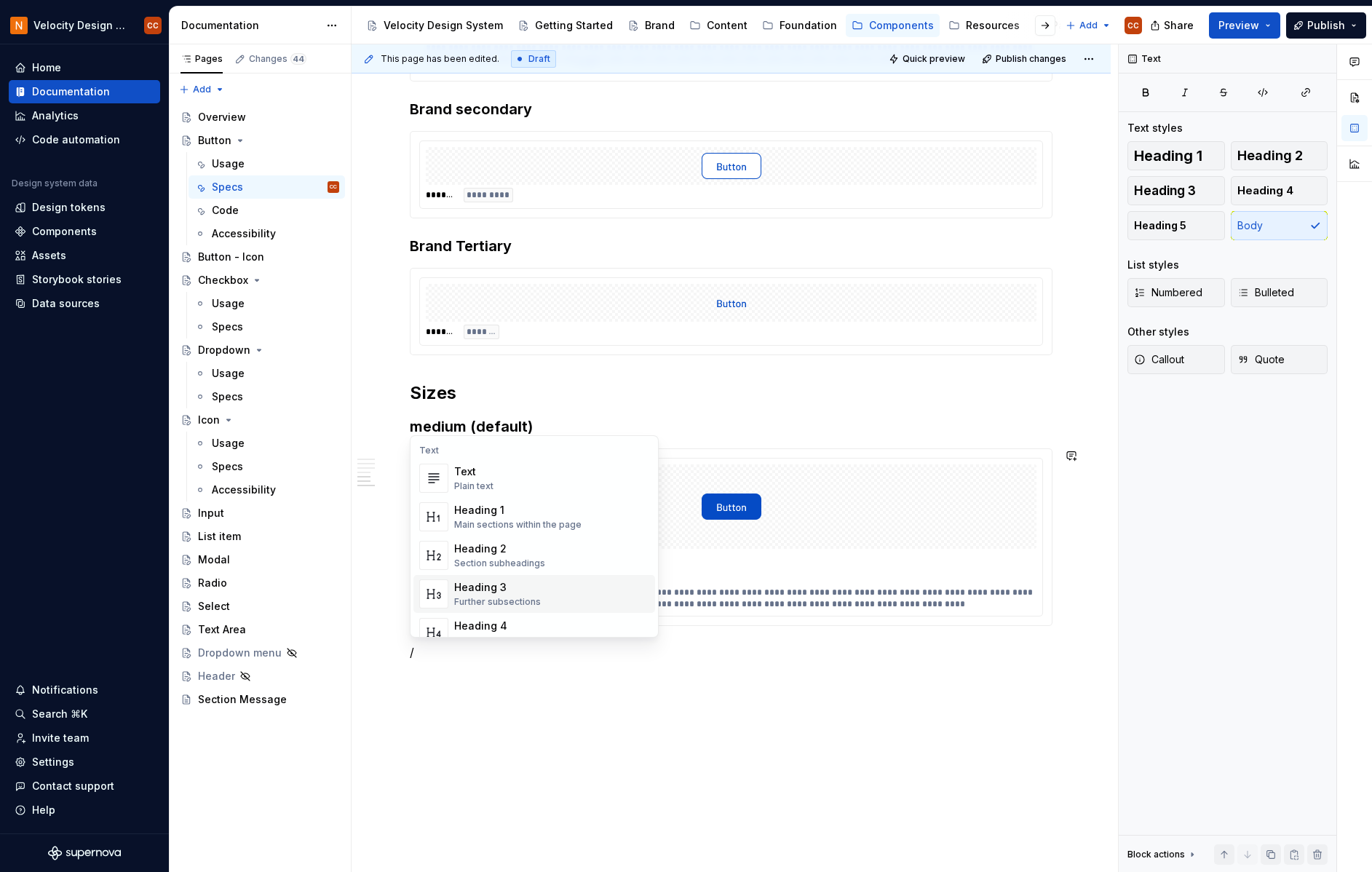
click at [515, 588] on div "Heading 3" at bounding box center [497, 588] width 86 height 15
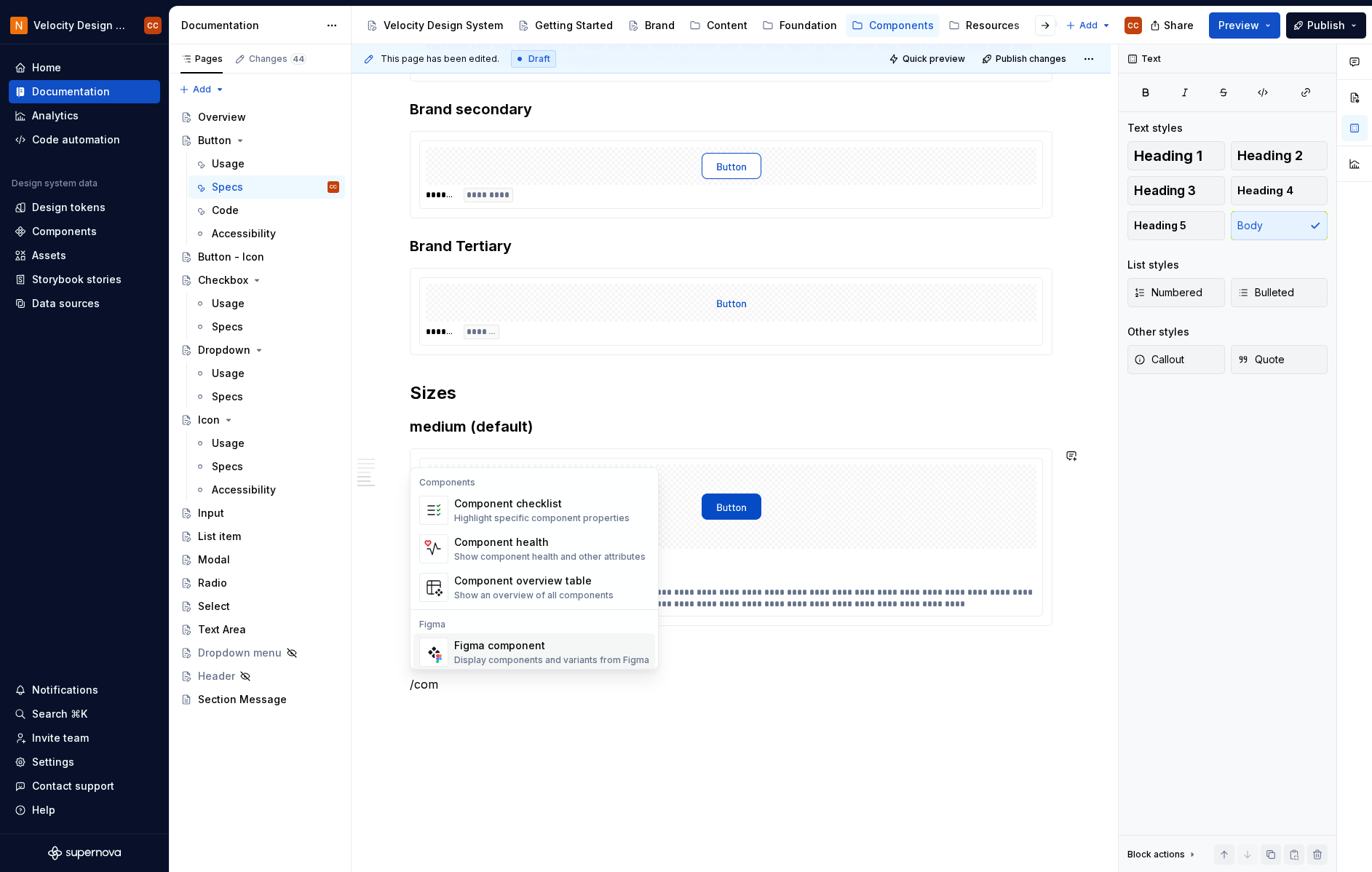
click at [525, 656] on div "Display components and variants from Figma" at bounding box center [552, 660] width 195 height 12
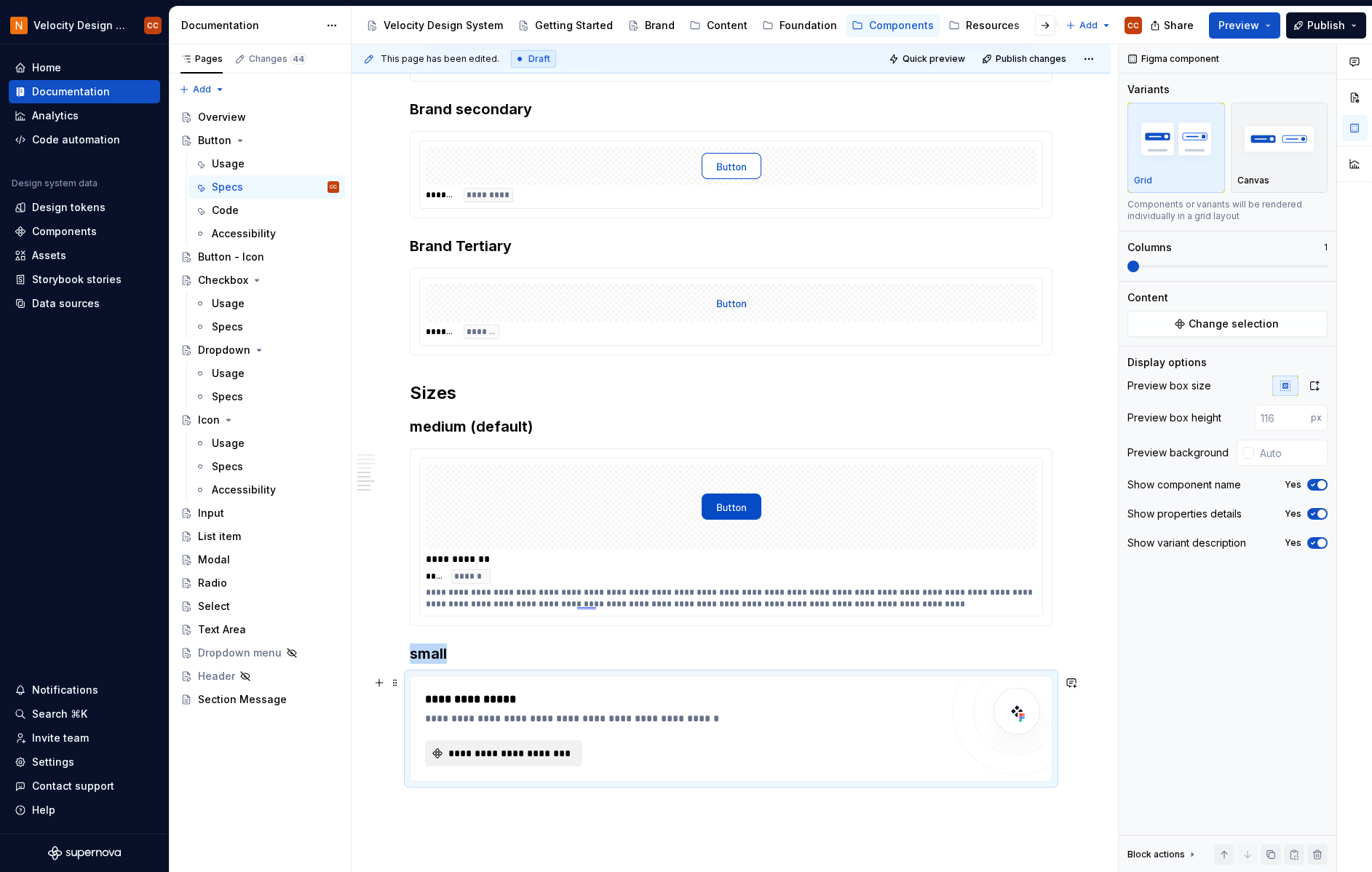
click at [536, 747] on span "**********" at bounding box center [510, 753] width 127 height 15
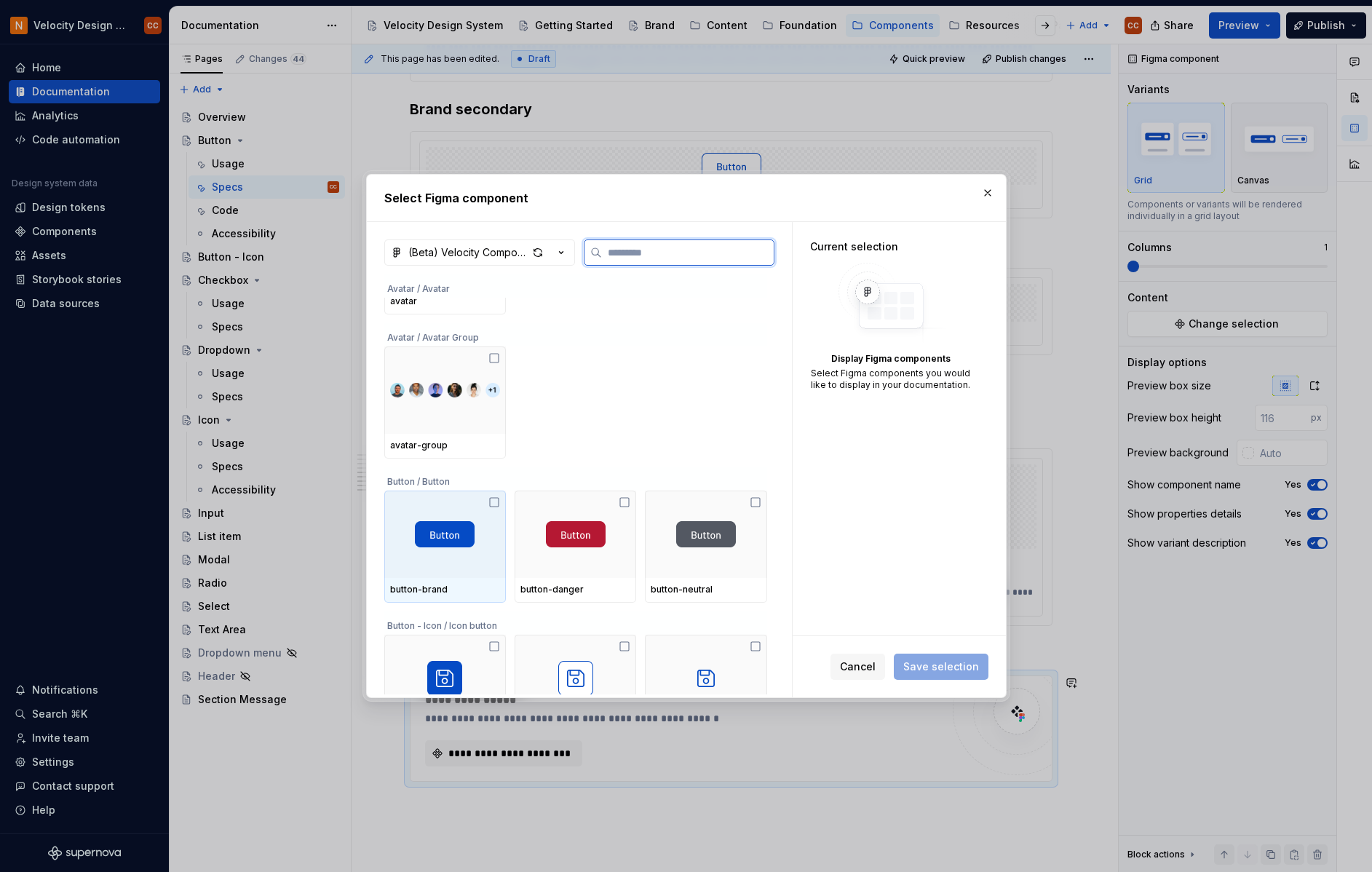
scroll to position [777, 0]
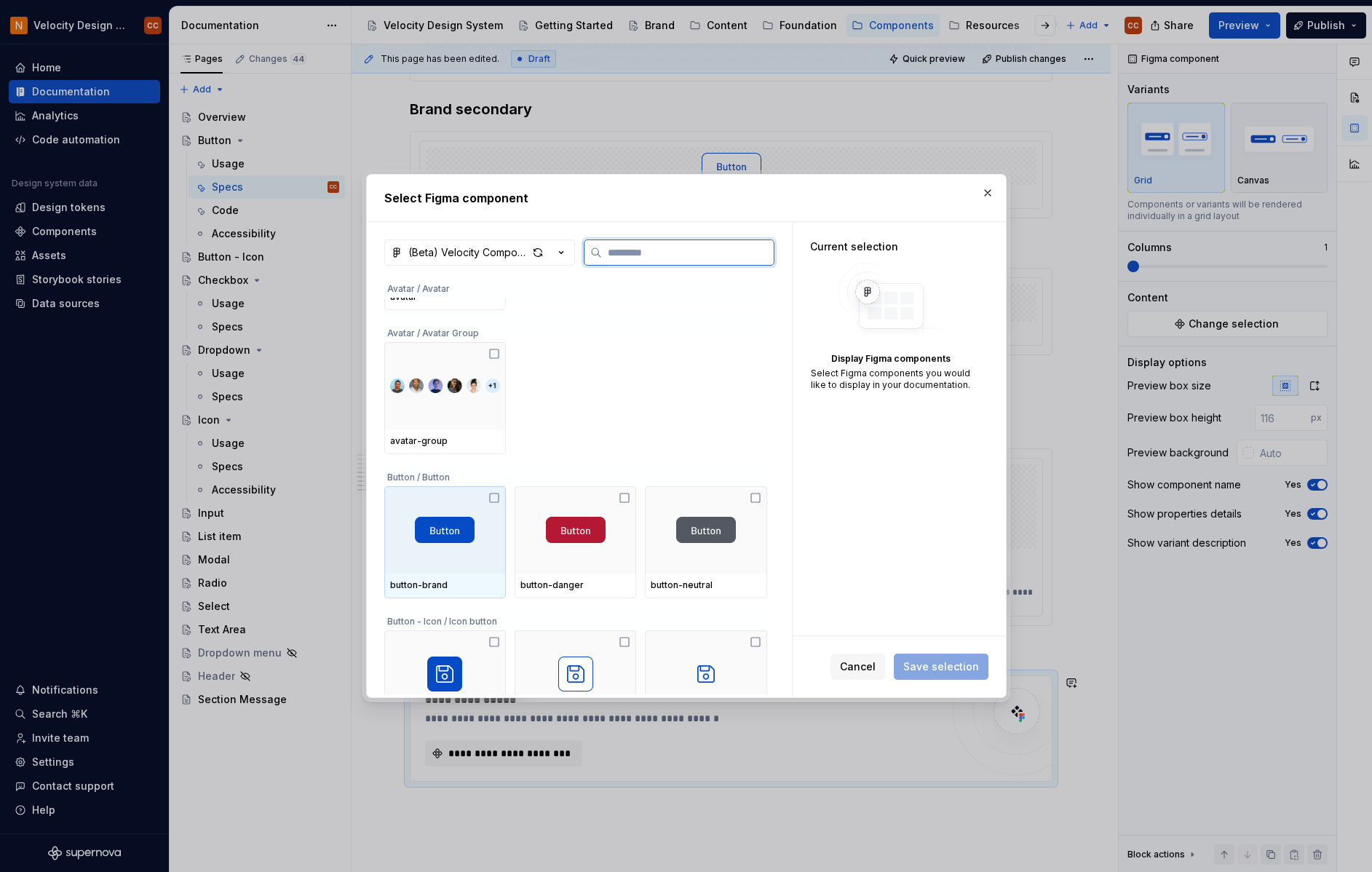
click at [460, 563] on div at bounding box center [445, 529] width 122 height 87
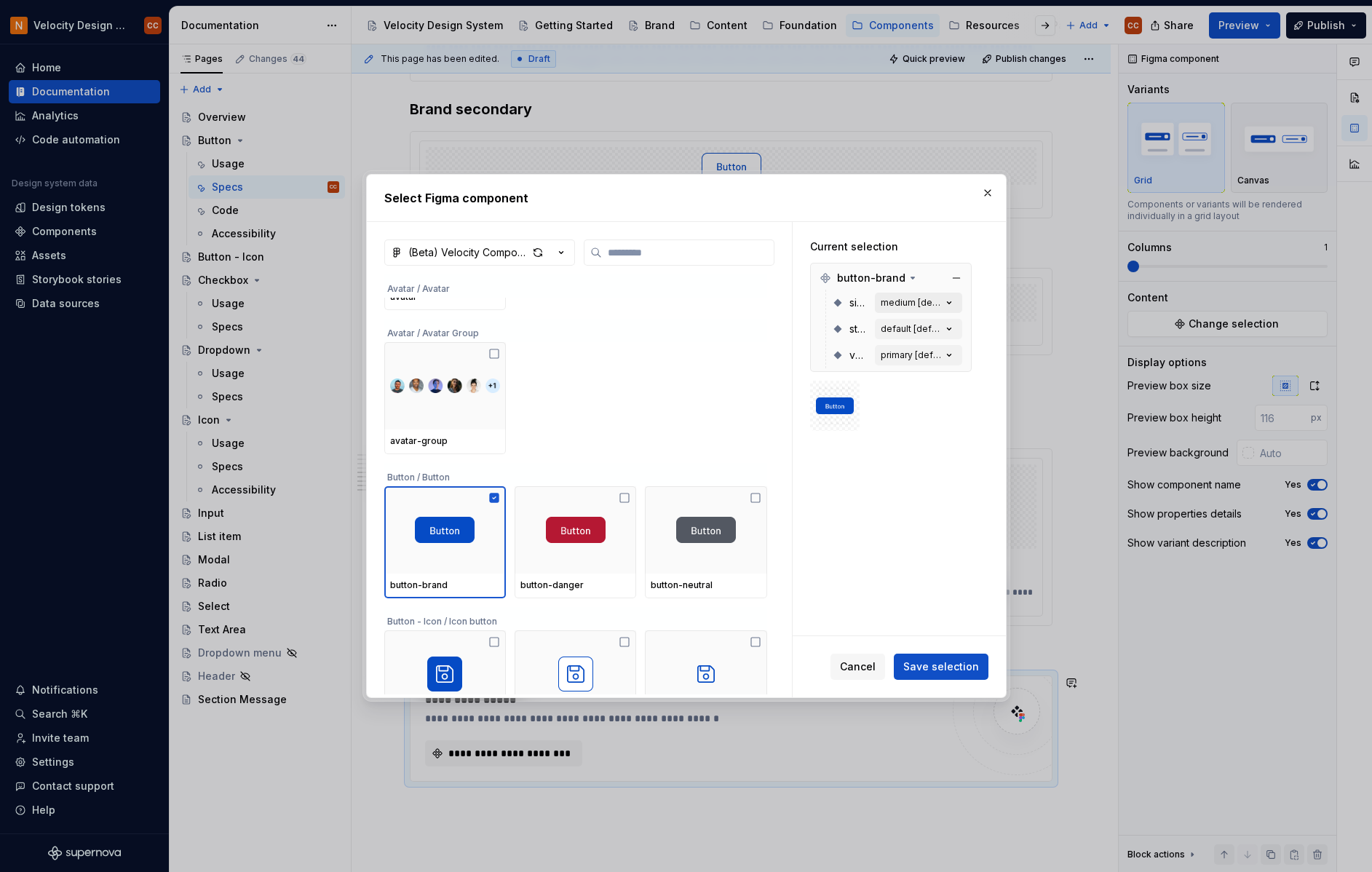
click at [947, 302] on icon "button" at bounding box center [948, 303] width 4 height 2
click at [949, 298] on icon "button" at bounding box center [950, 303] width 15 height 15
click at [955, 662] on button "Save selection" at bounding box center [941, 666] width 95 height 26
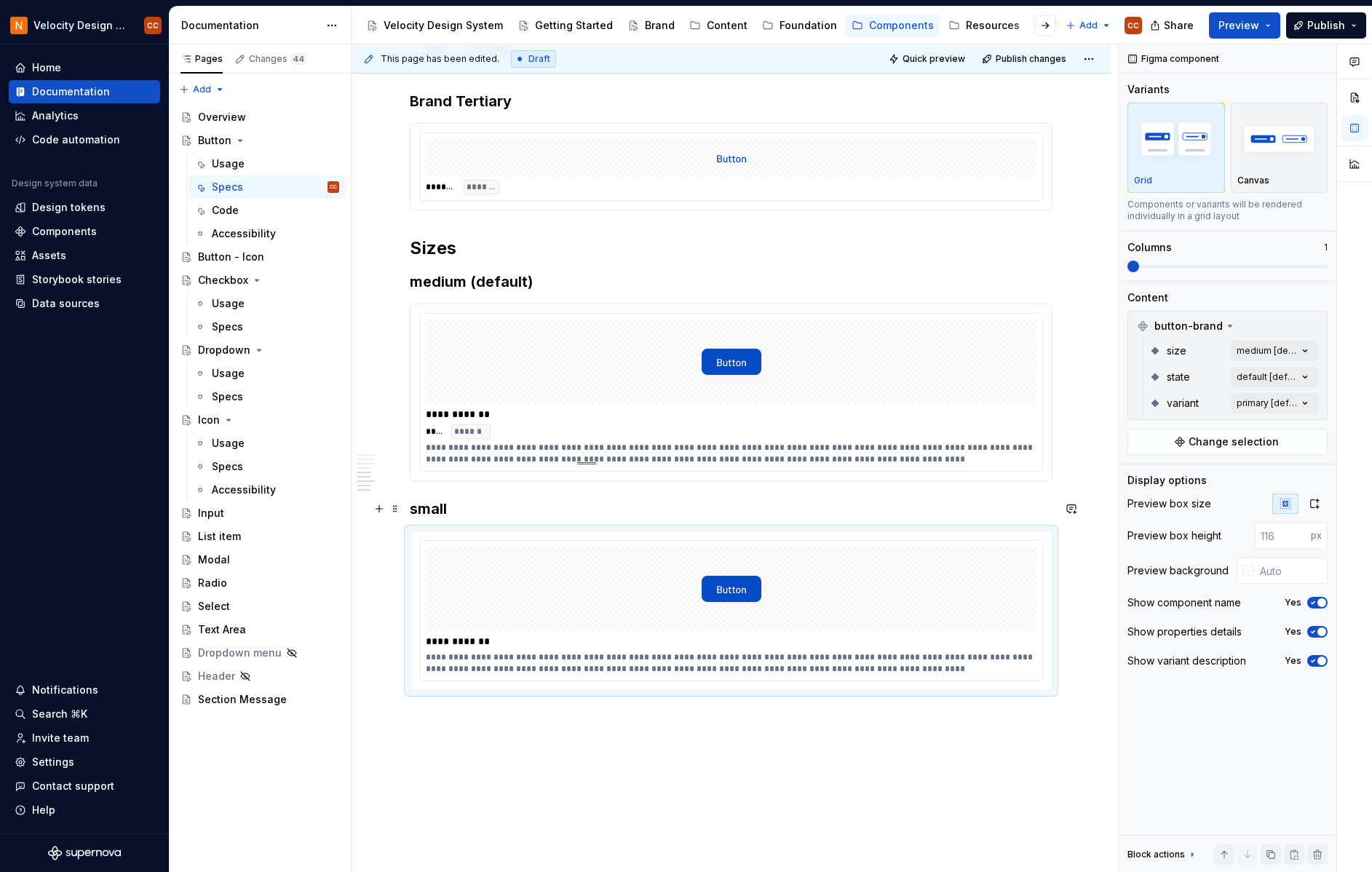
scroll to position [1278, 0]
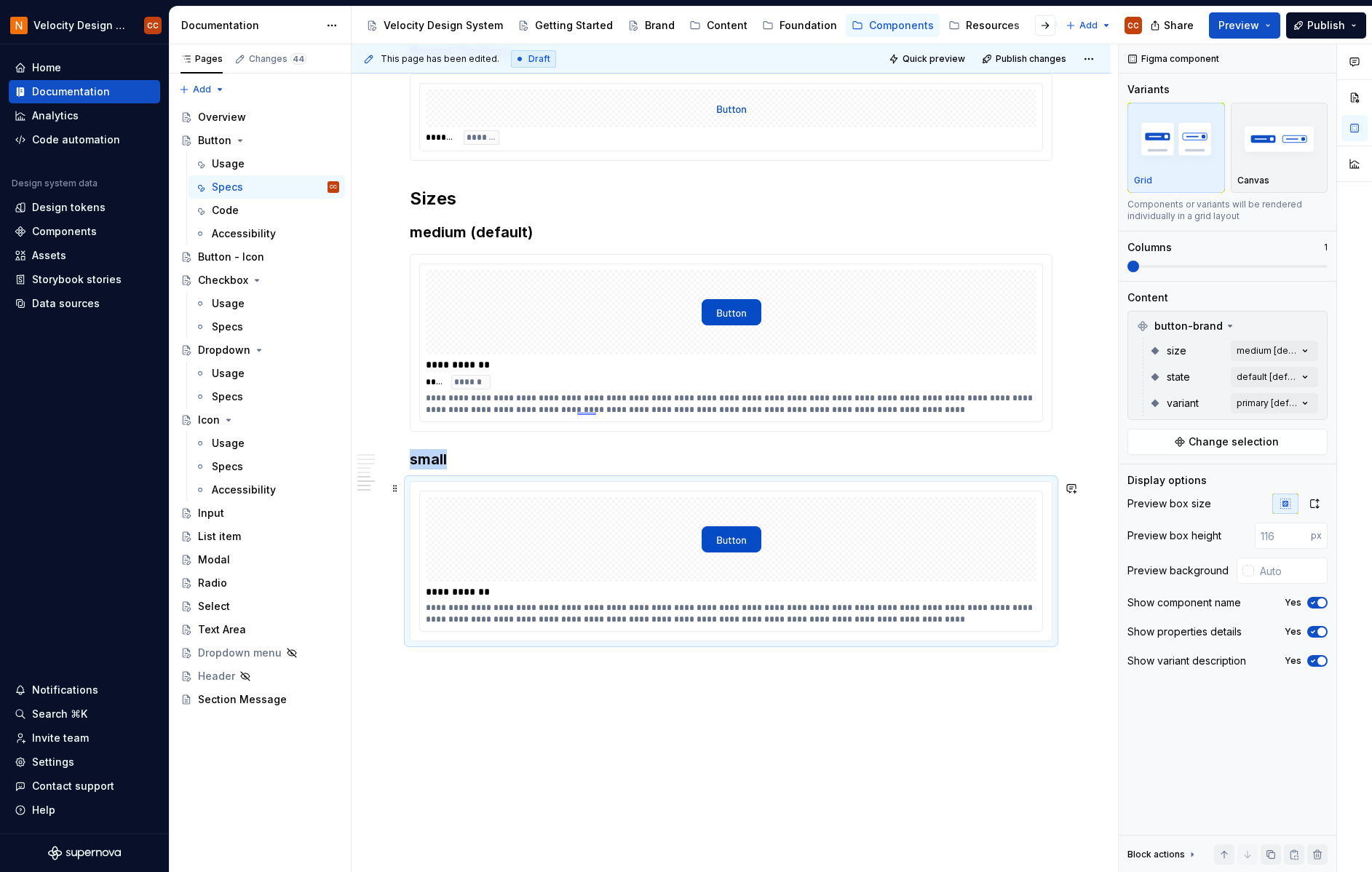
click at [968, 555] on div at bounding box center [731, 539] width 611 height 84
click at [1308, 347] on div "Comments Open comments No comments yet Select ‘Comment’ from the block context …" at bounding box center [1245, 459] width 253 height 828
click at [1169, 443] on span "small" at bounding box center [1162, 444] width 27 height 15
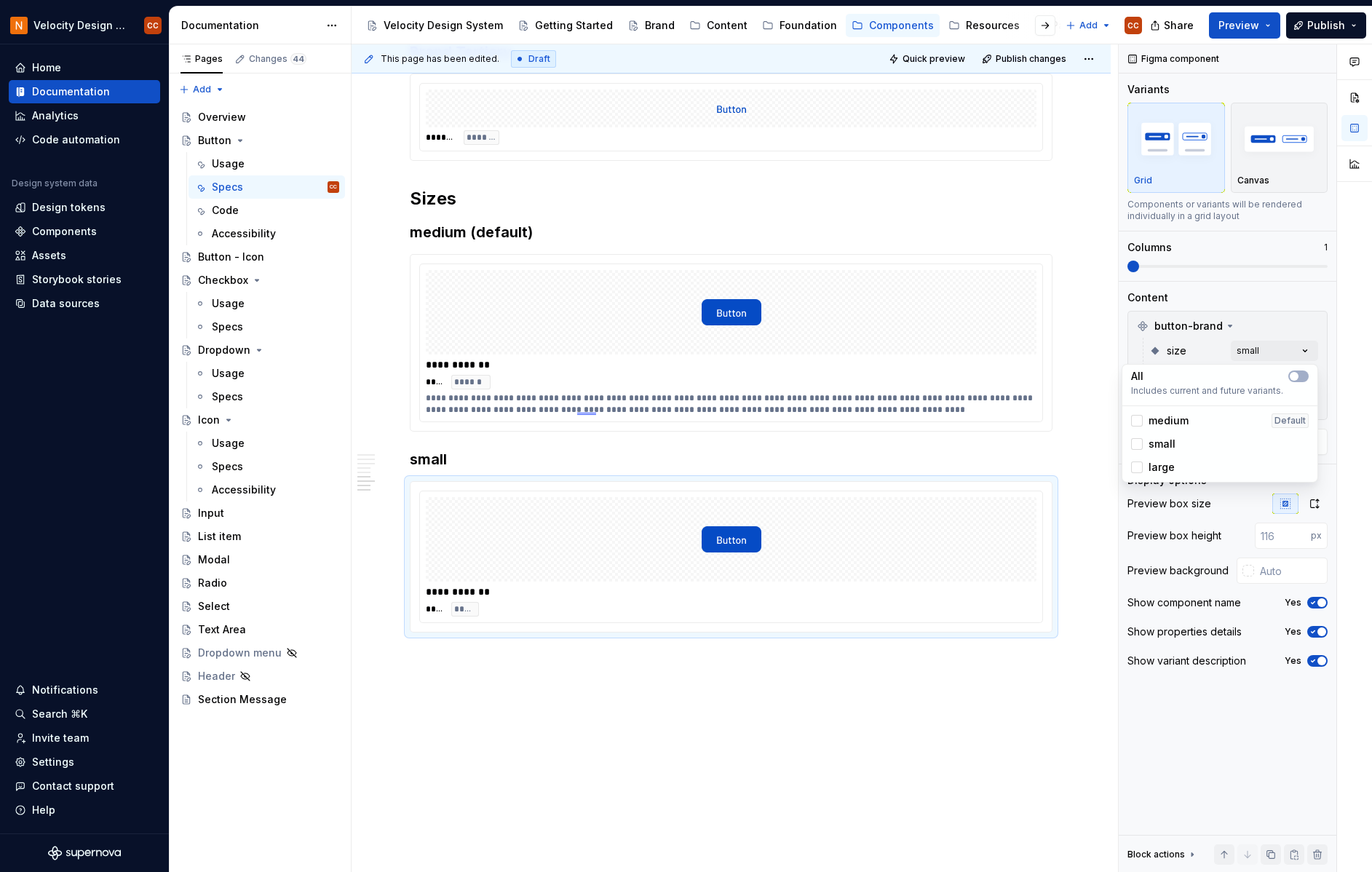
type textarea "*"
